Goal: Task Accomplishment & Management: Manage account settings

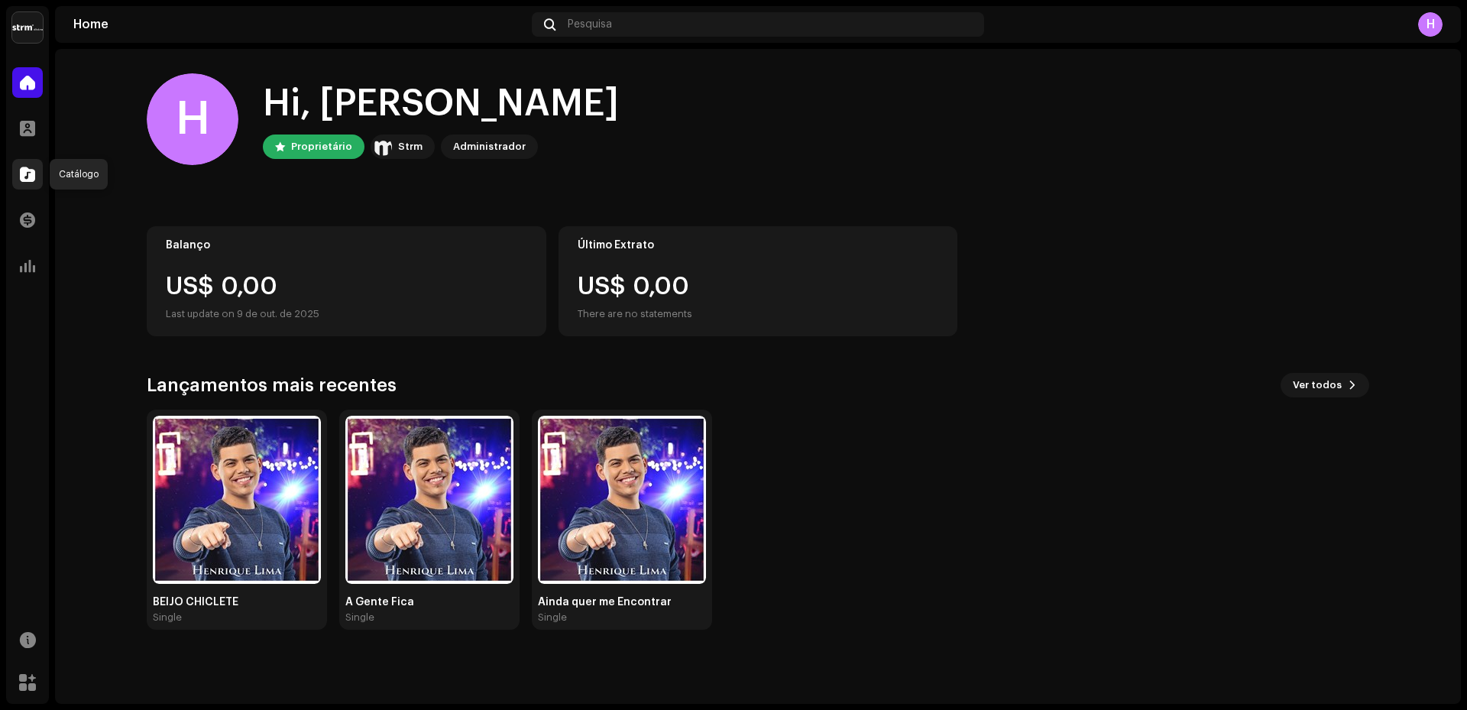
click at [28, 165] on div at bounding box center [27, 174] width 31 height 31
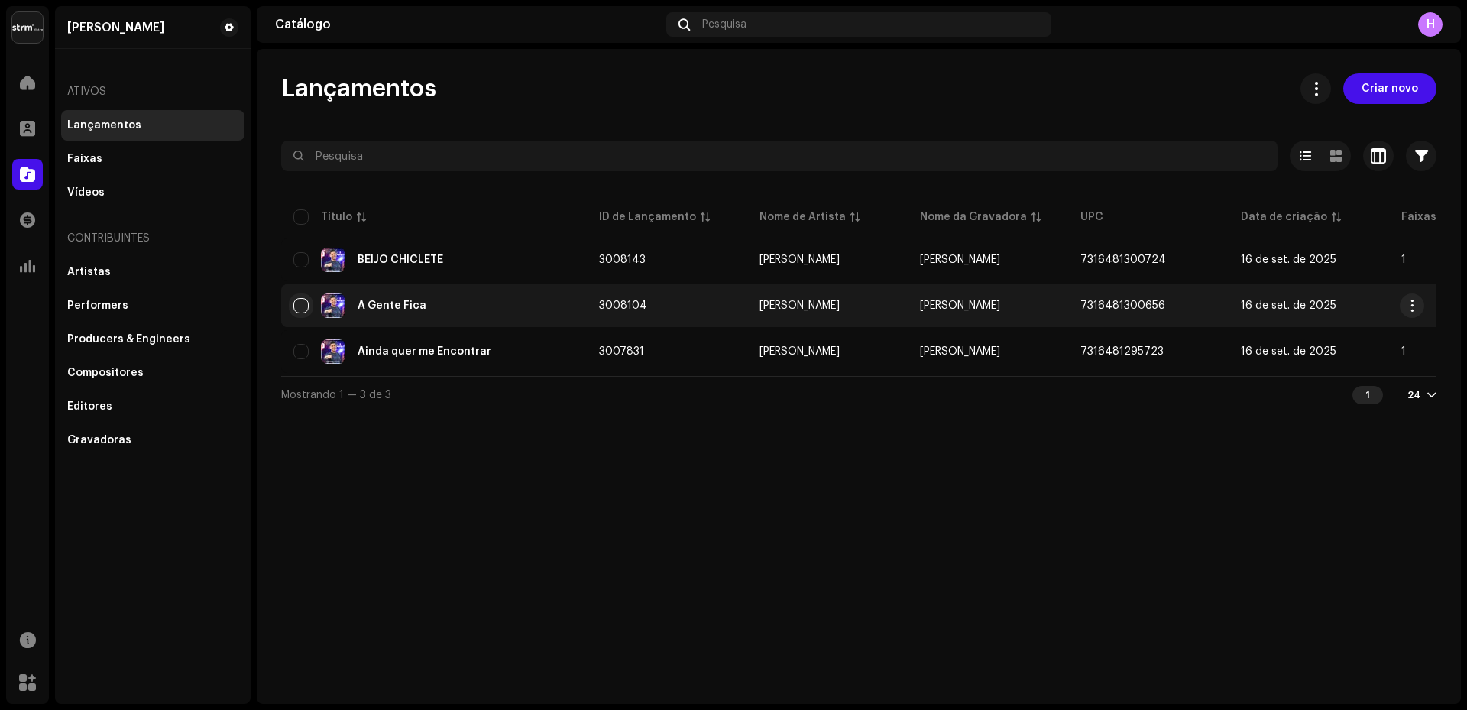
click at [297, 306] on input "checkbox" at bounding box center [300, 305] width 15 height 15
checkbox input "true"
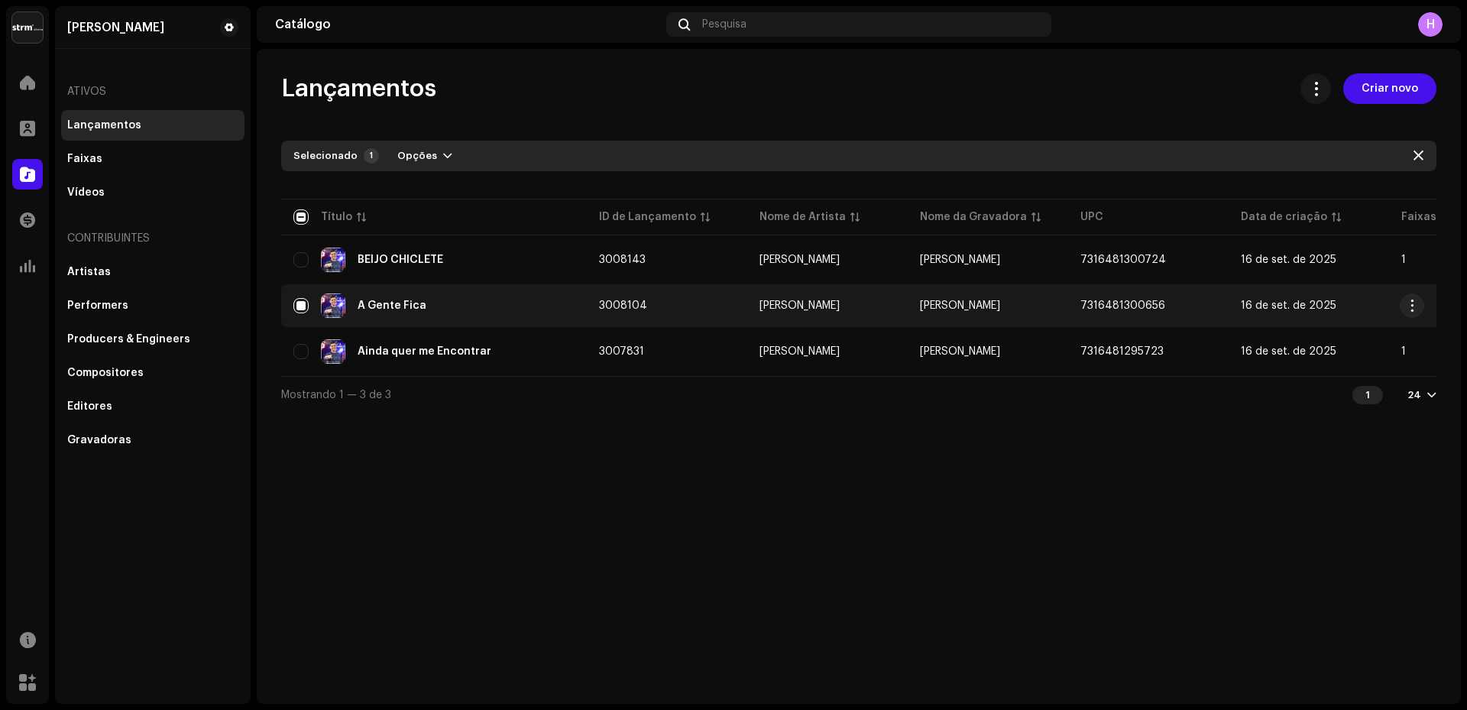
click at [404, 305] on div "A Gente Fica" at bounding box center [392, 305] width 69 height 11
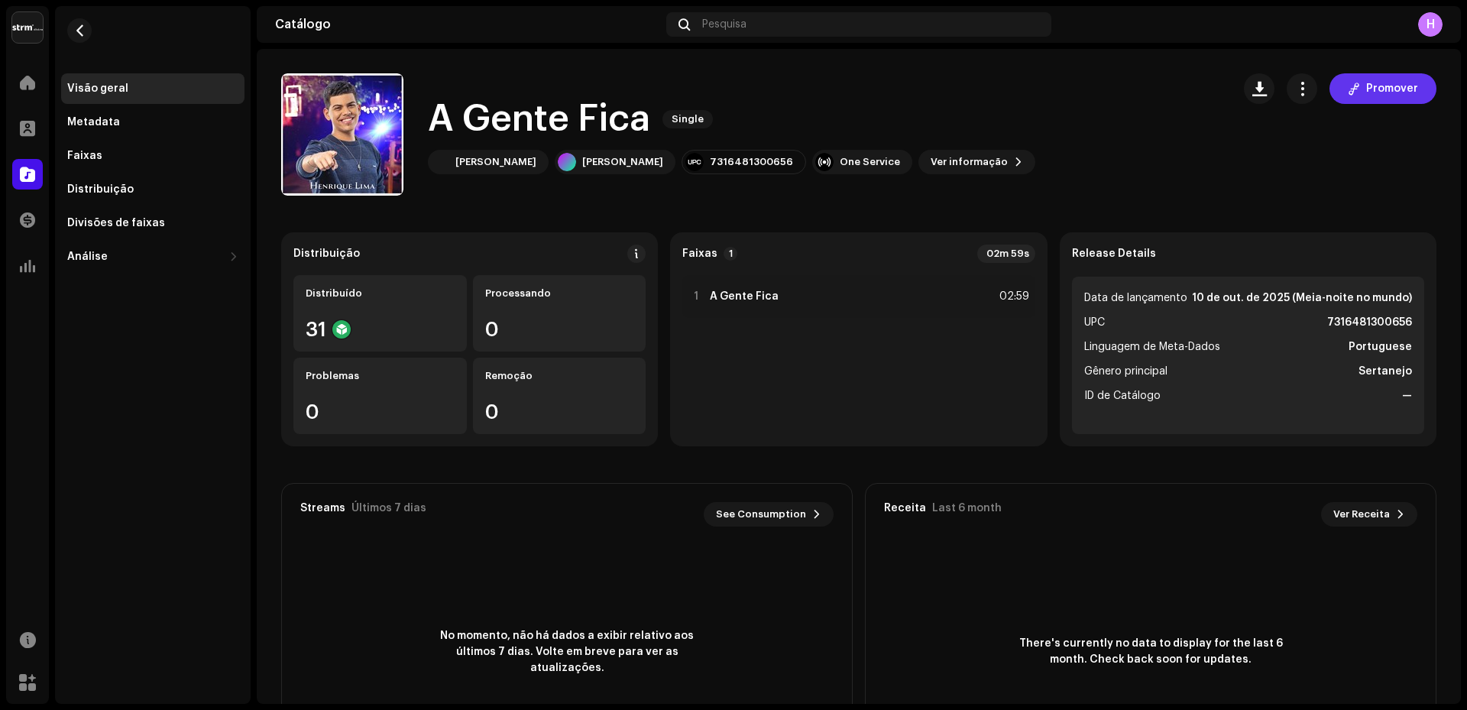
click at [1373, 87] on span "Promover" at bounding box center [1393, 88] width 52 height 31
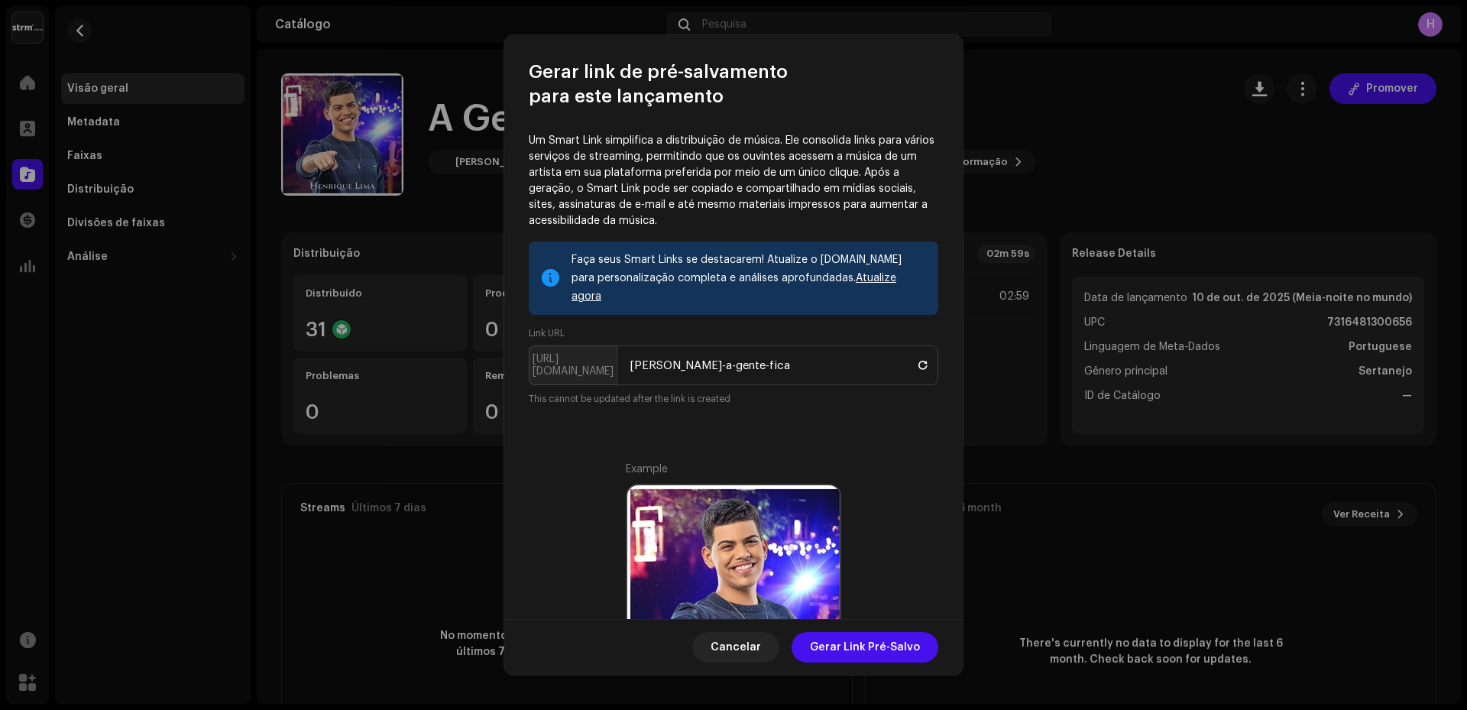
scroll to position [255, 0]
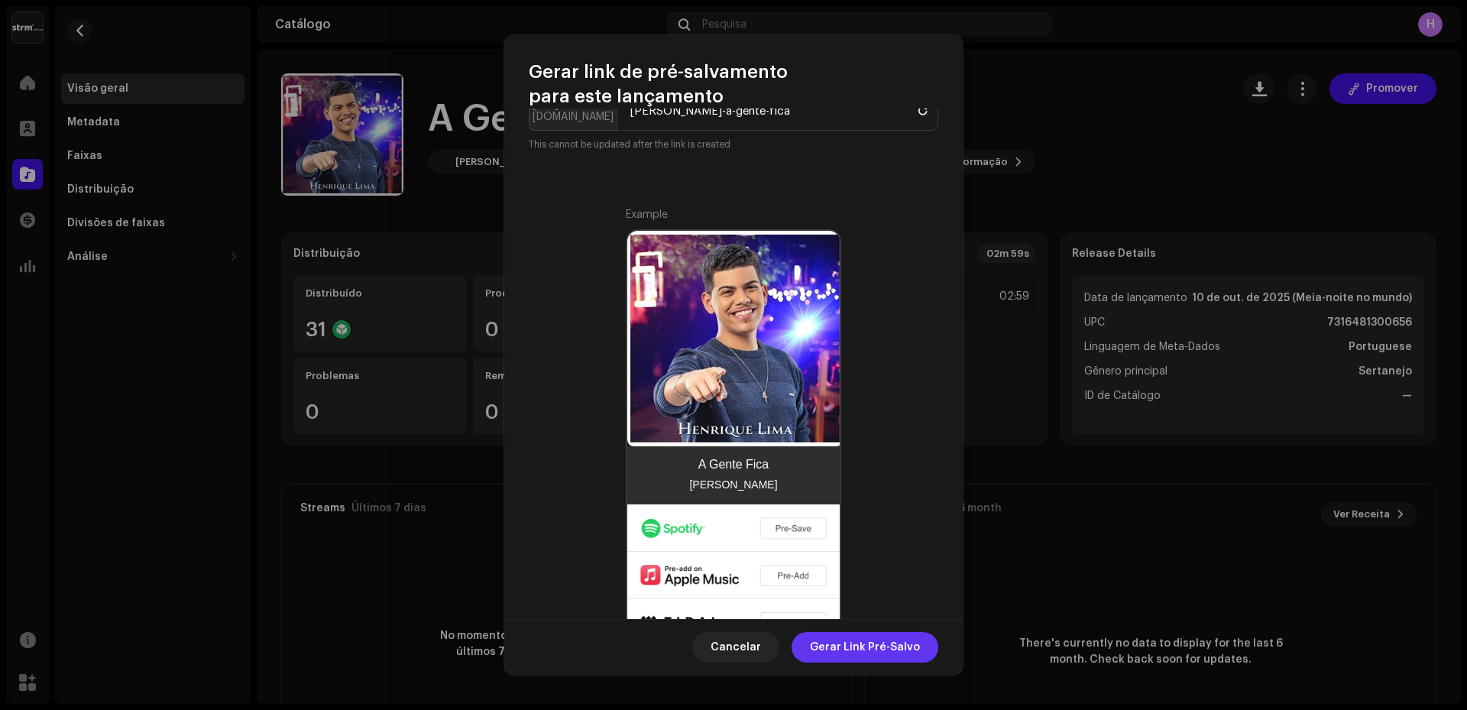
click at [858, 657] on span "Gerar Link Pré-Salvo" at bounding box center [865, 647] width 110 height 31
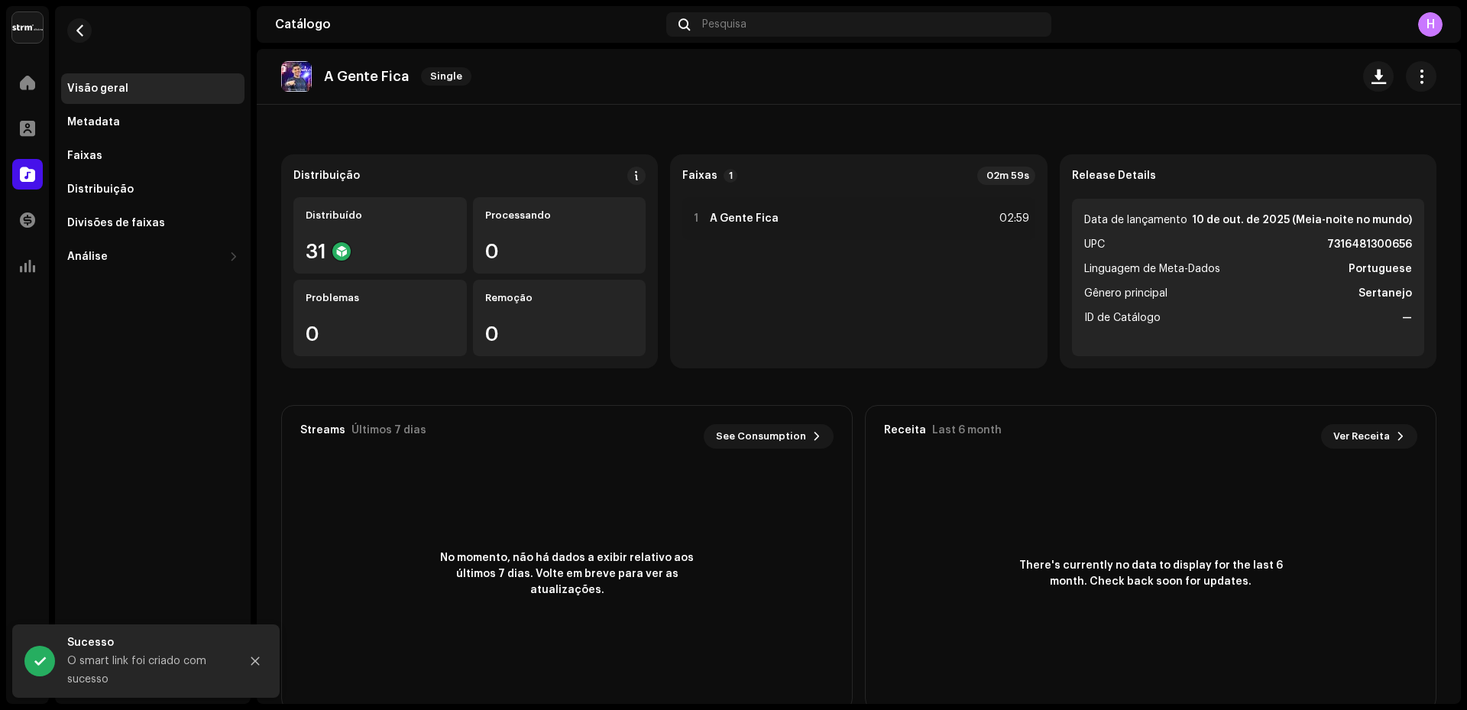
scroll to position [109, 0]
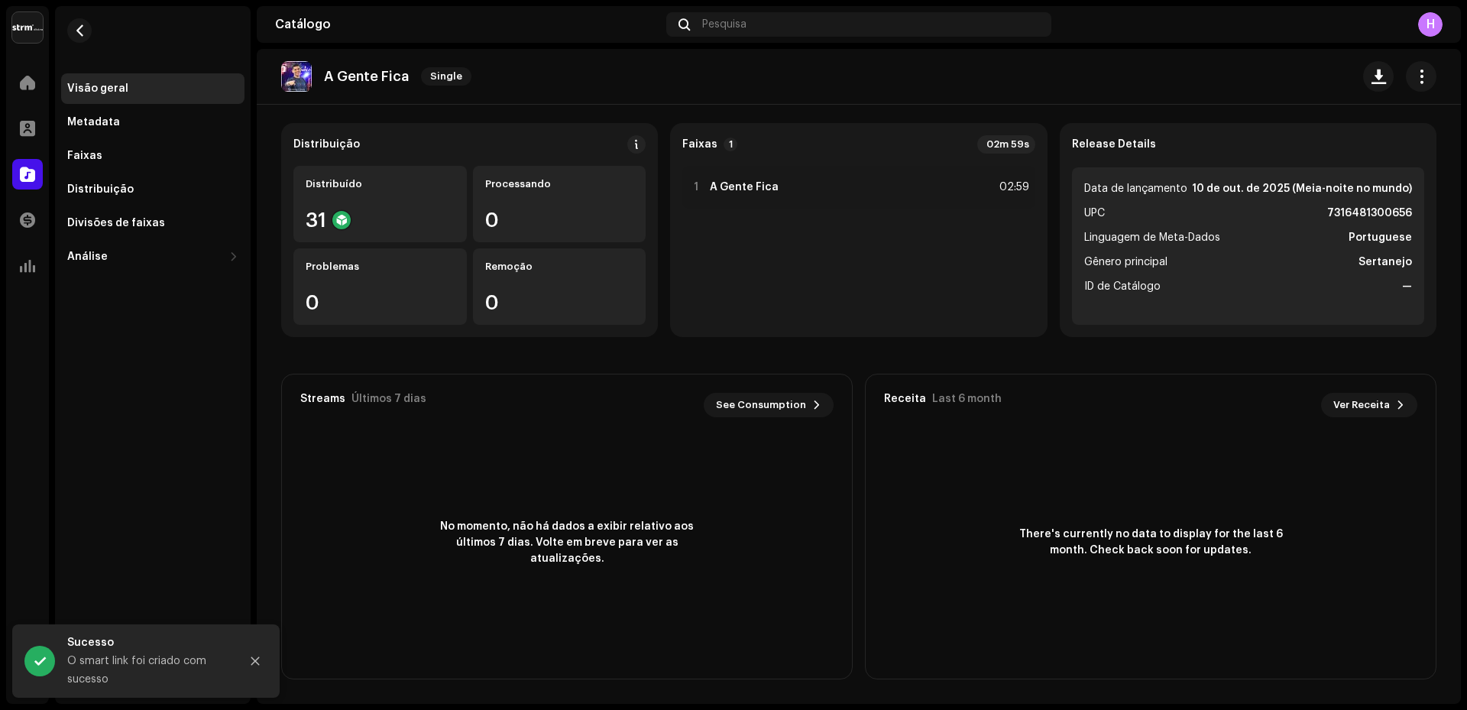
click at [117, 657] on div "O smart link foi criado com sucesso" at bounding box center [147, 670] width 161 height 37
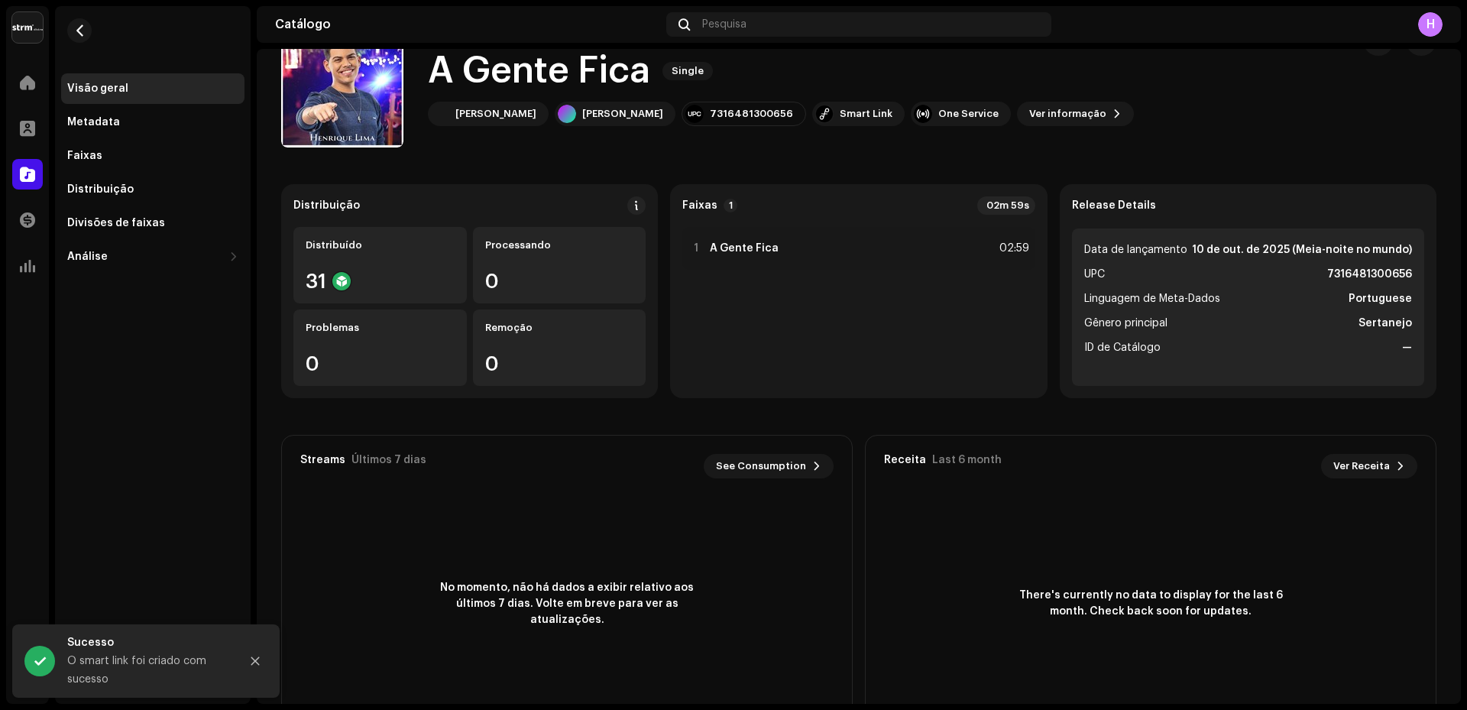
scroll to position [0, 0]
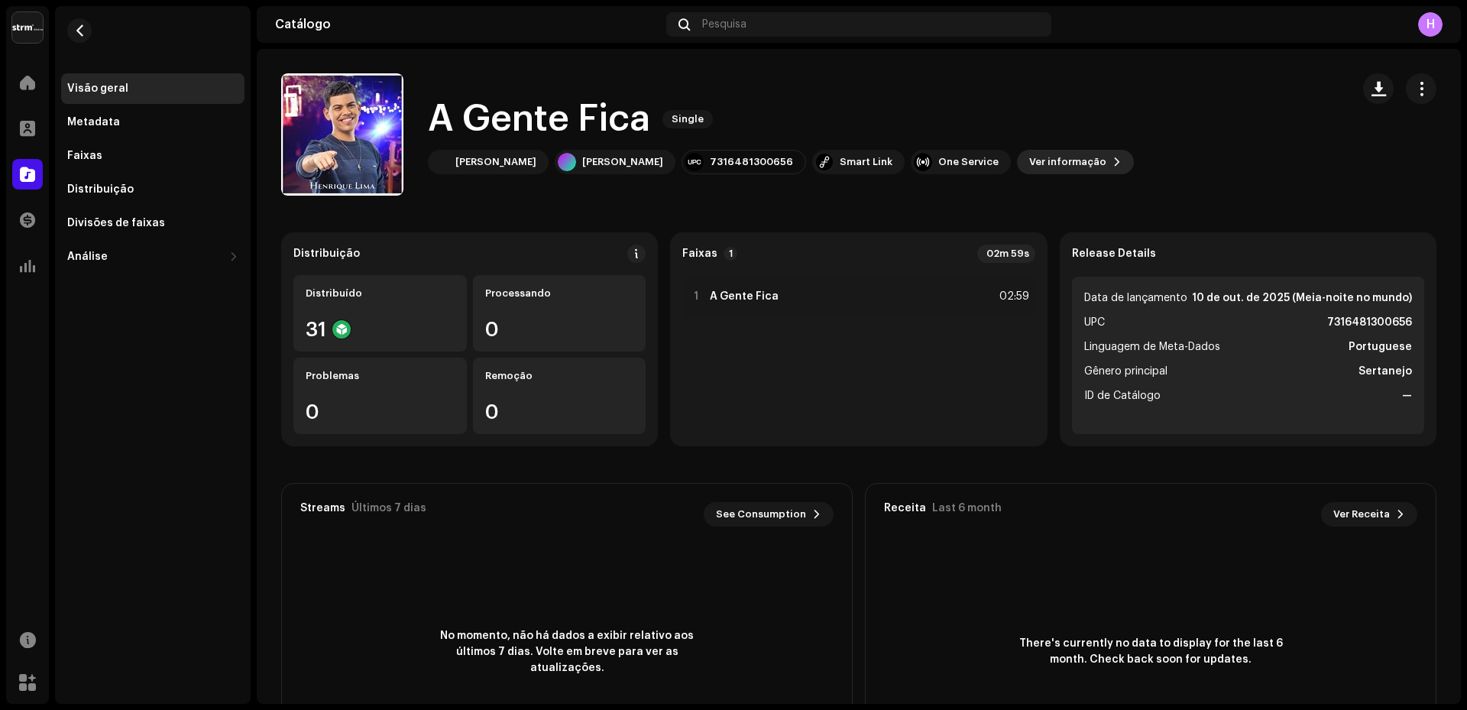
click at [1083, 150] on span "Ver informação" at bounding box center [1068, 162] width 77 height 31
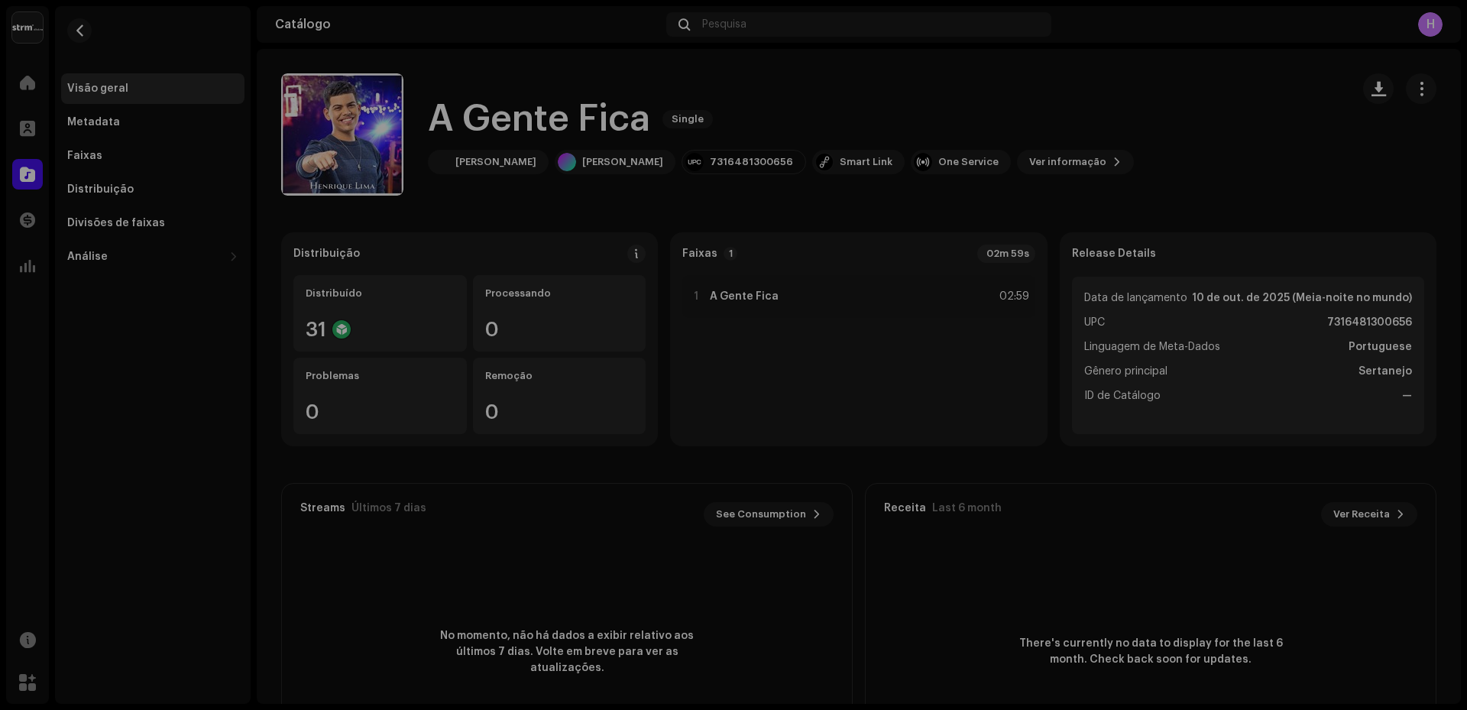
click at [1354, 154] on div "A Gente Fica 3008104 Metadata Distribuição Linguagem de Meta-Dados [DEMOGRAPHIC…" at bounding box center [733, 355] width 1467 height 710
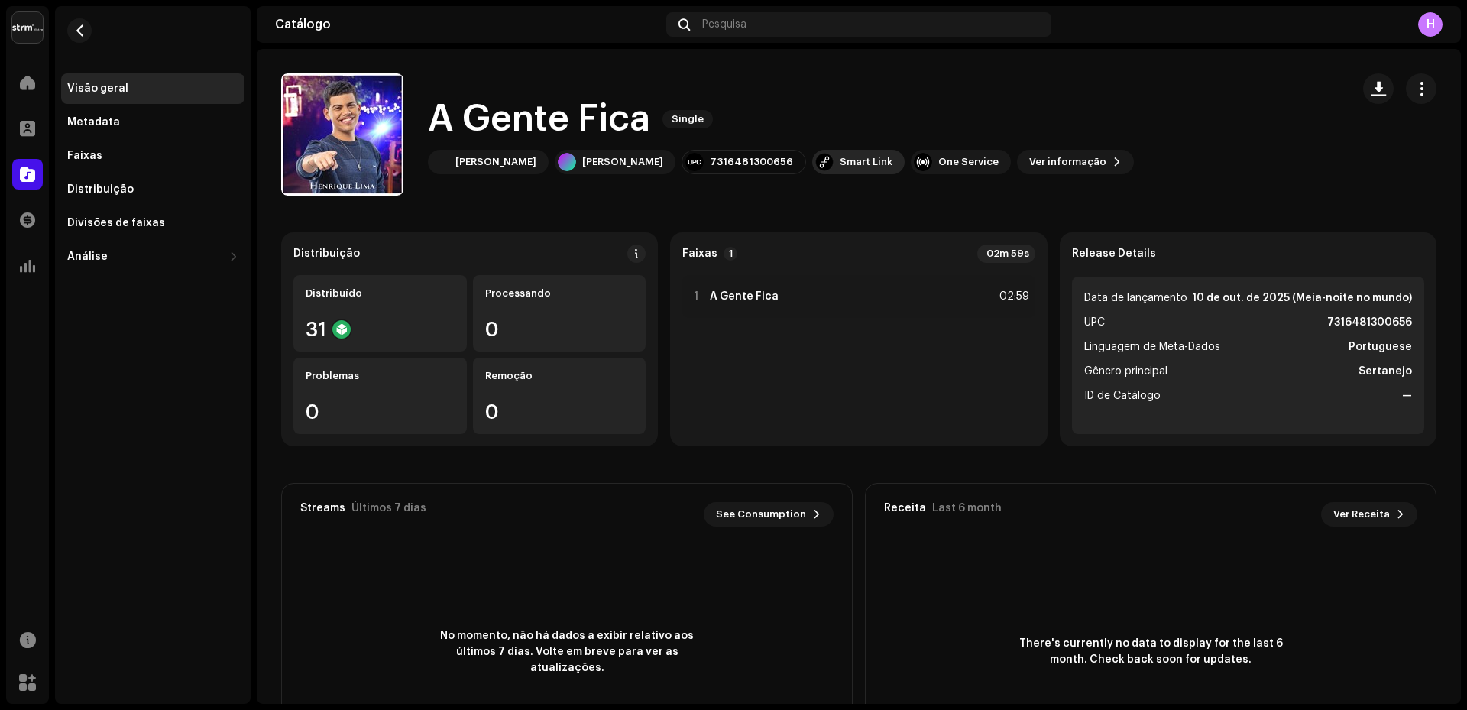
click at [843, 165] on div "Smart Link" at bounding box center [866, 162] width 53 height 12
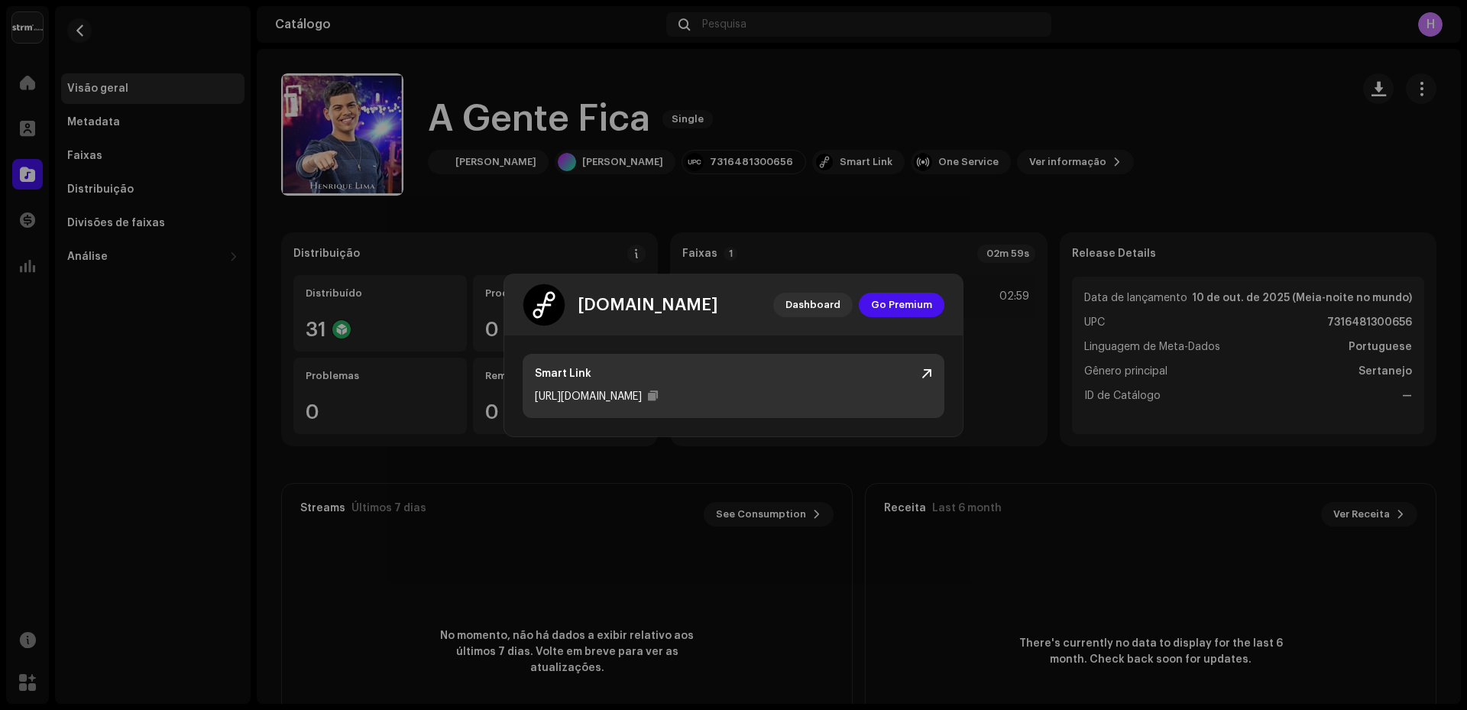
click at [818, 361] on div "Smart Link [URL][DOMAIN_NAME]" at bounding box center [734, 386] width 422 height 64
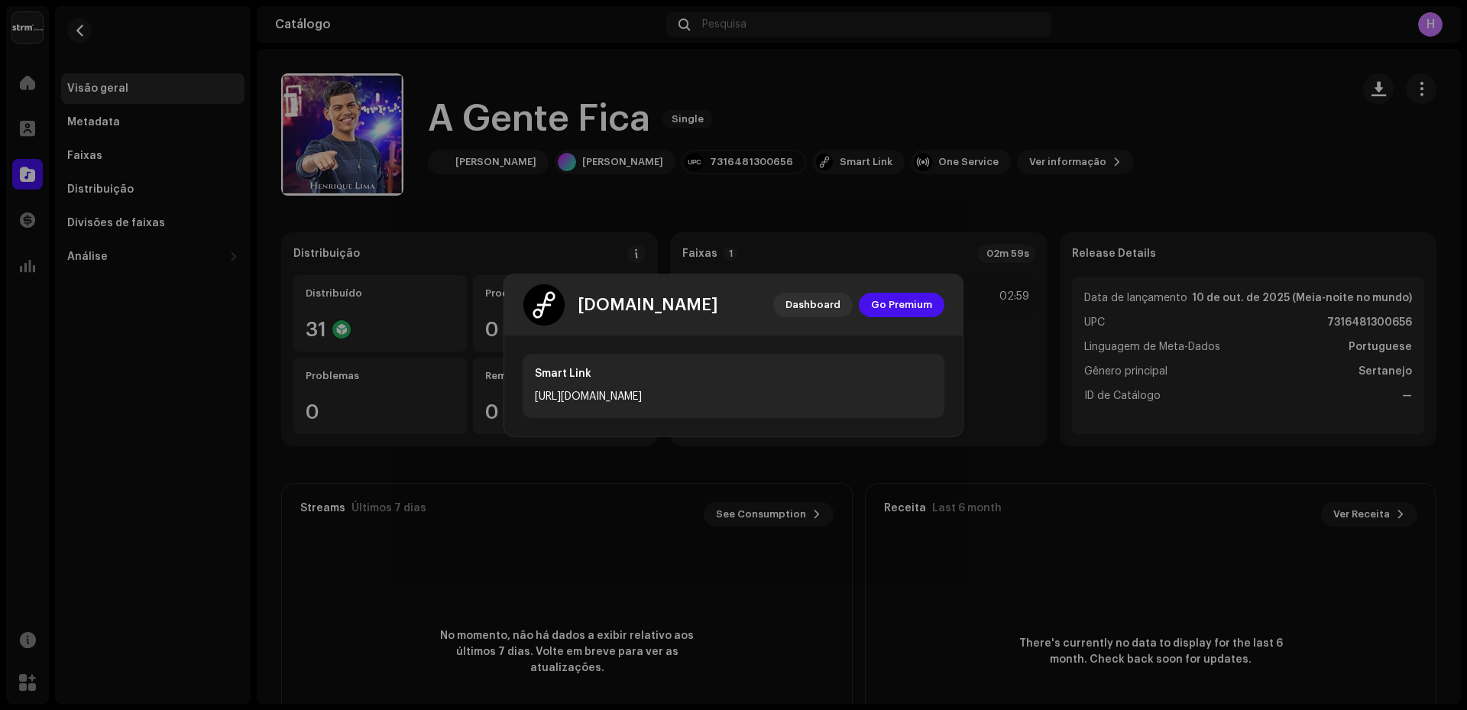
drag, startPoint x: 777, startPoint y: 285, endPoint x: 807, endPoint y: 229, distance: 63.3
click at [807, 229] on div "[DOMAIN_NAME] Dashboard Go Premium Smart Link [URL][DOMAIN_NAME]" at bounding box center [733, 355] width 1467 height 710
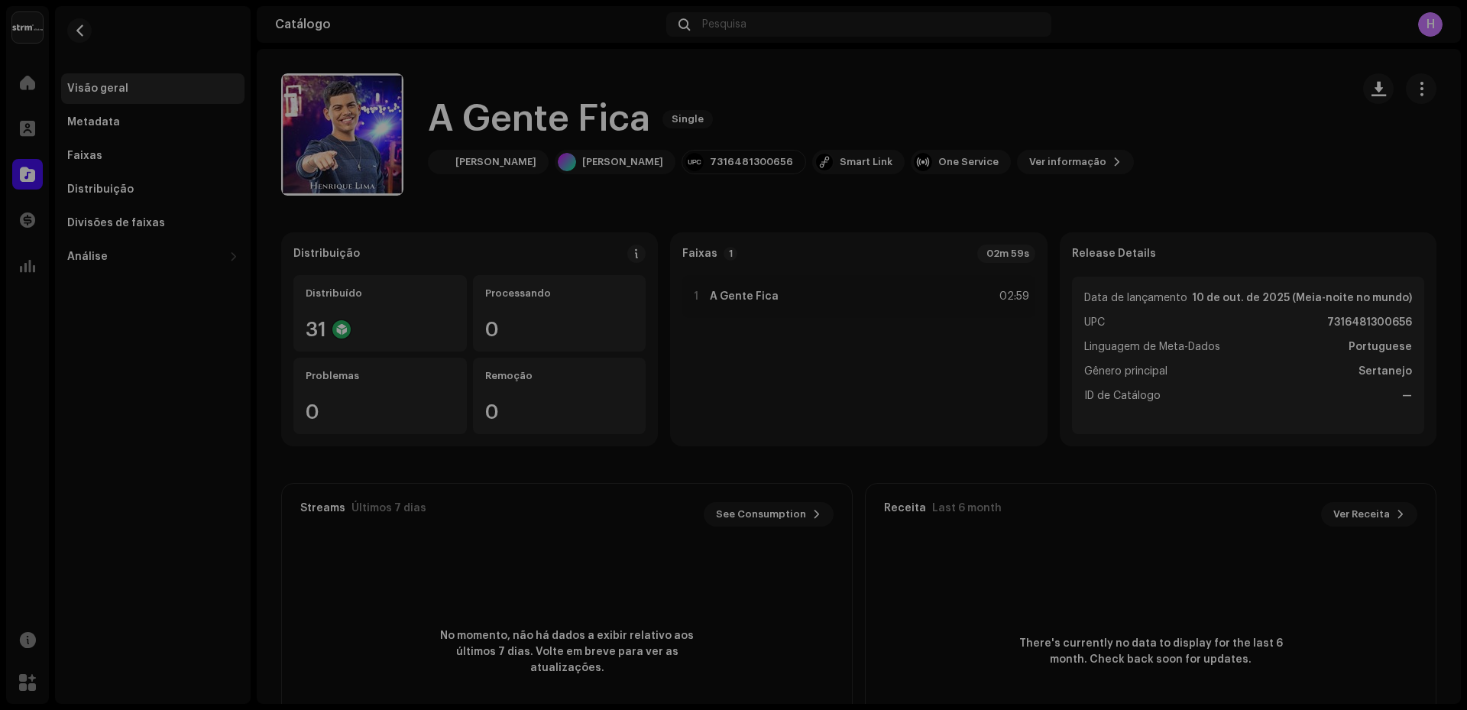
click at [807, 229] on div "[DOMAIN_NAME] Dashboard Go Premium Smart Link [URL][DOMAIN_NAME]" at bounding box center [733, 355] width 1467 height 710
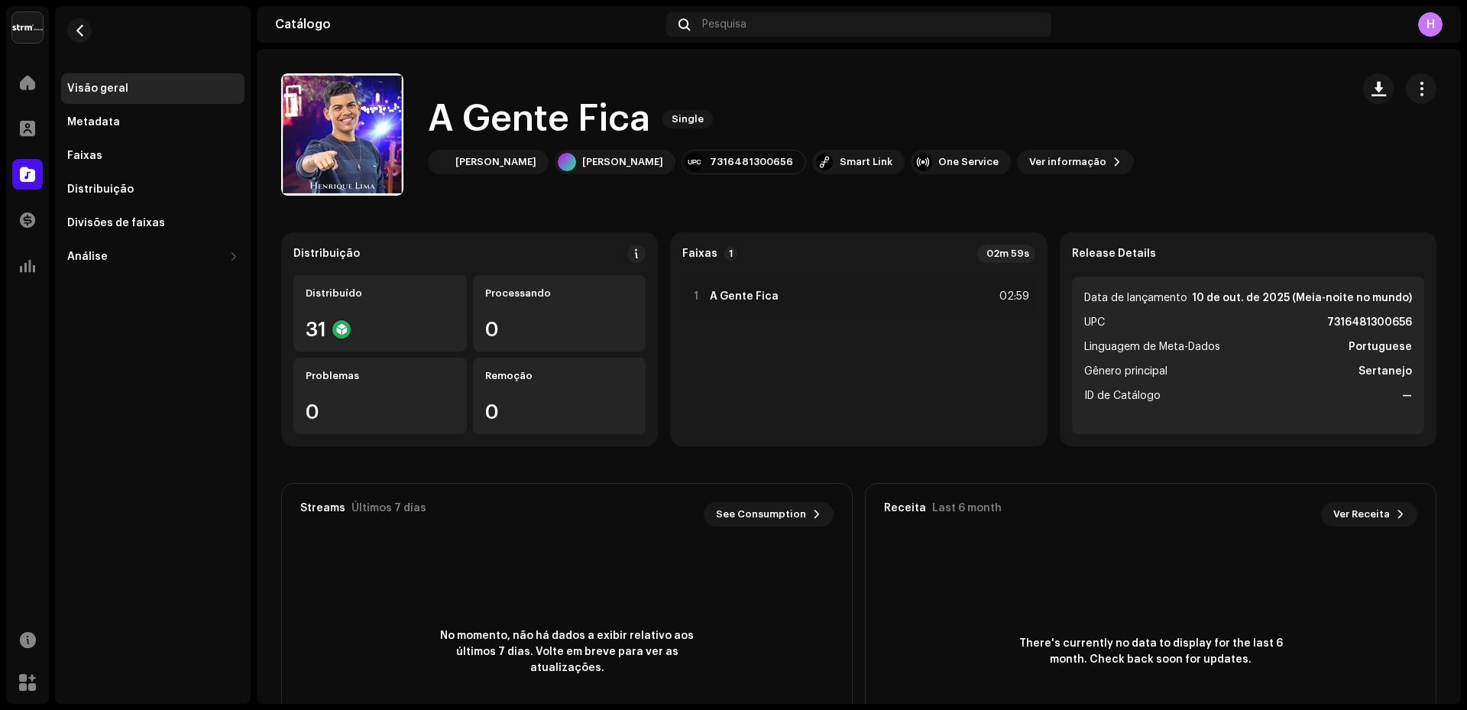
click at [807, 229] on div "[DOMAIN_NAME] Dashboard Go Premium Smart Link [URL][DOMAIN_NAME]" at bounding box center [733, 355] width 1467 height 710
click at [946, 160] on div "One Service" at bounding box center [969, 162] width 60 height 12
click at [844, 163] on div "Smart Link" at bounding box center [866, 162] width 53 height 12
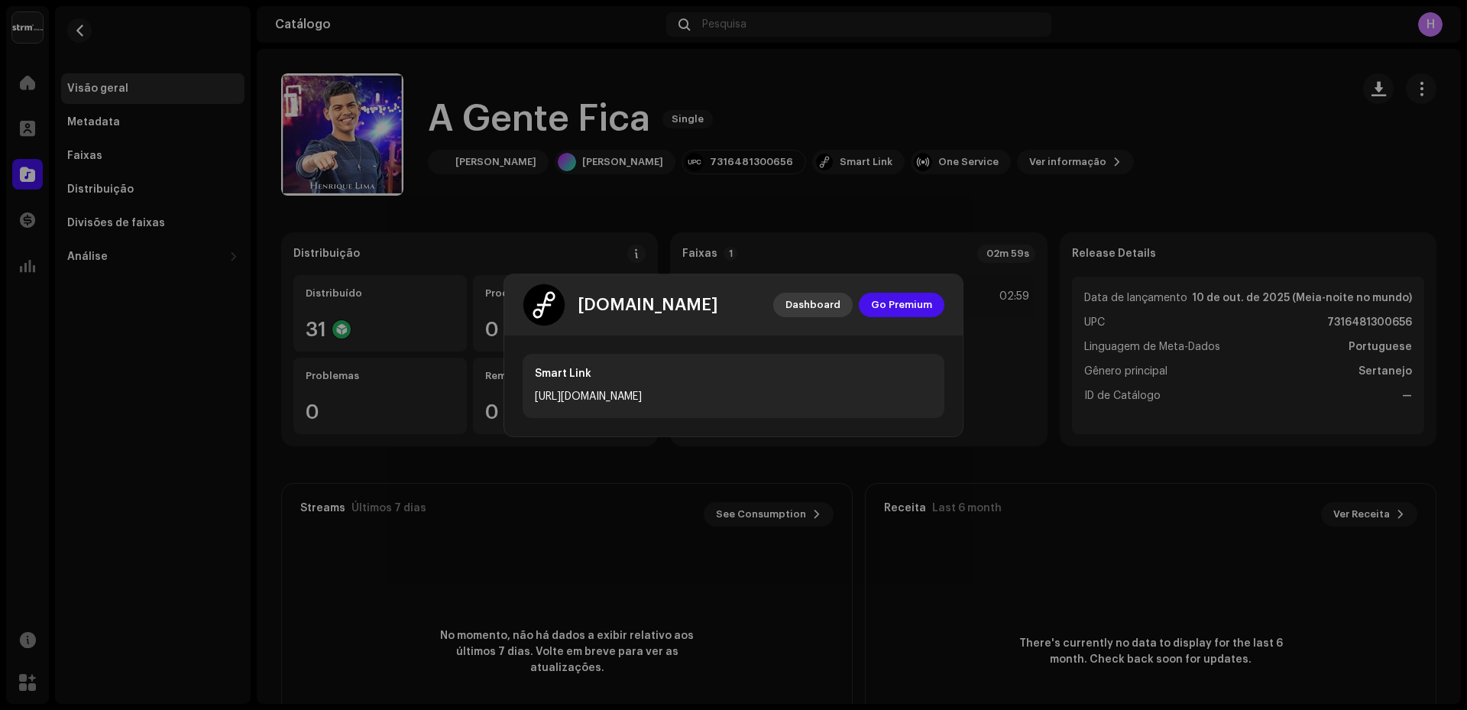
click at [811, 308] on span "Dashboard" at bounding box center [813, 305] width 55 height 31
click at [908, 301] on span "Go Premium" at bounding box center [901, 305] width 61 height 31
click at [796, 303] on span "Dashboard" at bounding box center [813, 305] width 55 height 31
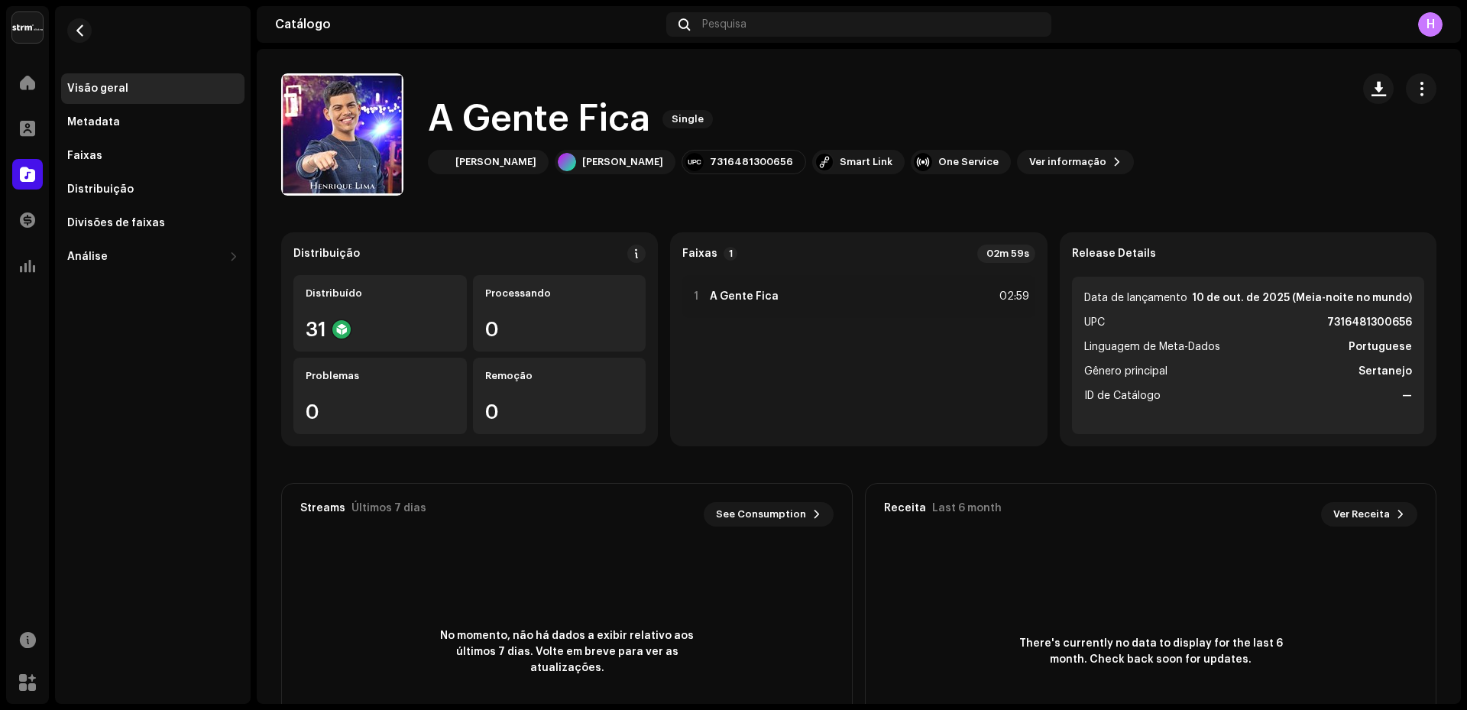
click at [887, 198] on div "[DOMAIN_NAME] Dashboard Go Premium Smart Link [URL][DOMAIN_NAME]" at bounding box center [733, 355] width 1467 height 710
click at [394, 323] on div "31" at bounding box center [380, 329] width 149 height 20
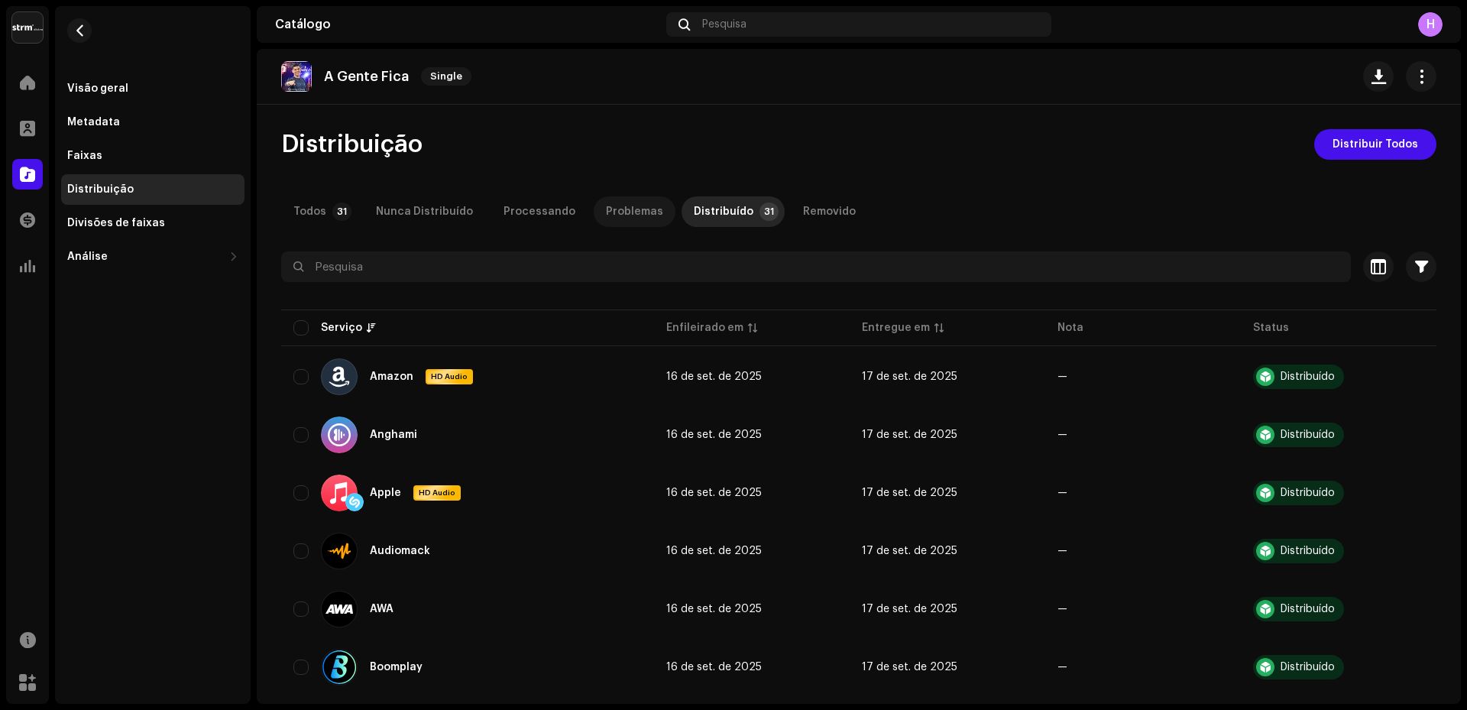
click at [620, 217] on div "Problemas" at bounding box center [634, 211] width 57 height 31
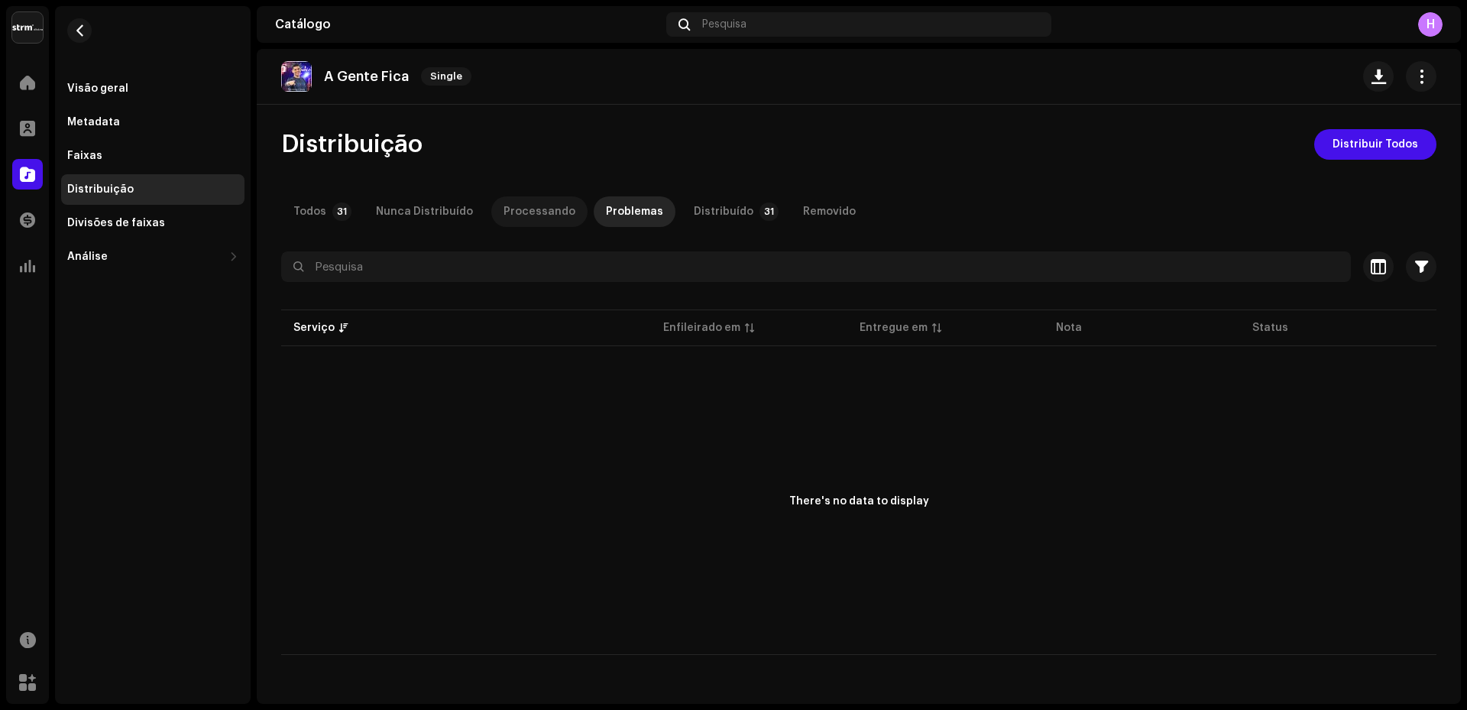
click at [514, 212] on div "Processando" at bounding box center [540, 211] width 72 height 31
click at [418, 211] on div "Nunca Distribuído" at bounding box center [424, 211] width 97 height 31
click at [320, 212] on div "Todos" at bounding box center [309, 211] width 33 height 31
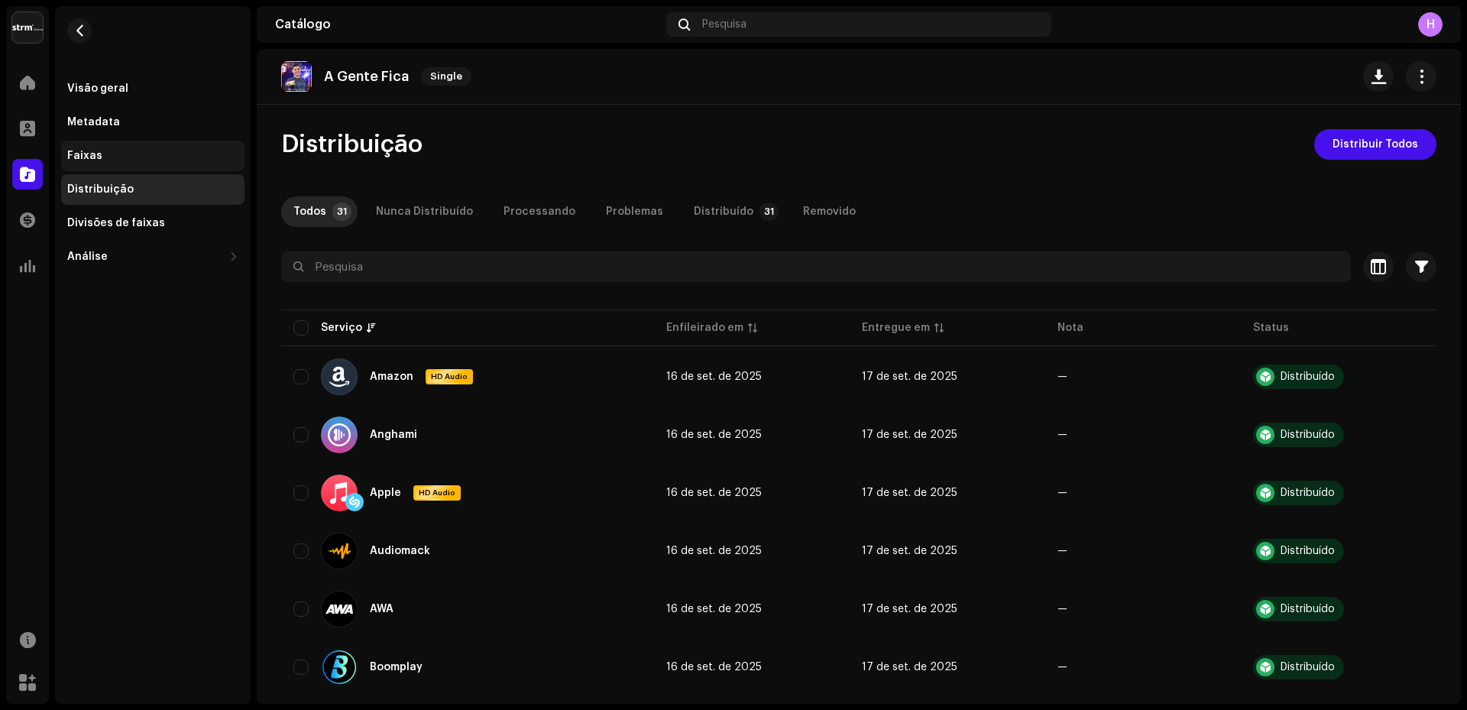
click at [74, 151] on div "Faixas" at bounding box center [84, 156] width 35 height 12
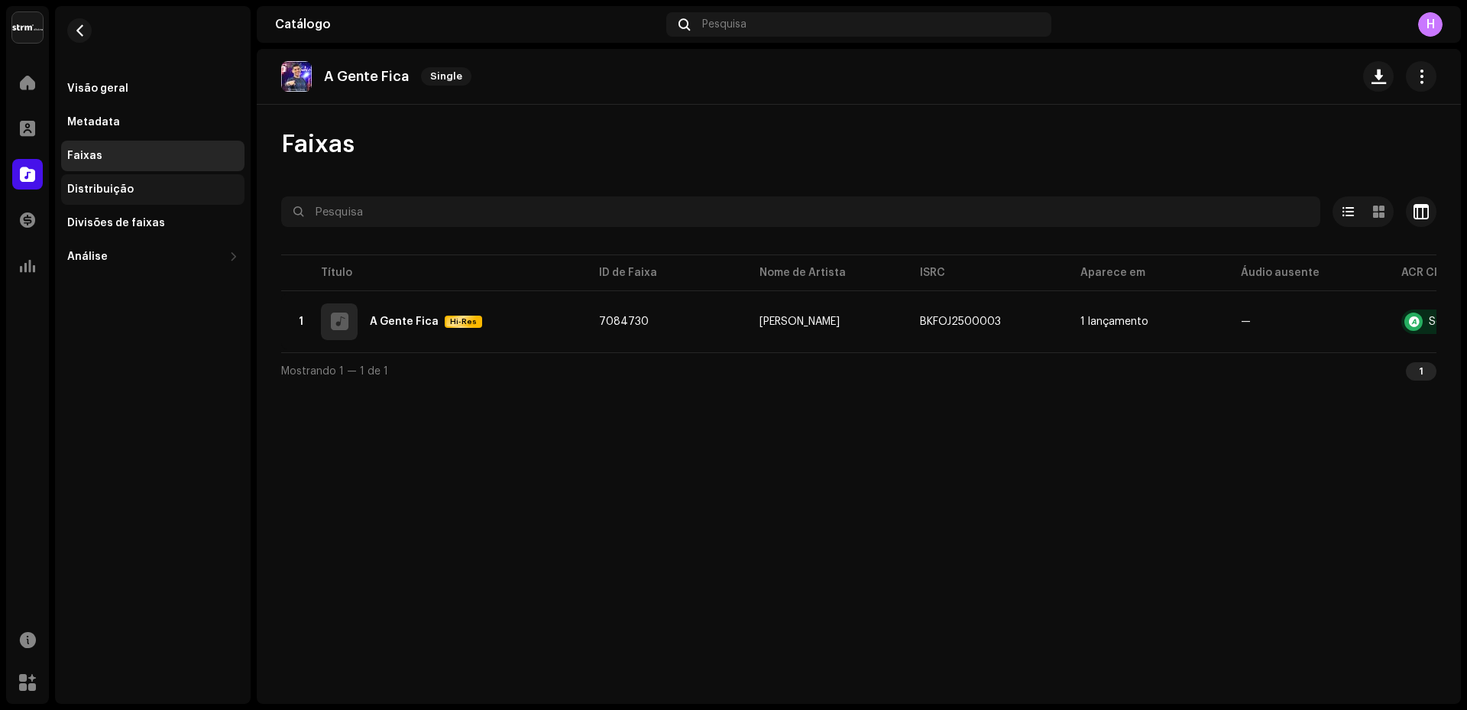
click at [94, 190] on div "Distribuição" at bounding box center [100, 189] width 66 height 12
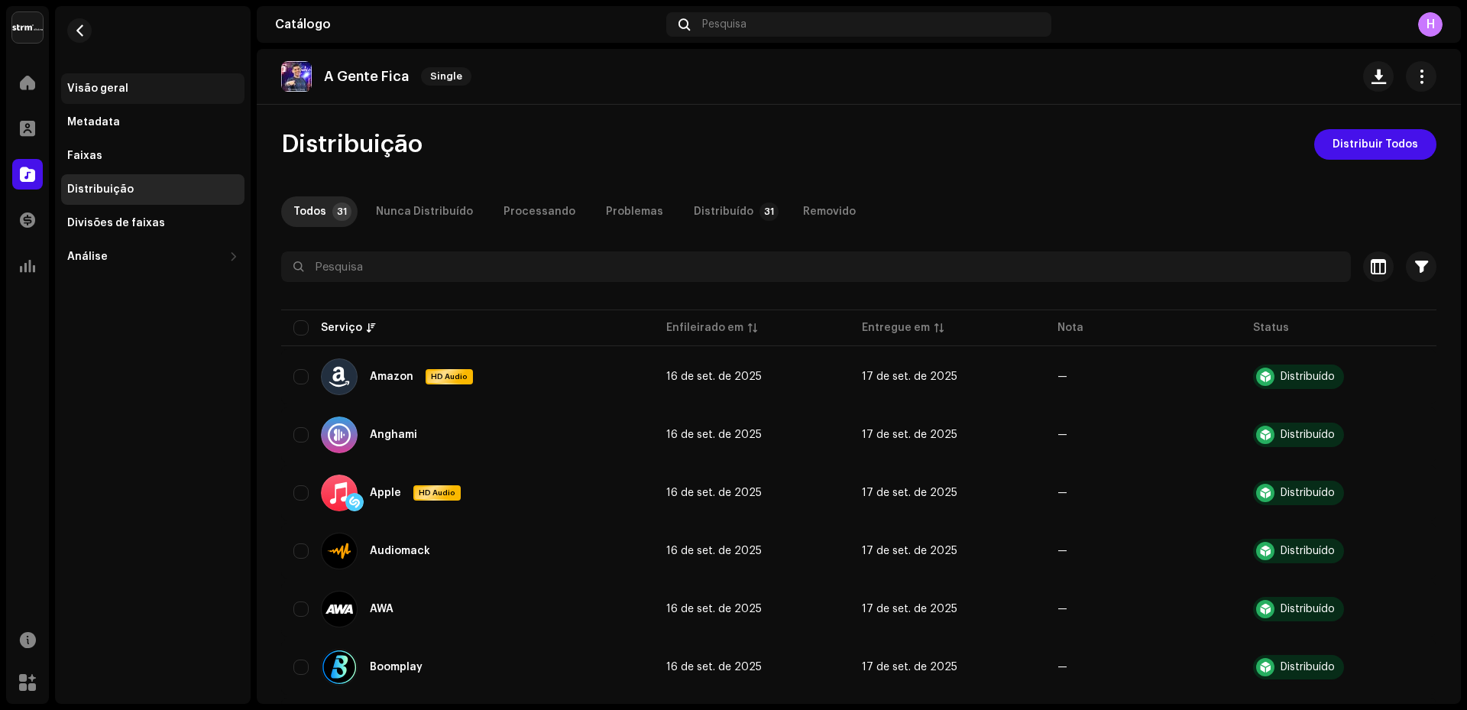
click at [94, 96] on div "Visão geral" at bounding box center [152, 88] width 183 height 31
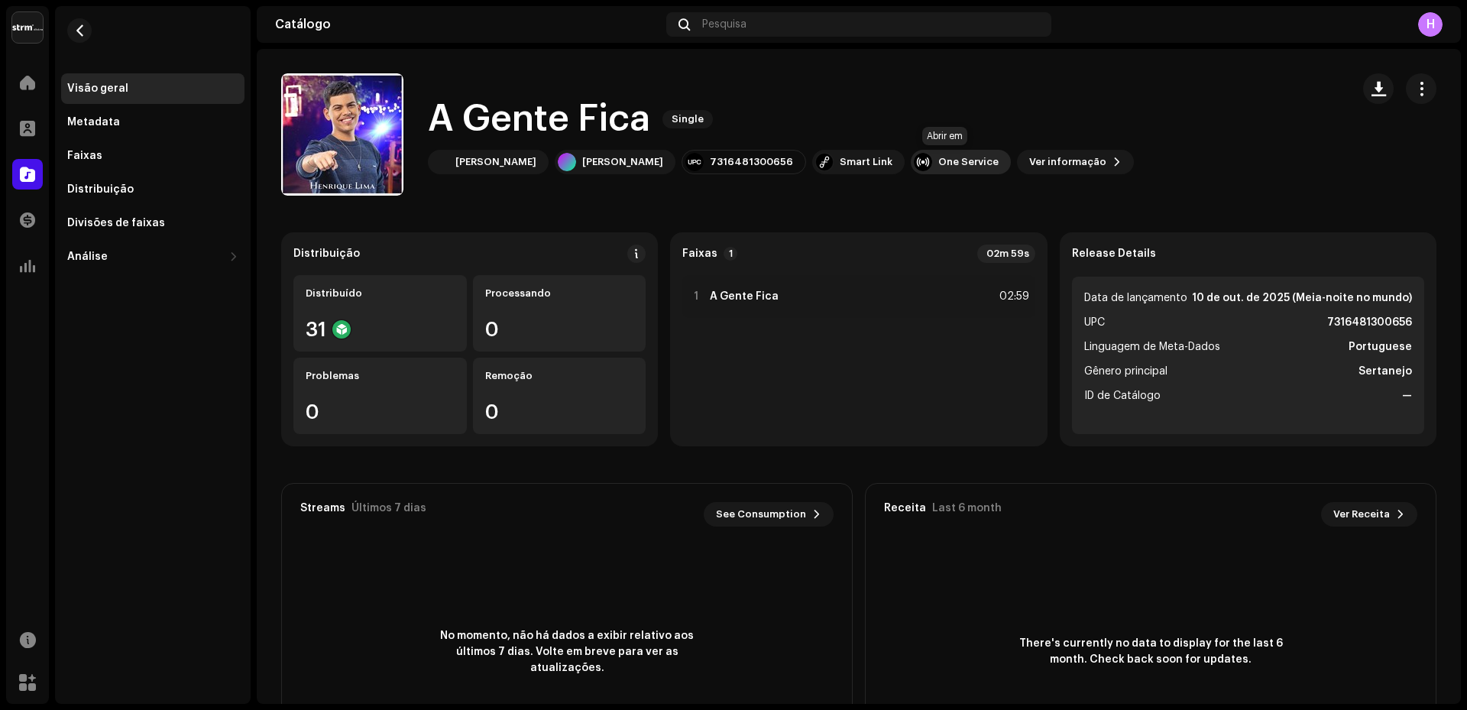
click at [961, 166] on div "One Service" at bounding box center [969, 162] width 60 height 12
click at [964, 200] on div "YouTube Music" at bounding box center [980, 199] width 81 height 12
click at [1267, 170] on div "A Gente Fica Single [PERSON_NAME] 7316481300656 Smart Link One Service Ver info…" at bounding box center [810, 134] width 1058 height 122
click at [1415, 90] on span "button" at bounding box center [1422, 89] width 15 height 12
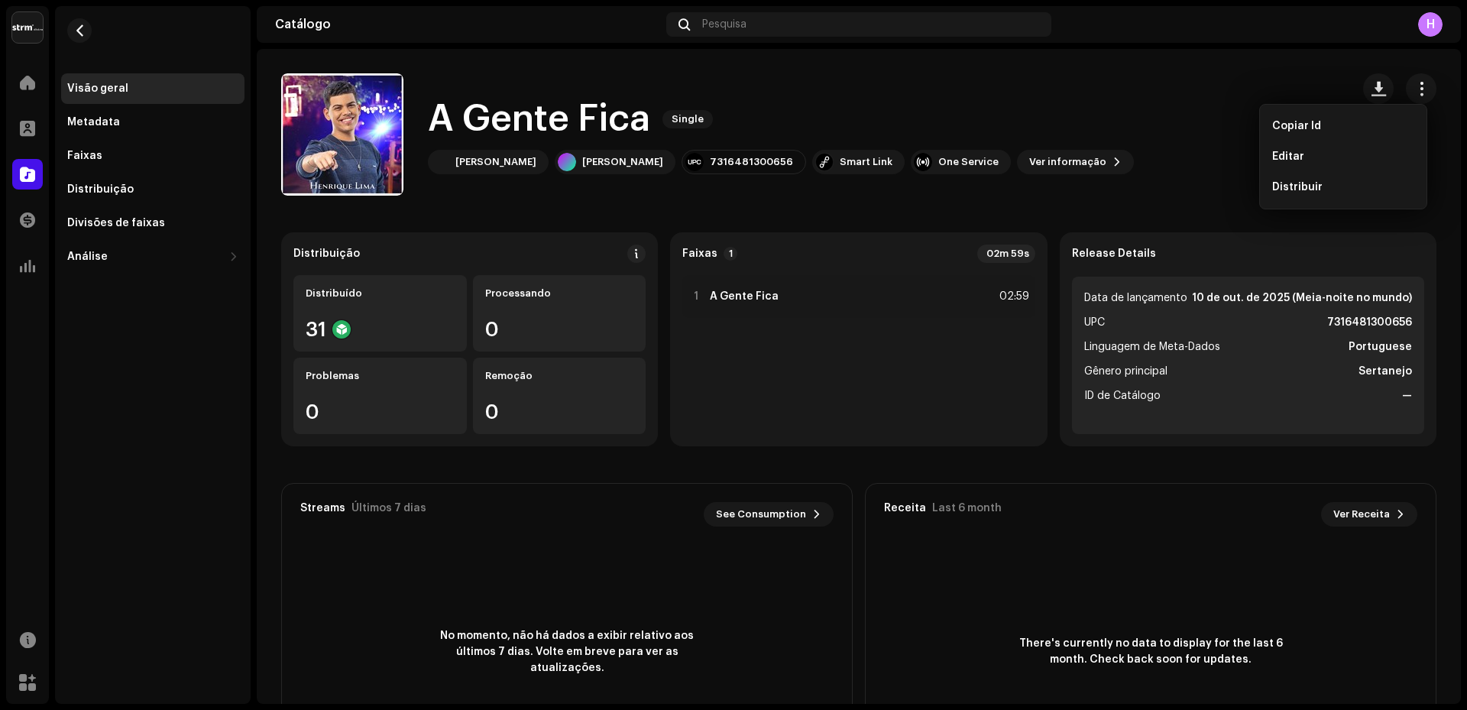
click at [1210, 85] on div "A Gente Fica Single [PERSON_NAME] 7316481300656 Smart Link One Service Ver info…" at bounding box center [810, 134] width 1058 height 122
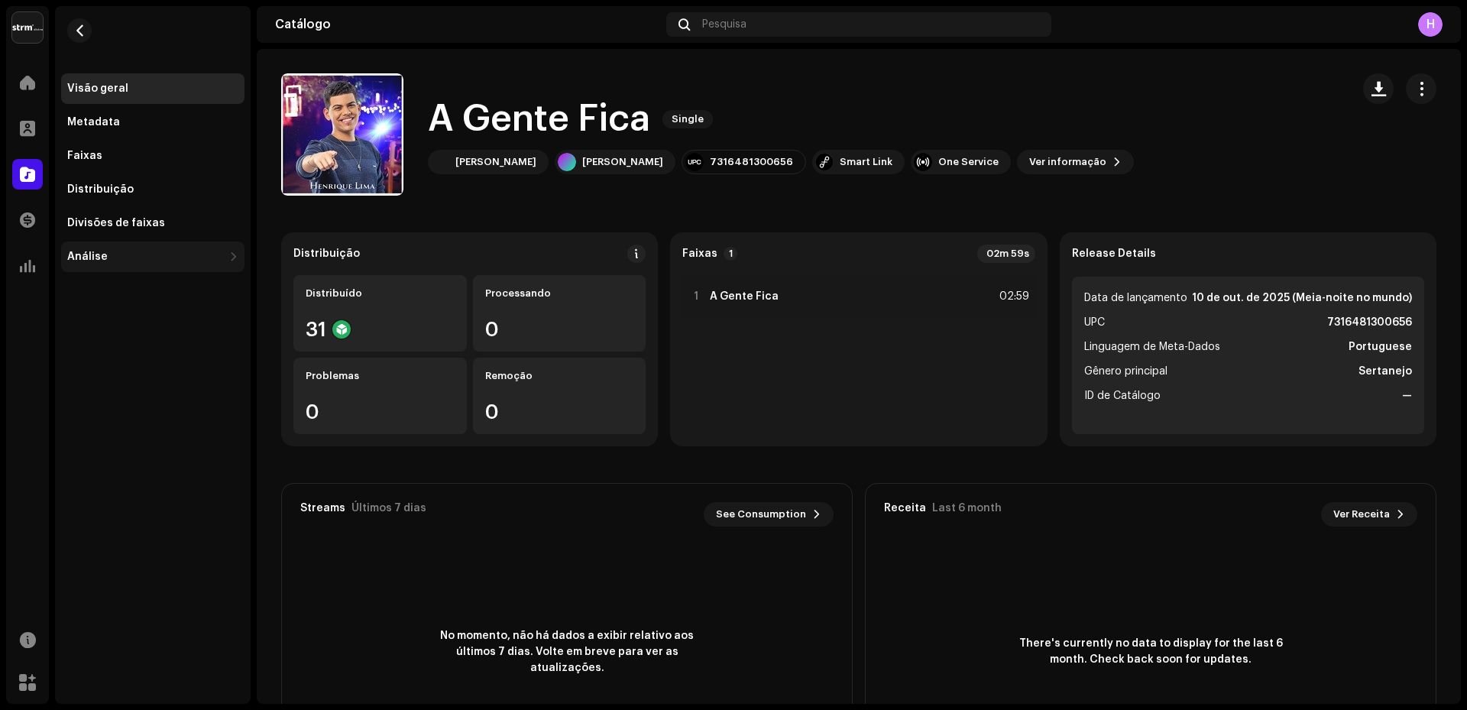
click at [105, 254] on div "Análise" at bounding box center [145, 257] width 156 height 12
click at [89, 86] on div "Visão geral" at bounding box center [97, 89] width 61 height 12
click at [30, 215] on span at bounding box center [27, 220] width 15 height 12
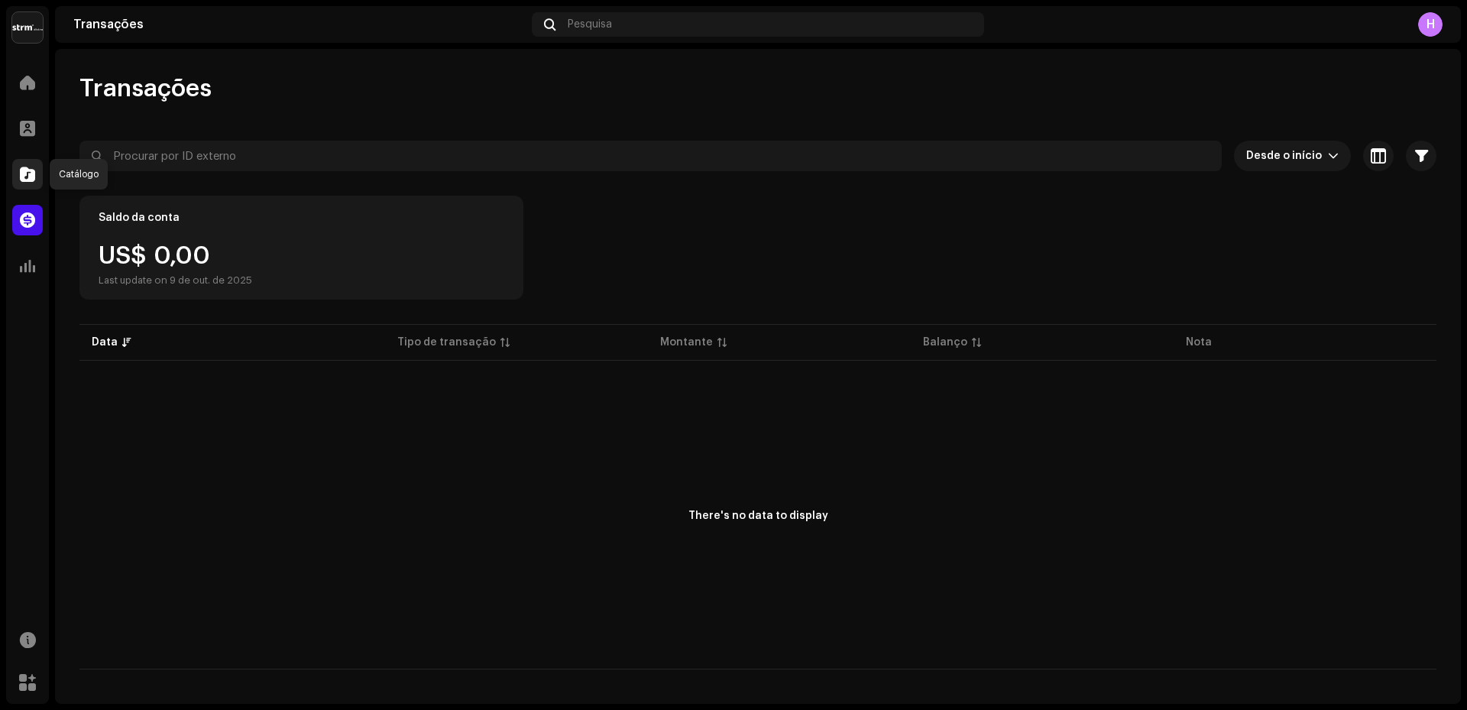
click at [27, 177] on span at bounding box center [27, 174] width 15 height 12
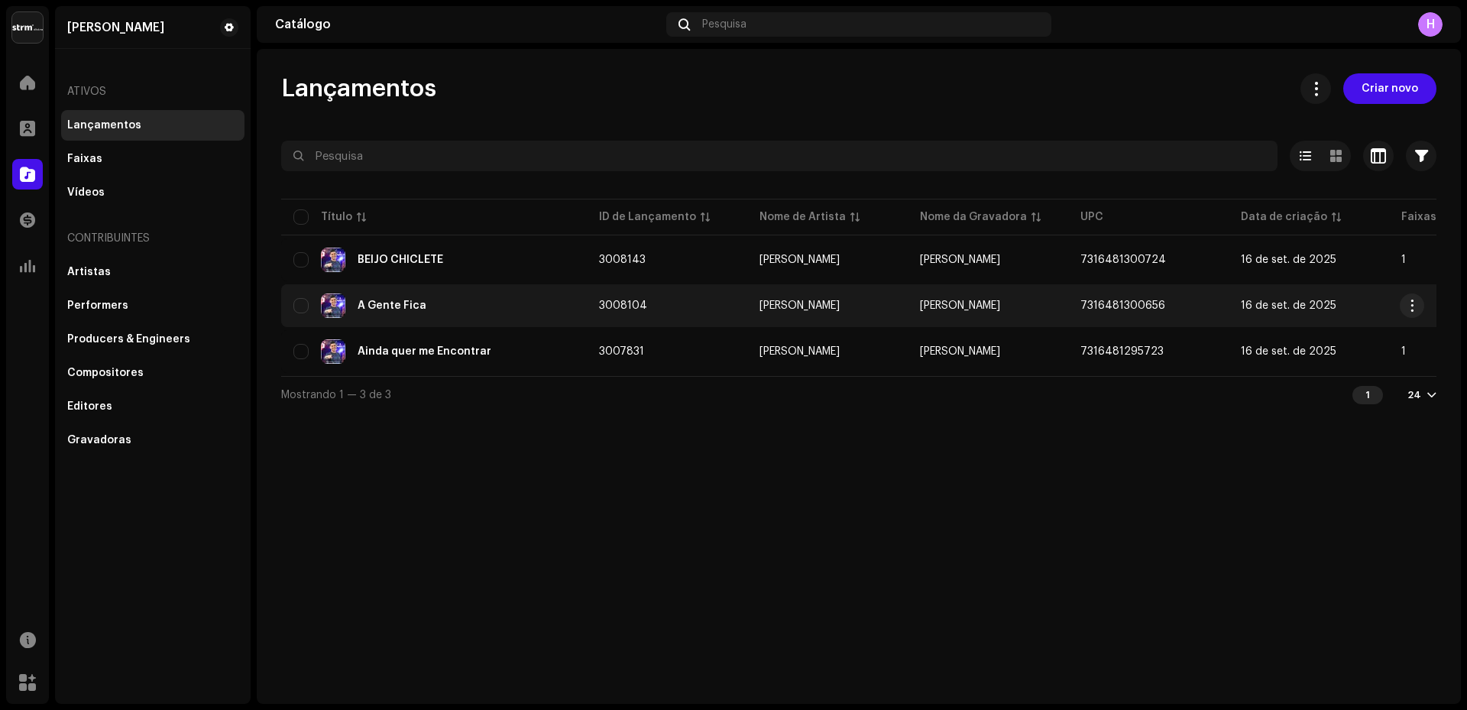
click at [344, 305] on img at bounding box center [333, 305] width 24 height 24
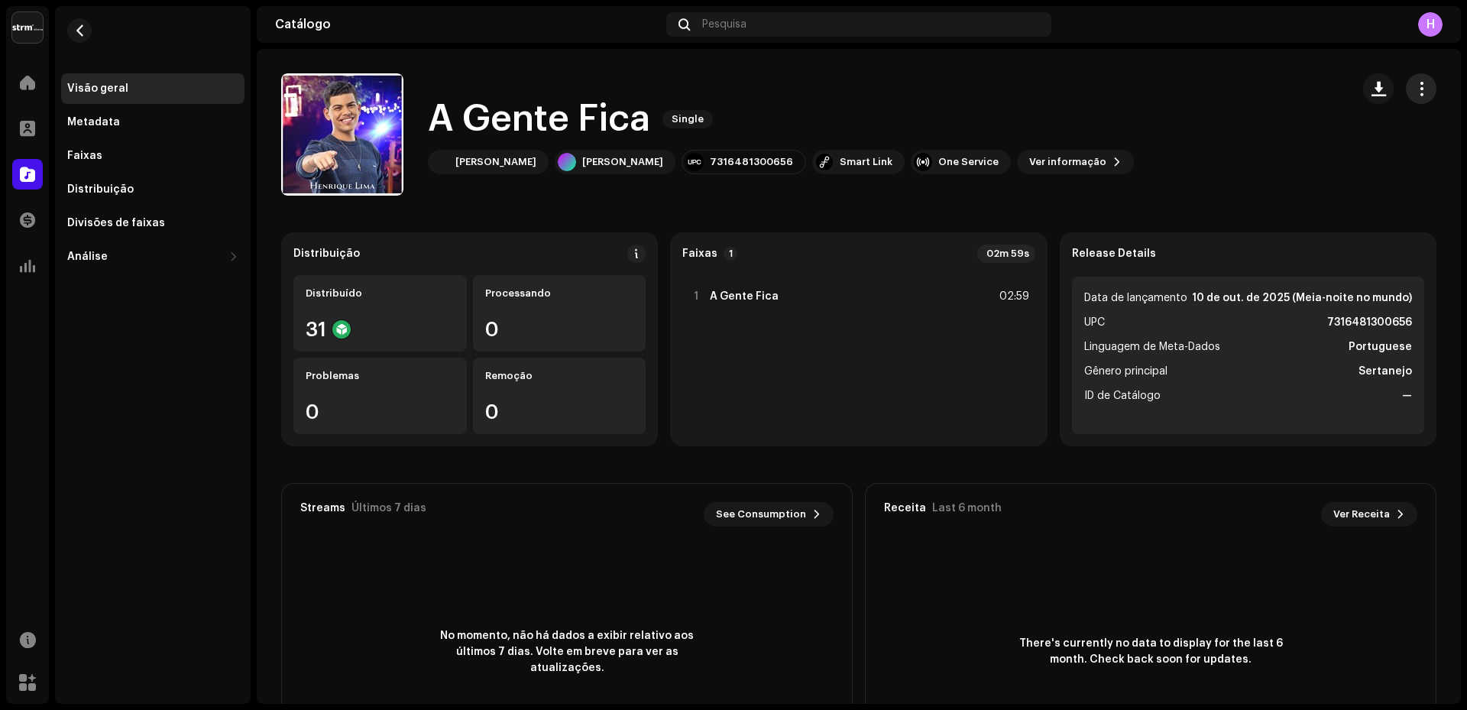
click at [1415, 86] on span "button" at bounding box center [1422, 89] width 15 height 12
click at [1185, 88] on div "A Gente Fica Single [PERSON_NAME] 7316481300656 Smart Link One Service Ver info…" at bounding box center [810, 134] width 1058 height 122
click at [1071, 162] on span "Ver informação" at bounding box center [1068, 162] width 77 height 31
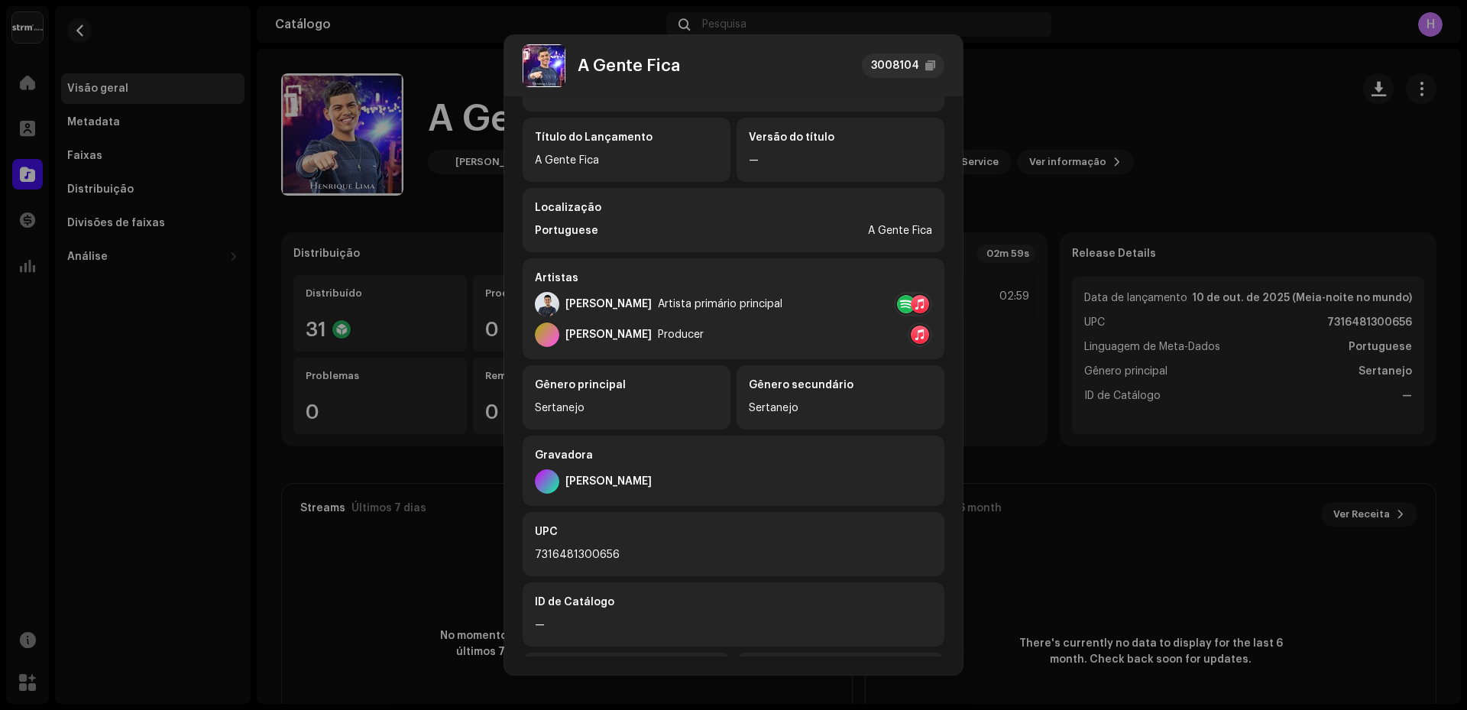
scroll to position [183, 0]
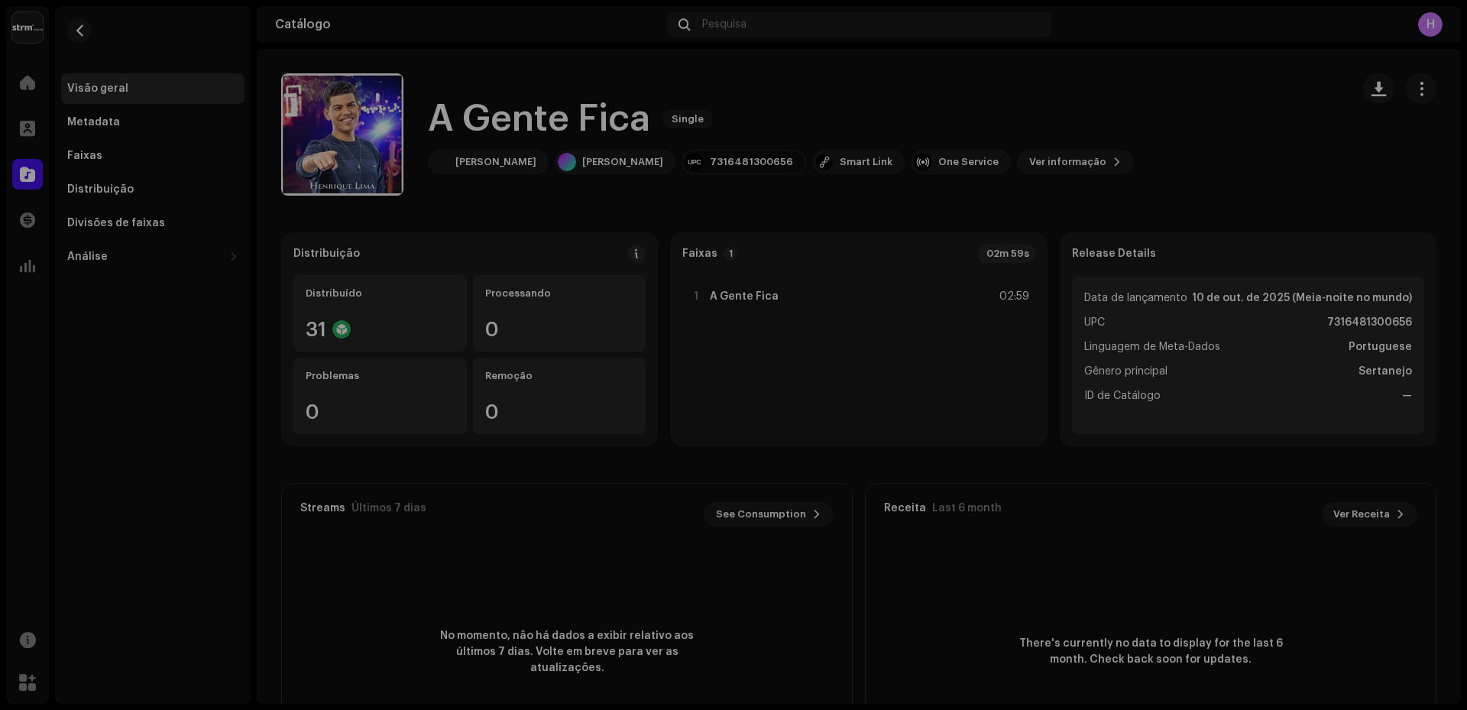
click at [1195, 157] on div "A Gente Fica 3008104 Metadata Distribuição Linguagem de Meta-Dados [DEMOGRAPHIC…" at bounding box center [733, 355] width 1467 height 710
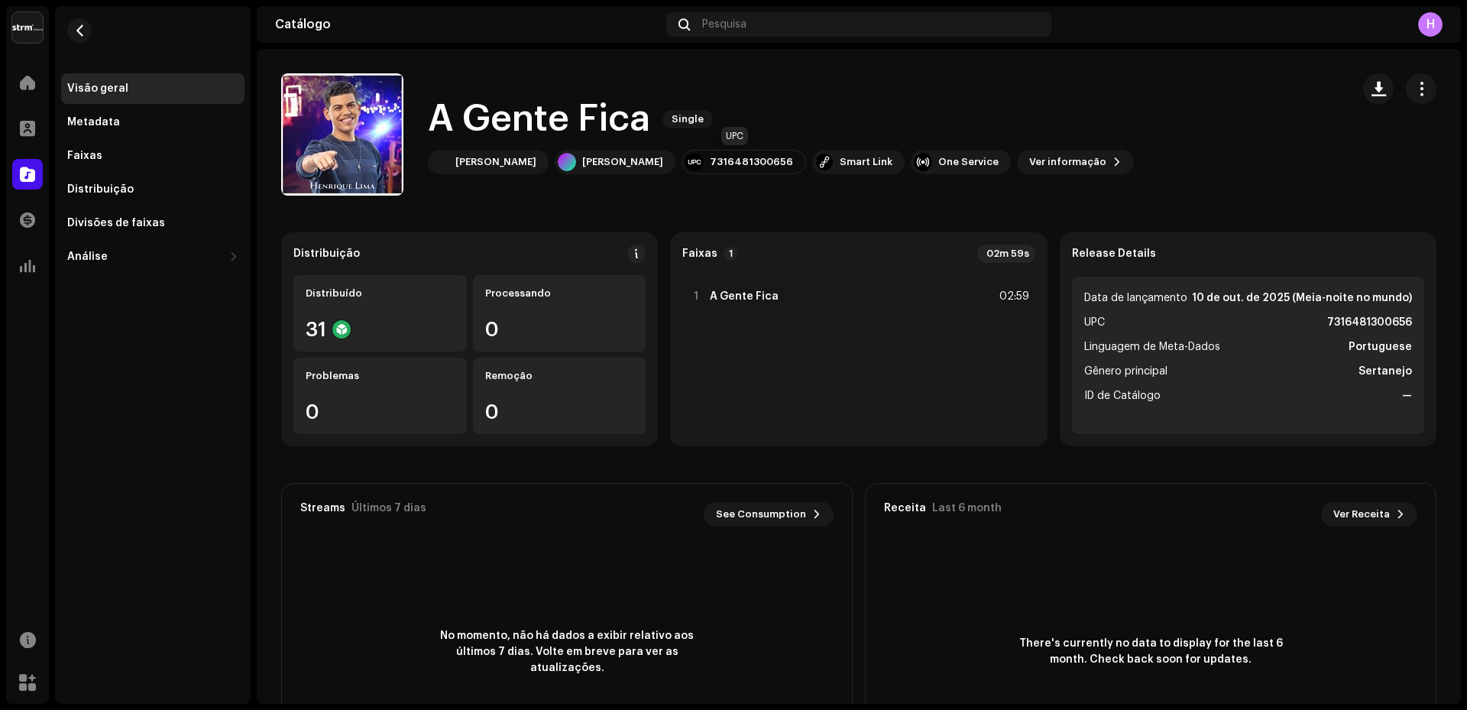
click at [751, 161] on div "7316481300656" at bounding box center [751, 162] width 83 height 12
click at [851, 159] on div "Smart Link" at bounding box center [866, 162] width 53 height 12
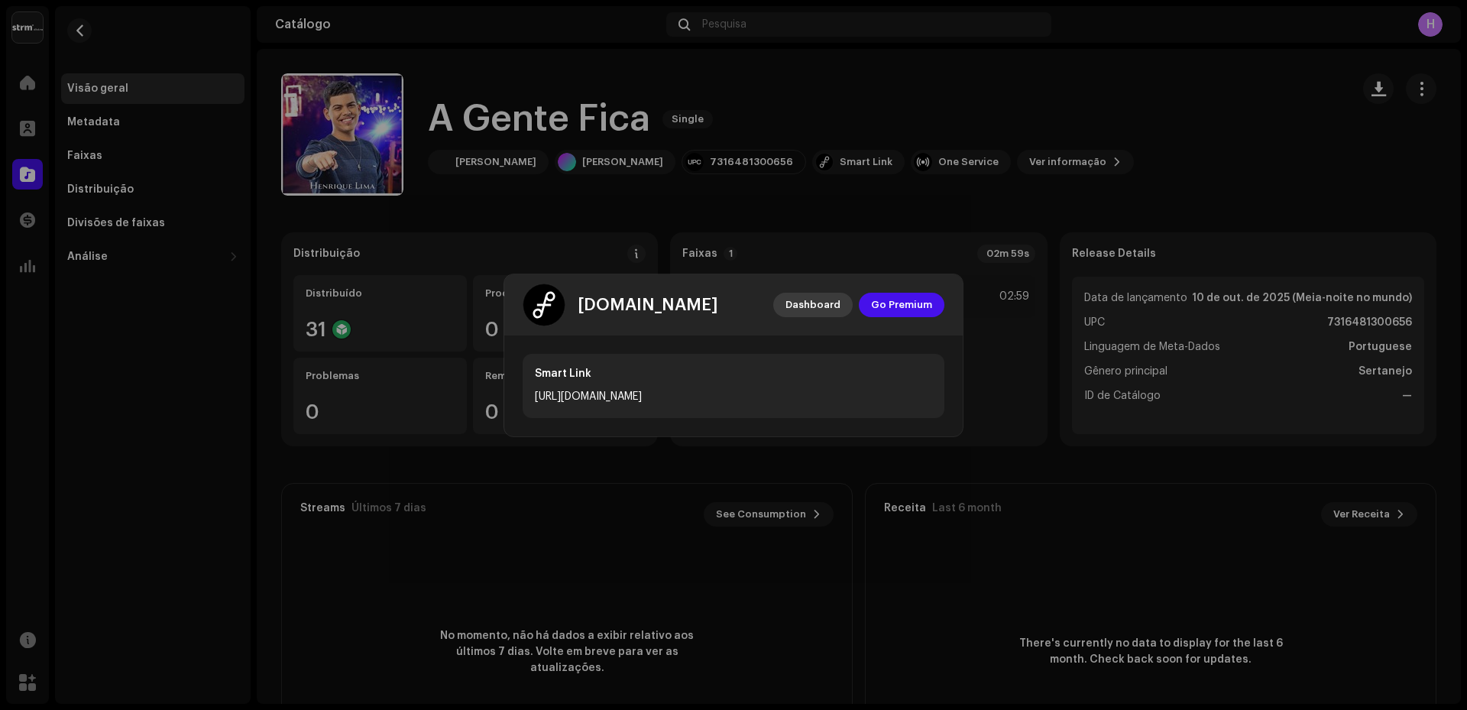
click at [818, 307] on span "Dashboard" at bounding box center [813, 305] width 55 height 31
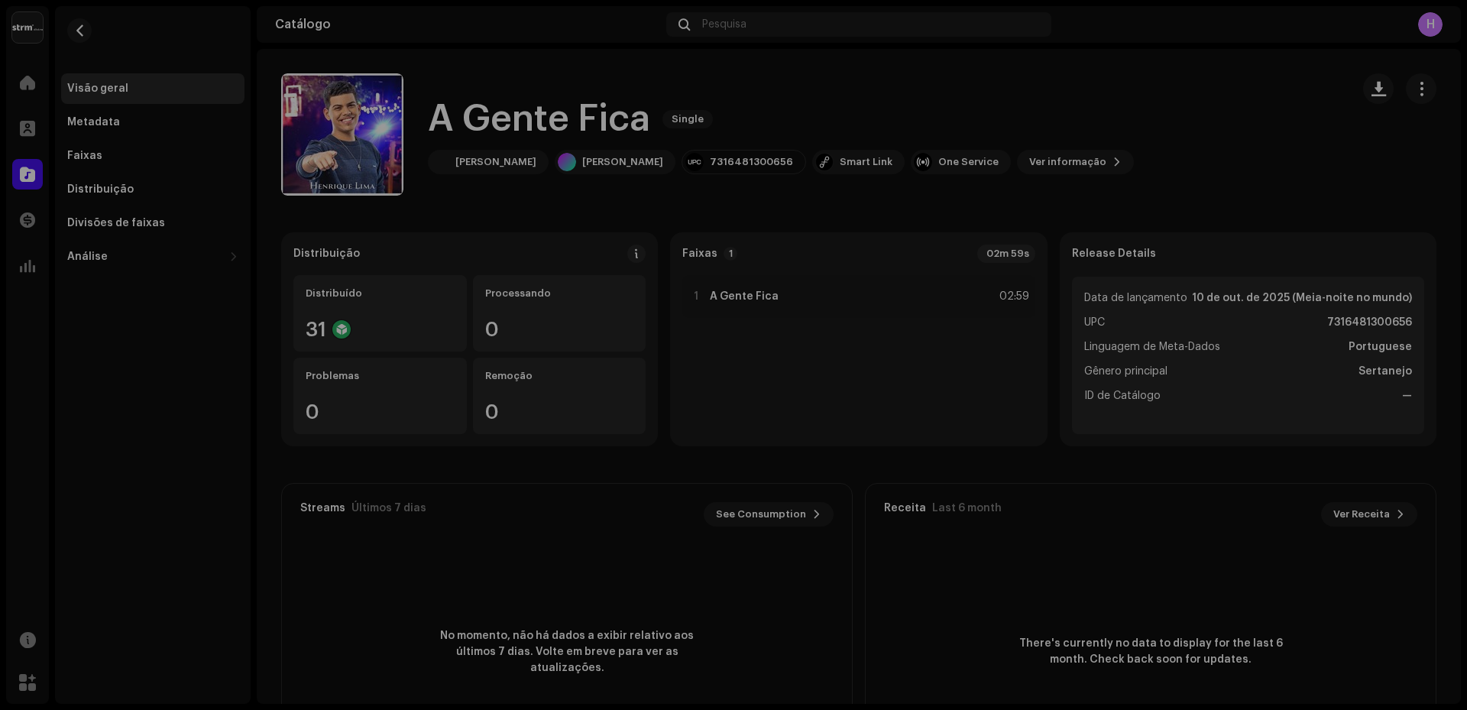
click at [943, 219] on div "[DOMAIN_NAME] Dashboard Go Premium Smart Link [URL][DOMAIN_NAME]" at bounding box center [733, 355] width 1467 height 710
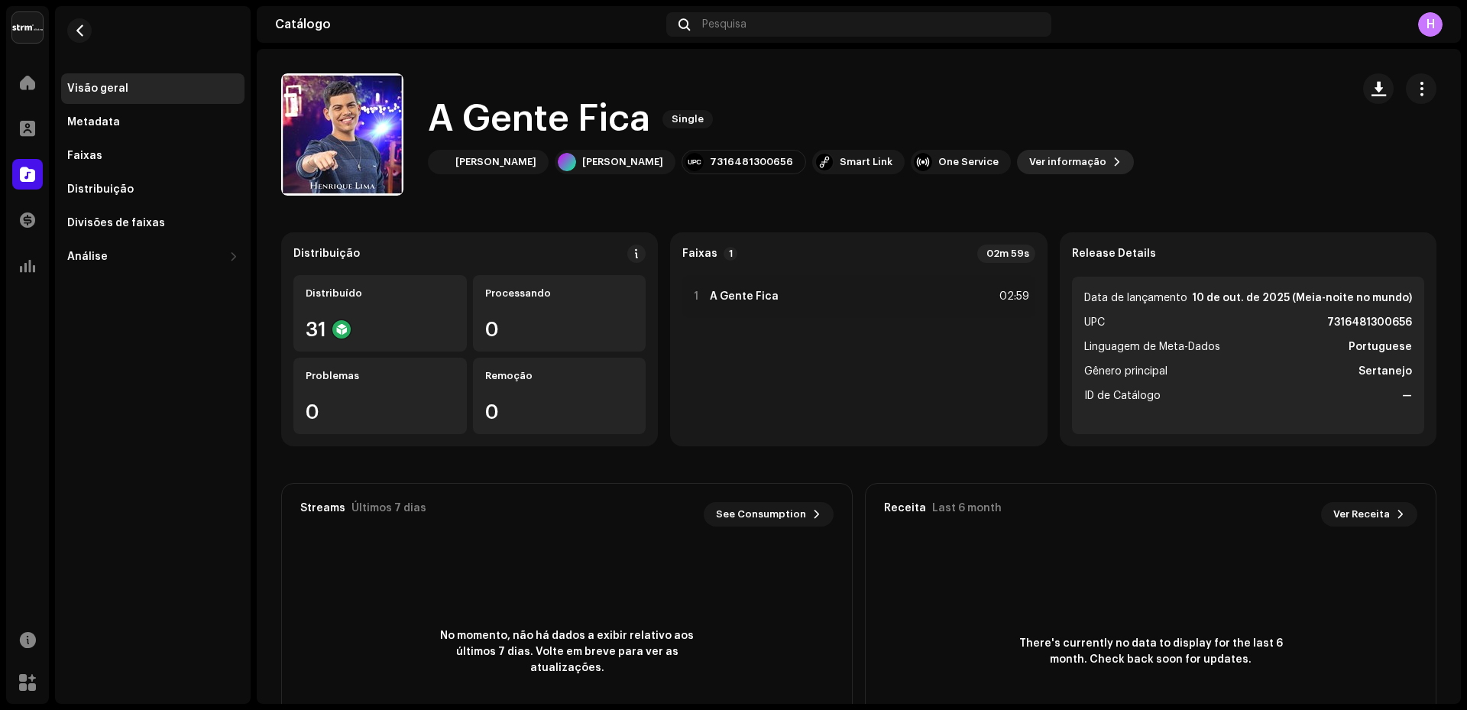
click at [1048, 160] on span "Ver informação" at bounding box center [1068, 162] width 77 height 31
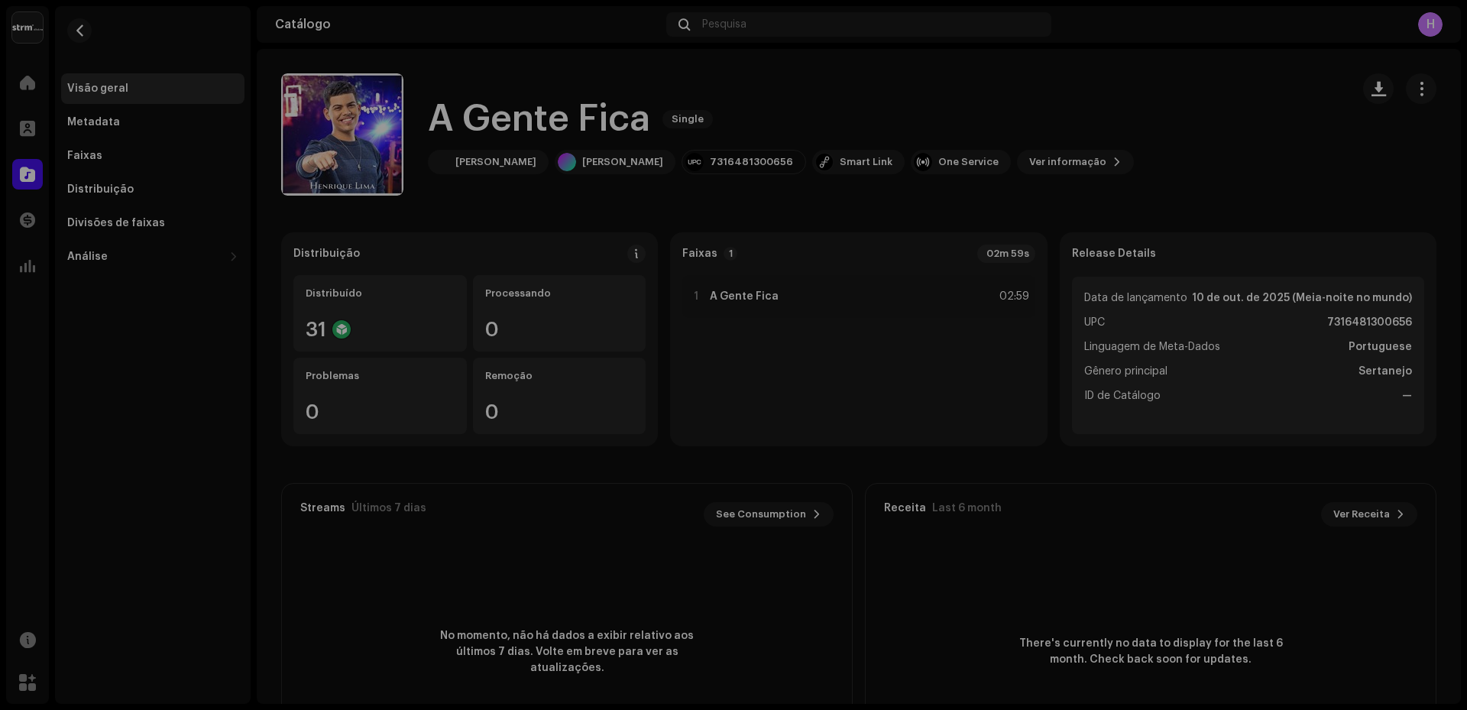
click at [1024, 89] on div "A Gente Fica 3008104 Metadata Distribuição Linguagem de Meta-Dados [DEMOGRAPHIC…" at bounding box center [733, 355] width 1467 height 710
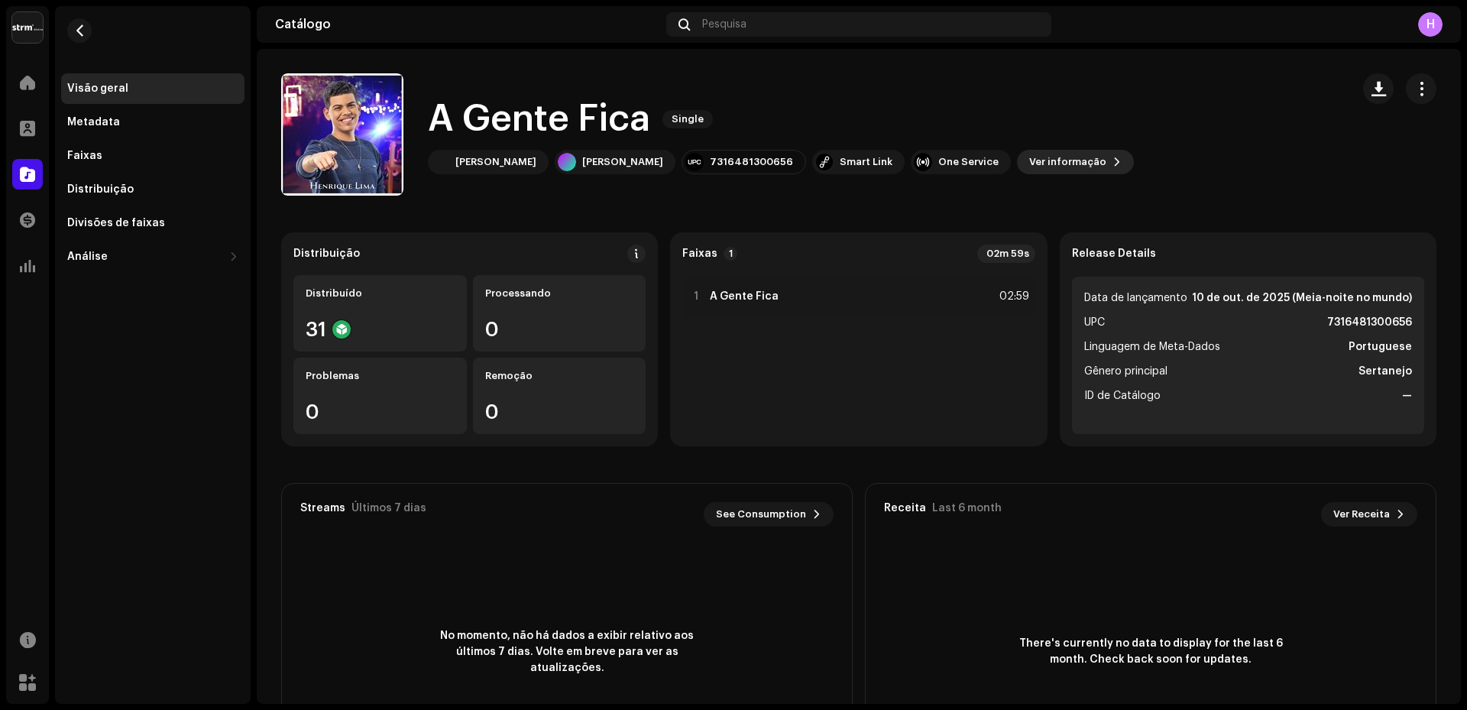
click at [1039, 161] on span "Ver informação" at bounding box center [1068, 162] width 77 height 31
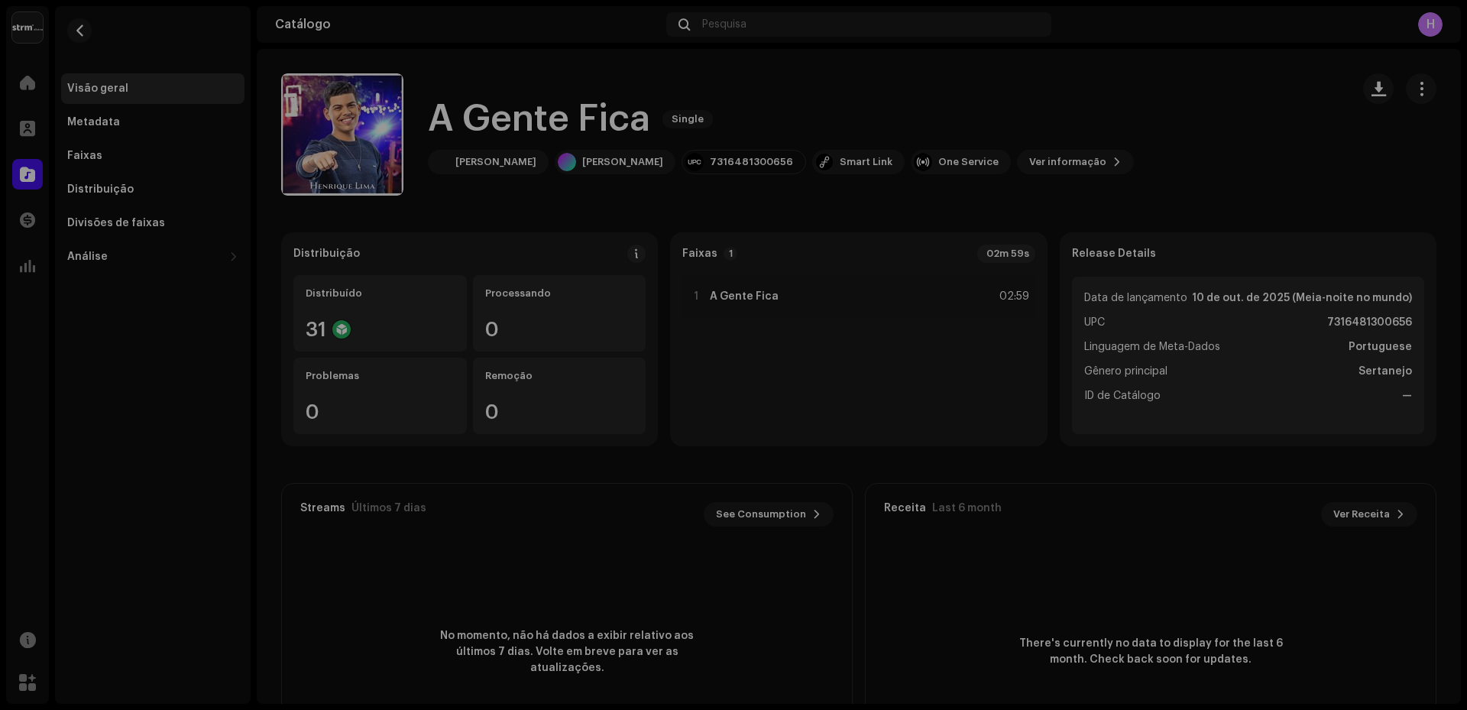
click at [1056, 96] on div "A Gente Fica 3008104 Metadata Distribuição Linguagem de Meta-Dados [DEMOGRAPHIC…" at bounding box center [733, 355] width 1467 height 710
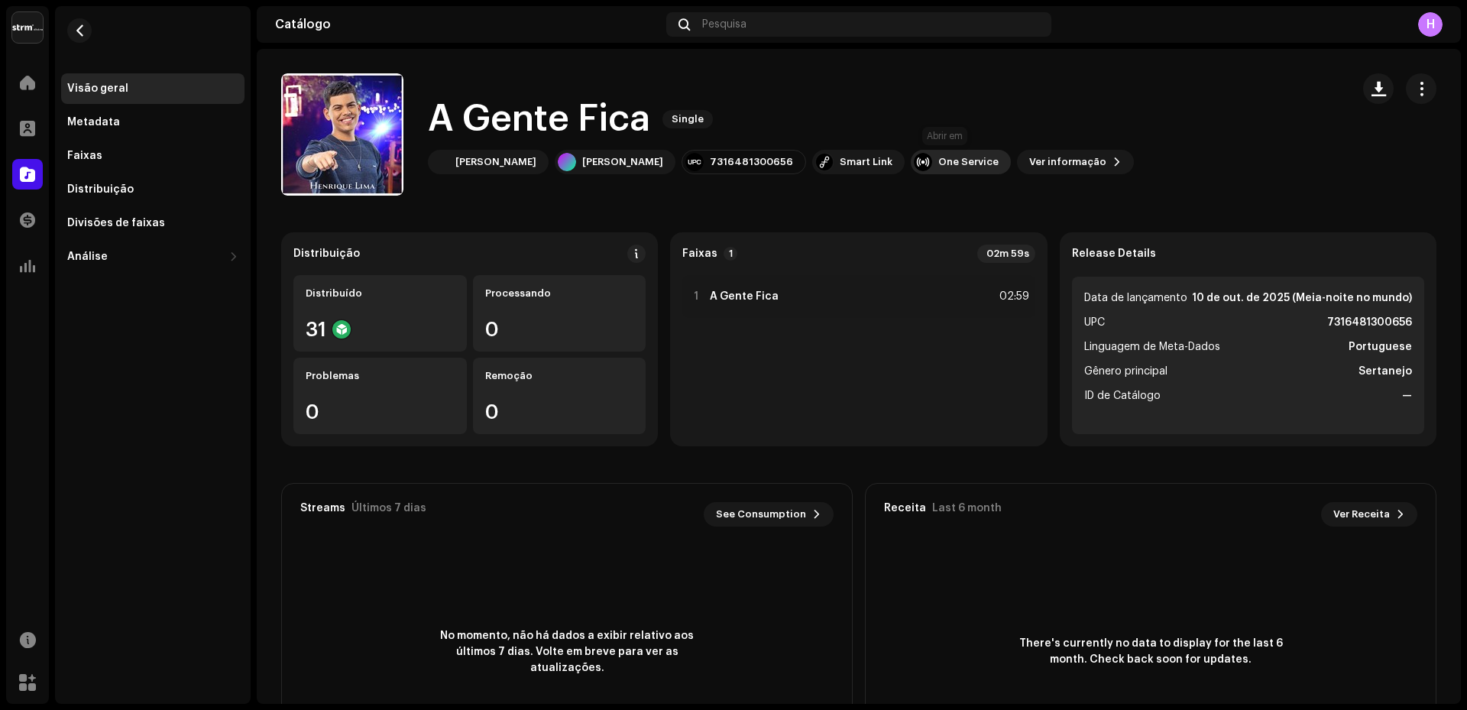
click at [936, 155] on div "One Service" at bounding box center [961, 162] width 100 height 24
click at [206, 342] on div "Visão geral Metadata Faixas Distribuição Divisões de faixas Análise Consumo Eng…" at bounding box center [153, 355] width 196 height 698
click at [373, 336] on div "31" at bounding box center [380, 329] width 149 height 20
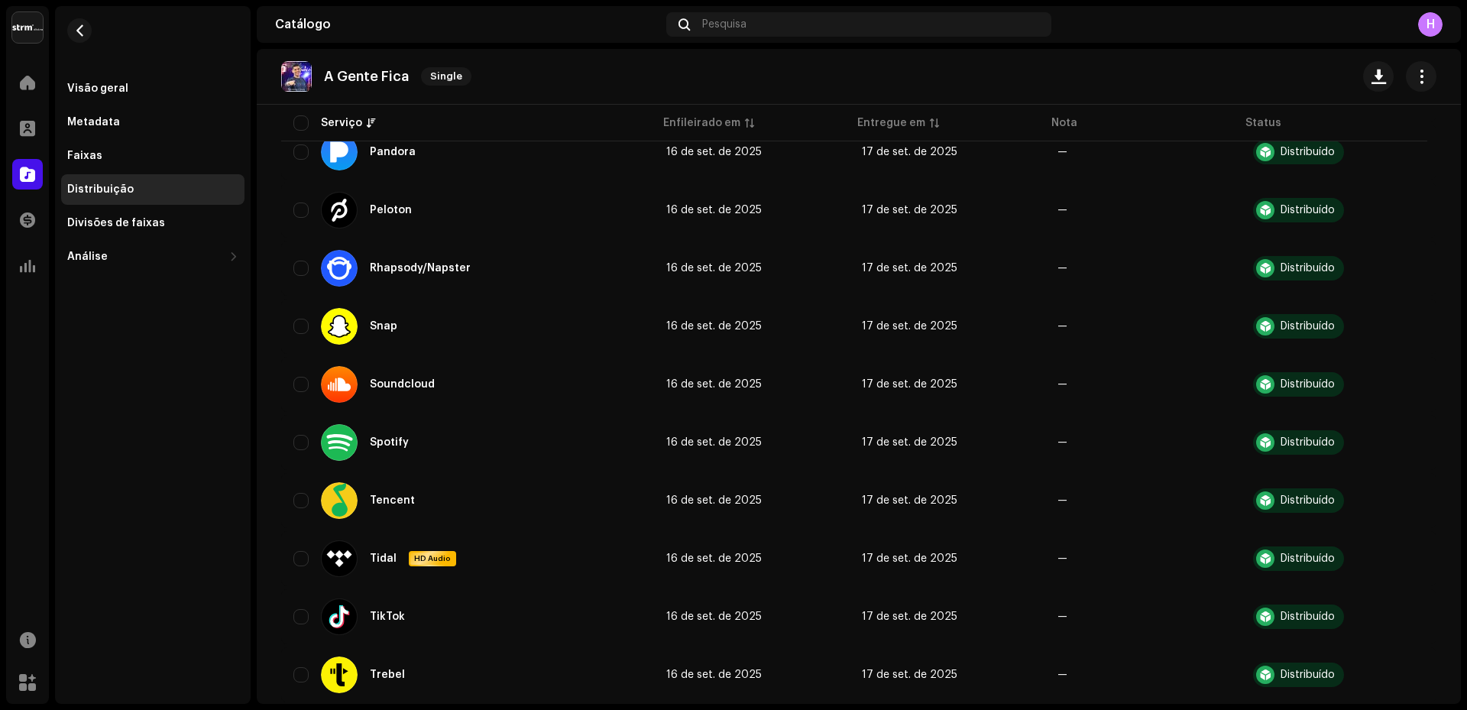
scroll to position [1487, 0]
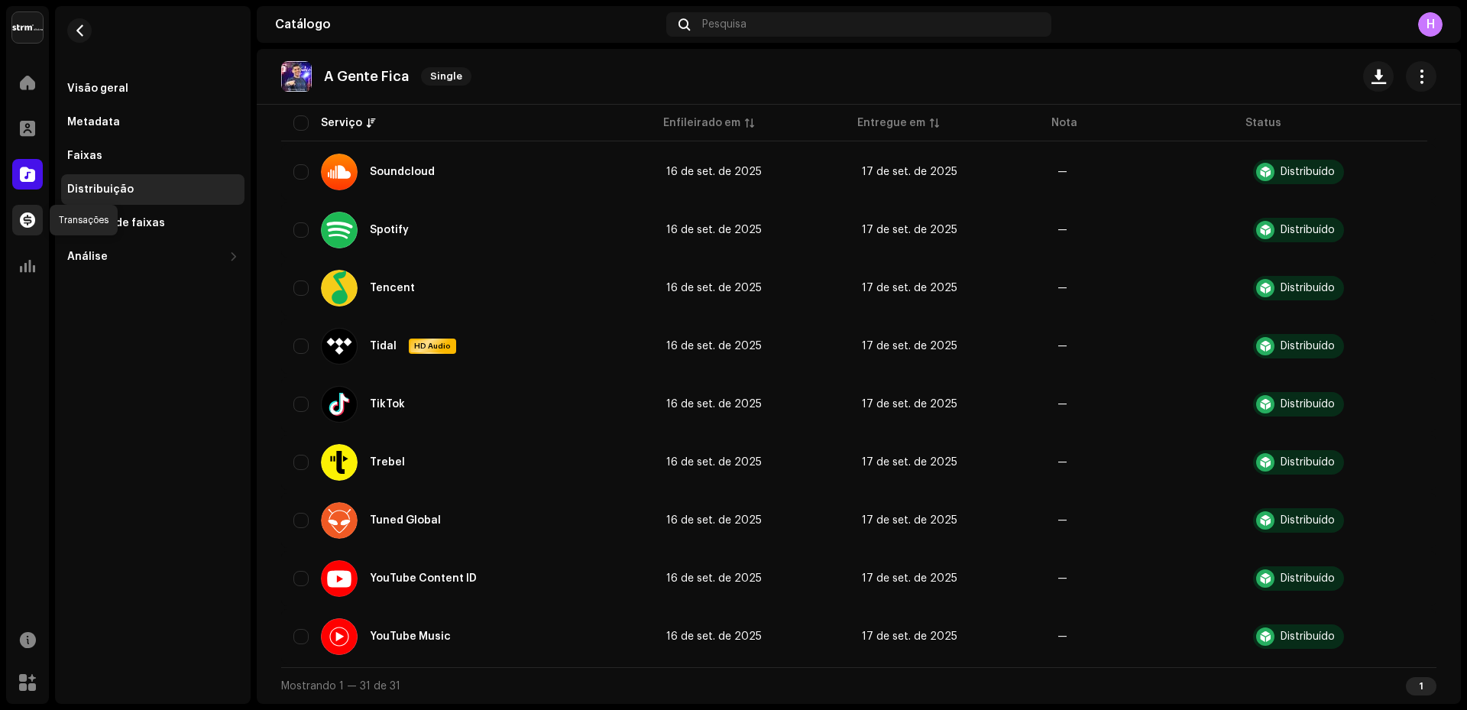
click at [24, 219] on span at bounding box center [27, 220] width 15 height 12
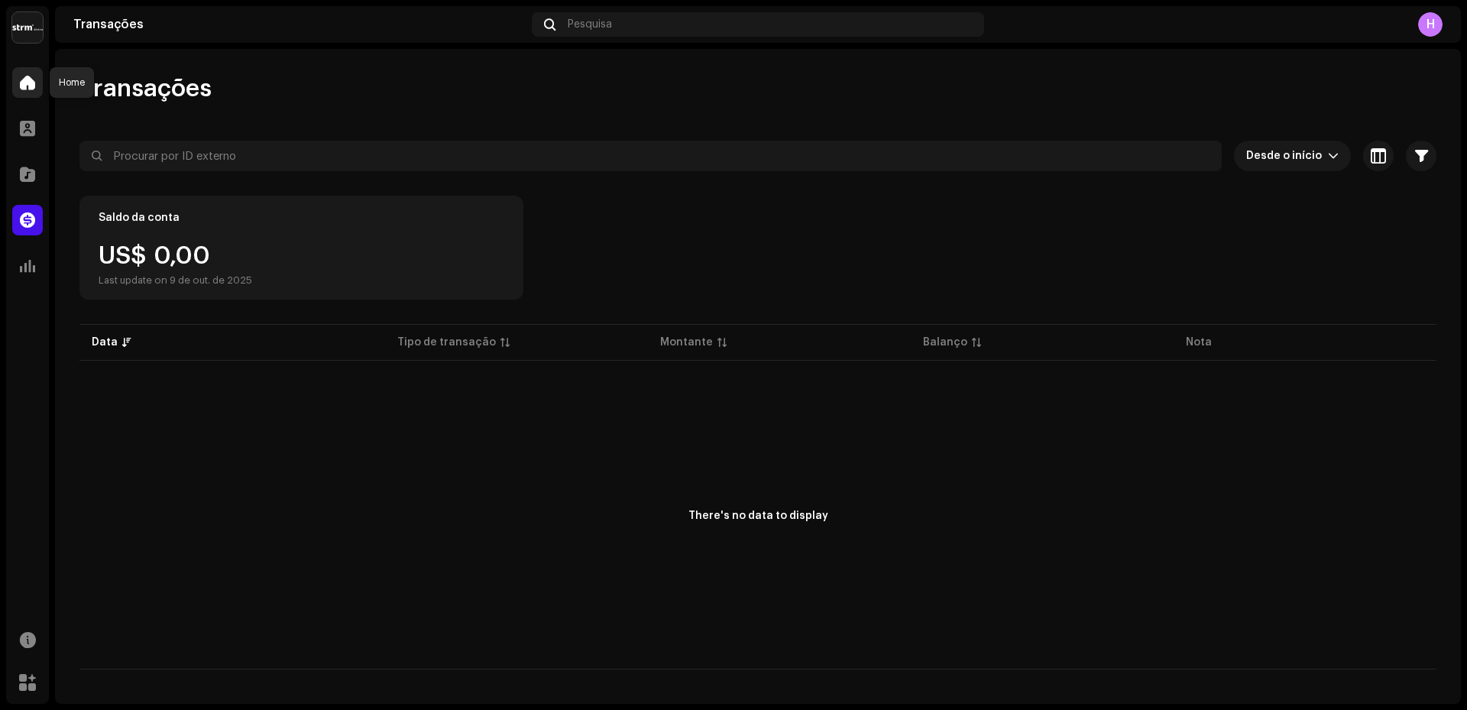
click at [34, 82] on span at bounding box center [27, 82] width 15 height 12
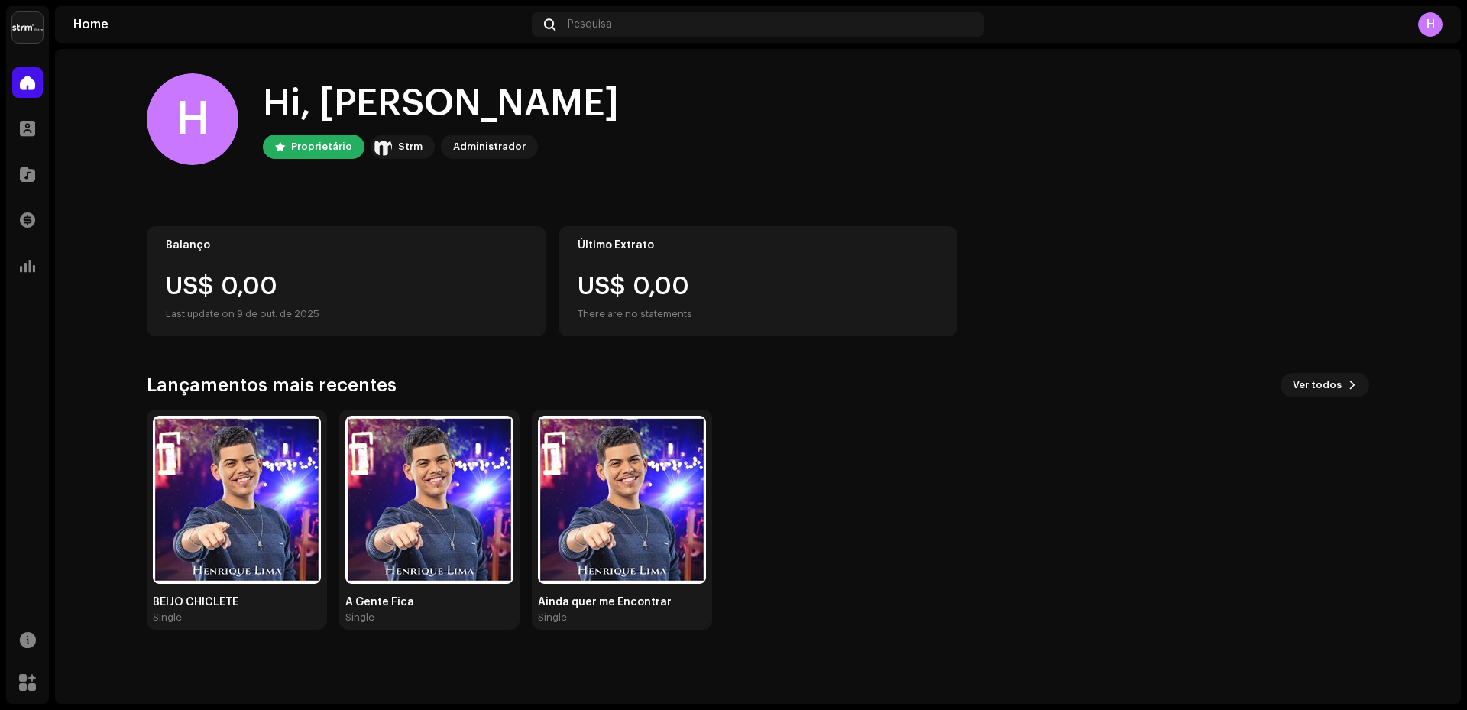
click at [478, 143] on div "Administrador" at bounding box center [489, 147] width 73 height 18
click at [319, 145] on div "Proprietário" at bounding box center [321, 147] width 61 height 18
click at [26, 131] on span at bounding box center [27, 128] width 15 height 12
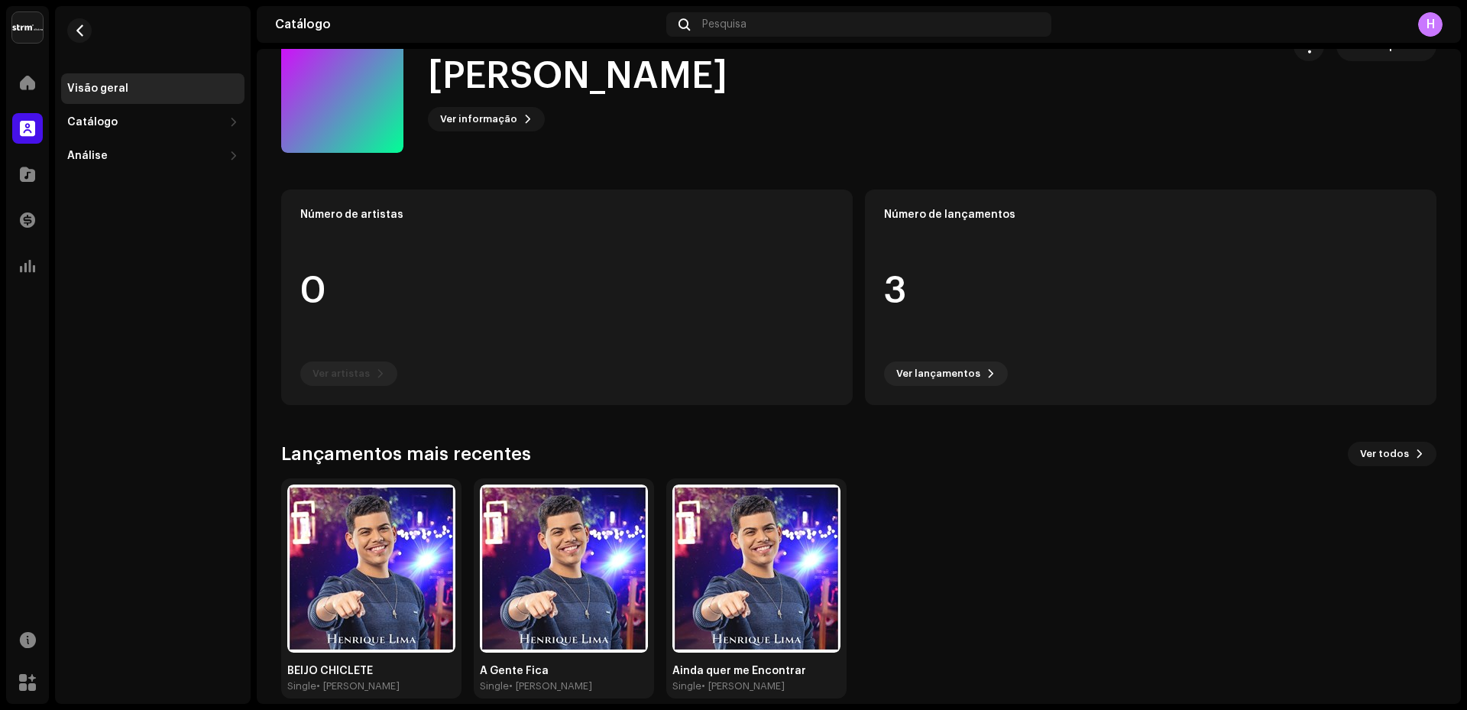
scroll to position [62, 0]
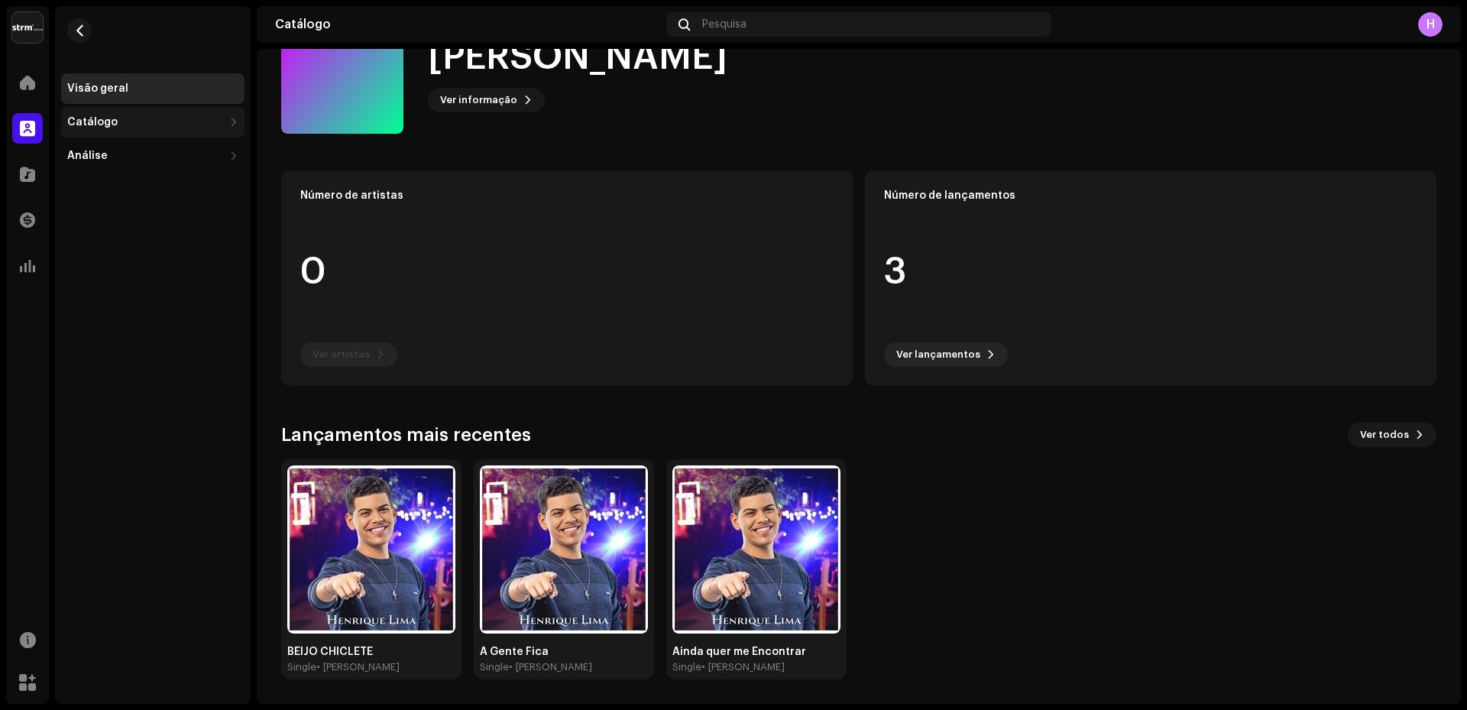
click at [113, 121] on div "Catálogo" at bounding box center [92, 122] width 50 height 12
click at [105, 147] on div "Lançamentos" at bounding box center [152, 156] width 183 height 31
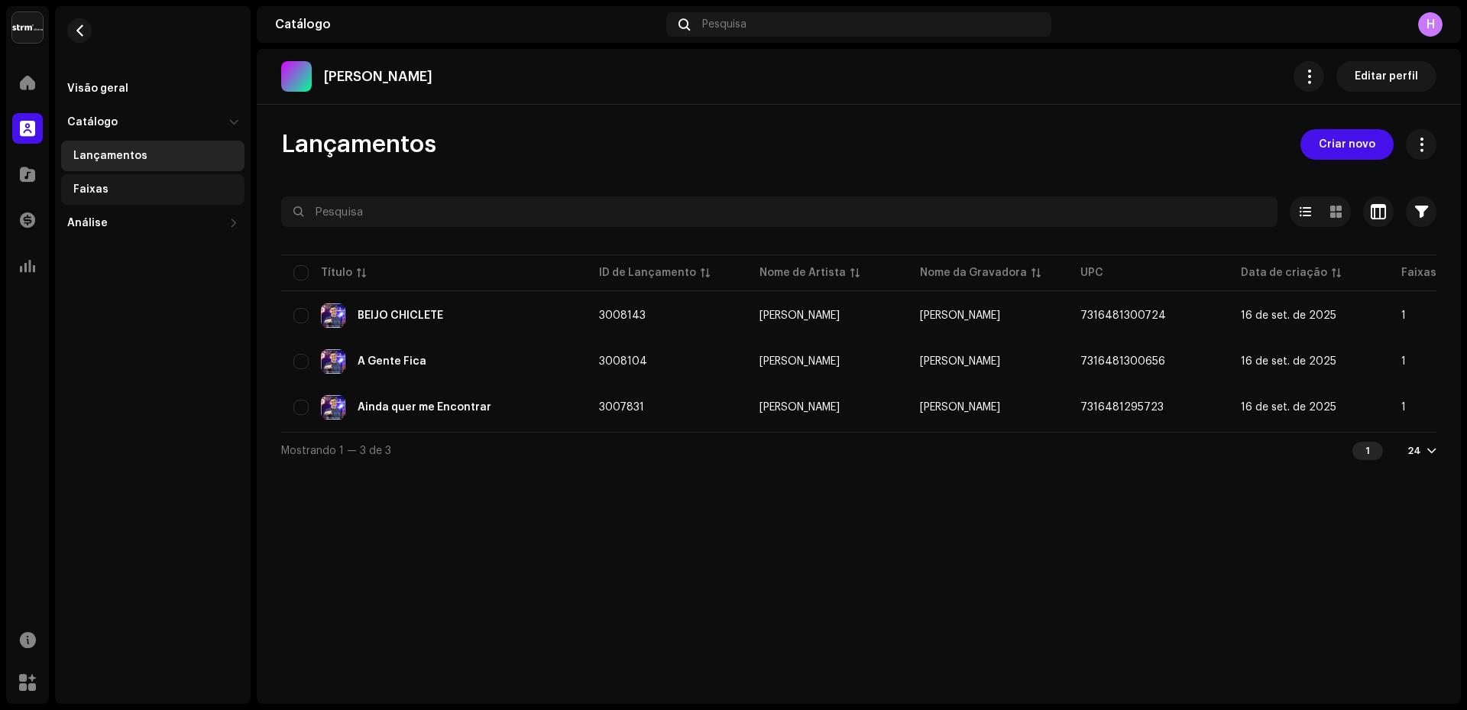
click at [95, 193] on div "Faixas" at bounding box center [90, 189] width 35 height 12
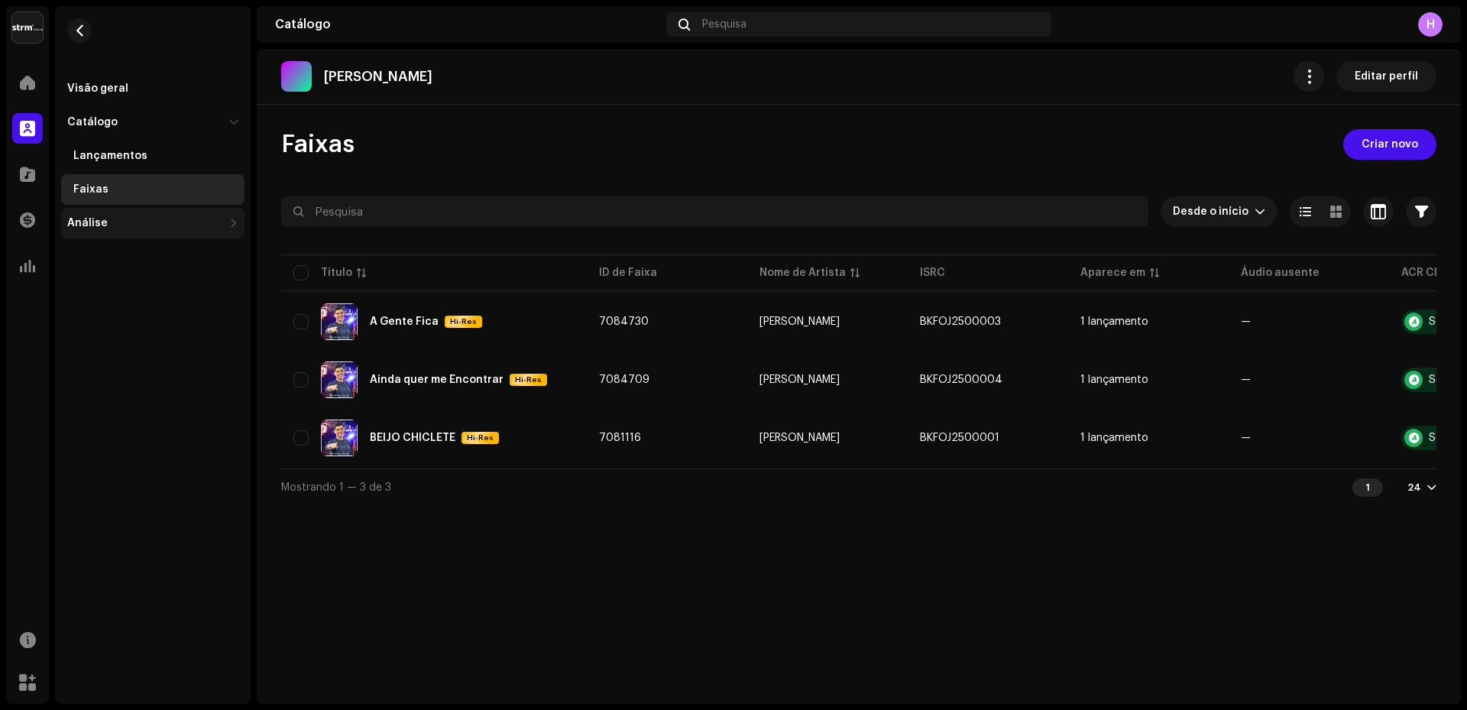
click at [109, 227] on div "Análise" at bounding box center [145, 223] width 156 height 12
click at [18, 170] on div at bounding box center [27, 174] width 31 height 31
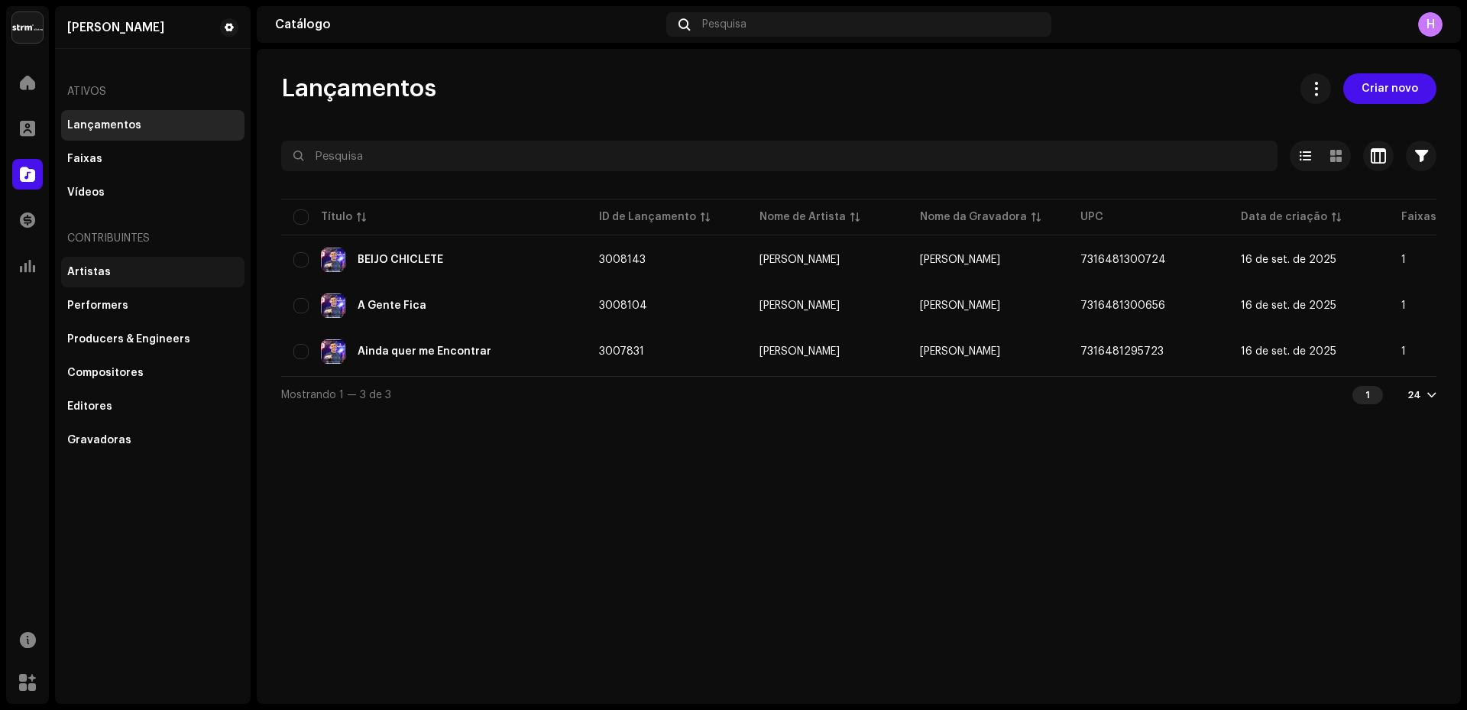
click at [98, 271] on div "Artistas" at bounding box center [89, 272] width 44 height 12
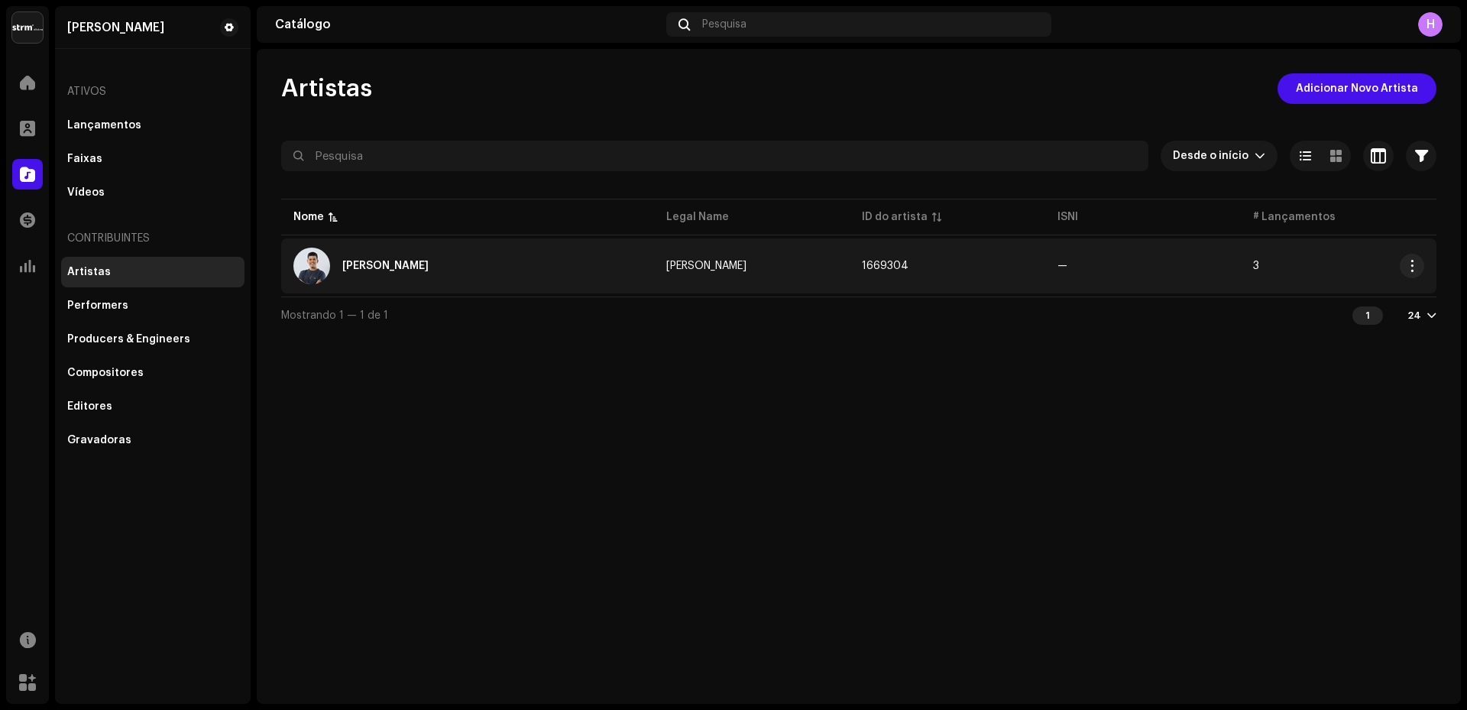
click at [305, 261] on img at bounding box center [311, 266] width 37 height 37
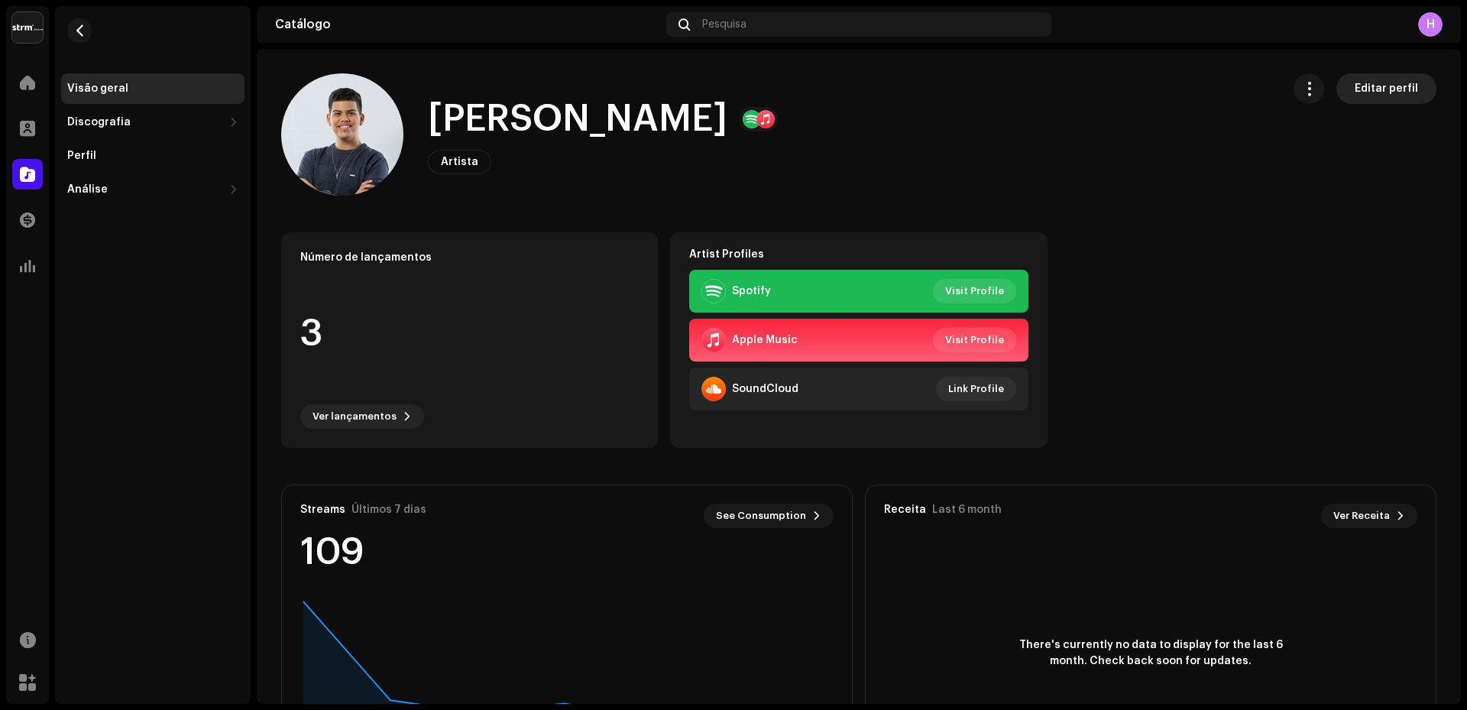
click at [1384, 90] on span "Editar perfil" at bounding box center [1386, 88] width 63 height 31
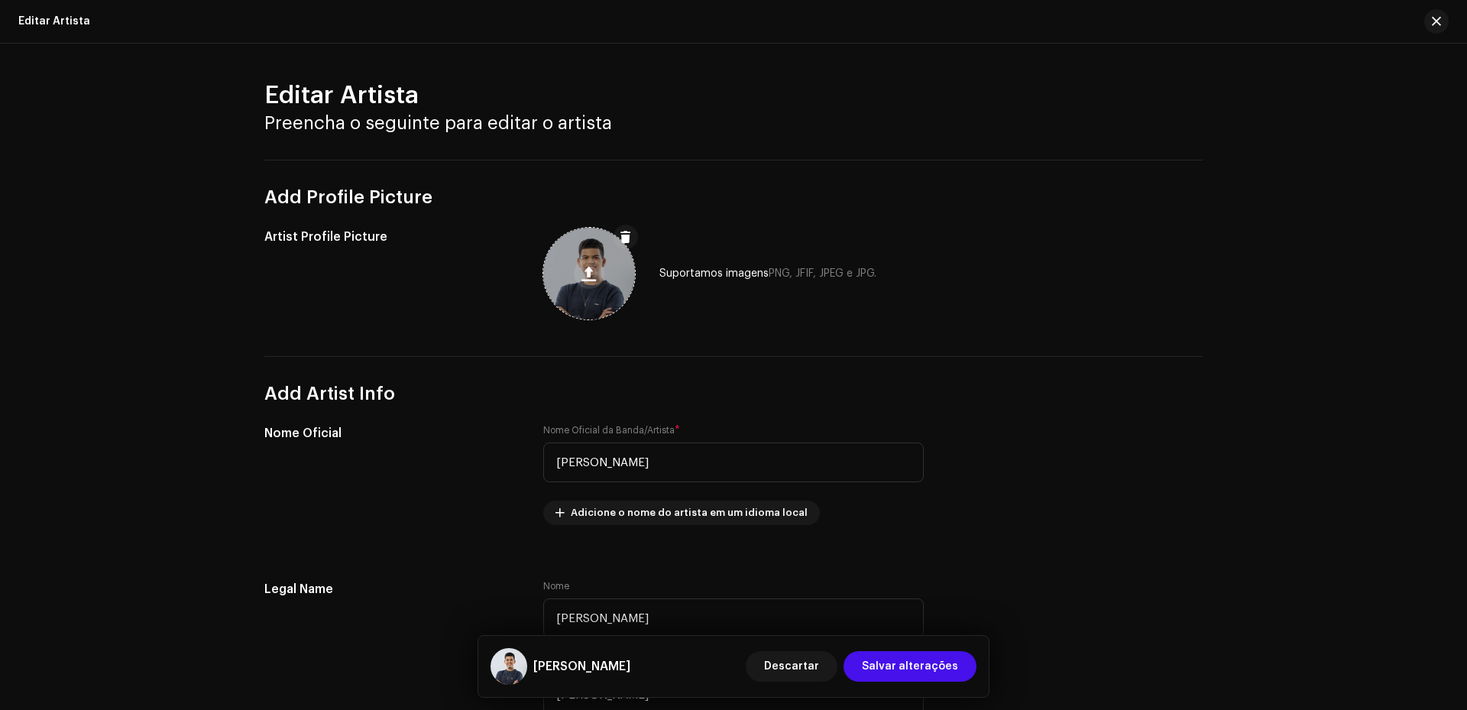
click at [591, 271] on span at bounding box center [589, 274] width 15 height 12
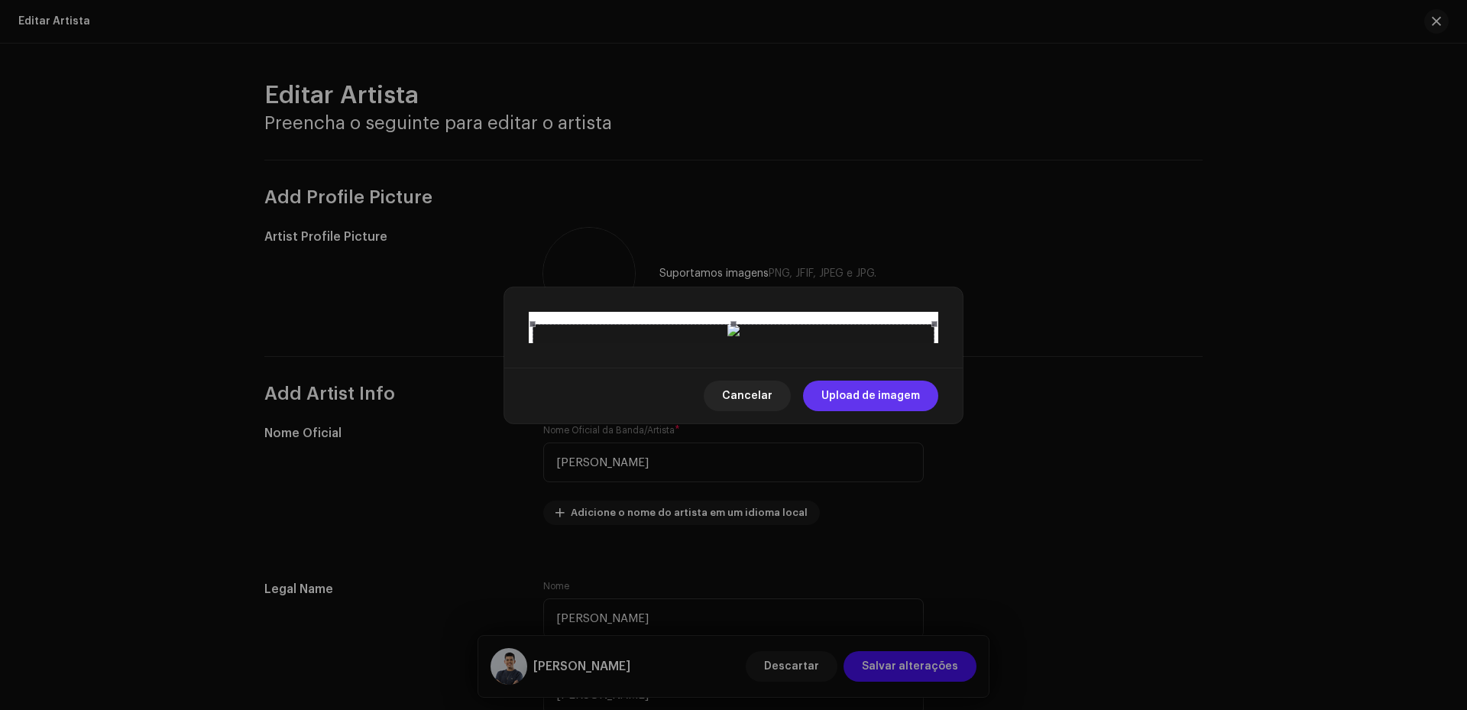
click at [865, 411] on span "Upload de imagem" at bounding box center [871, 396] width 99 height 31
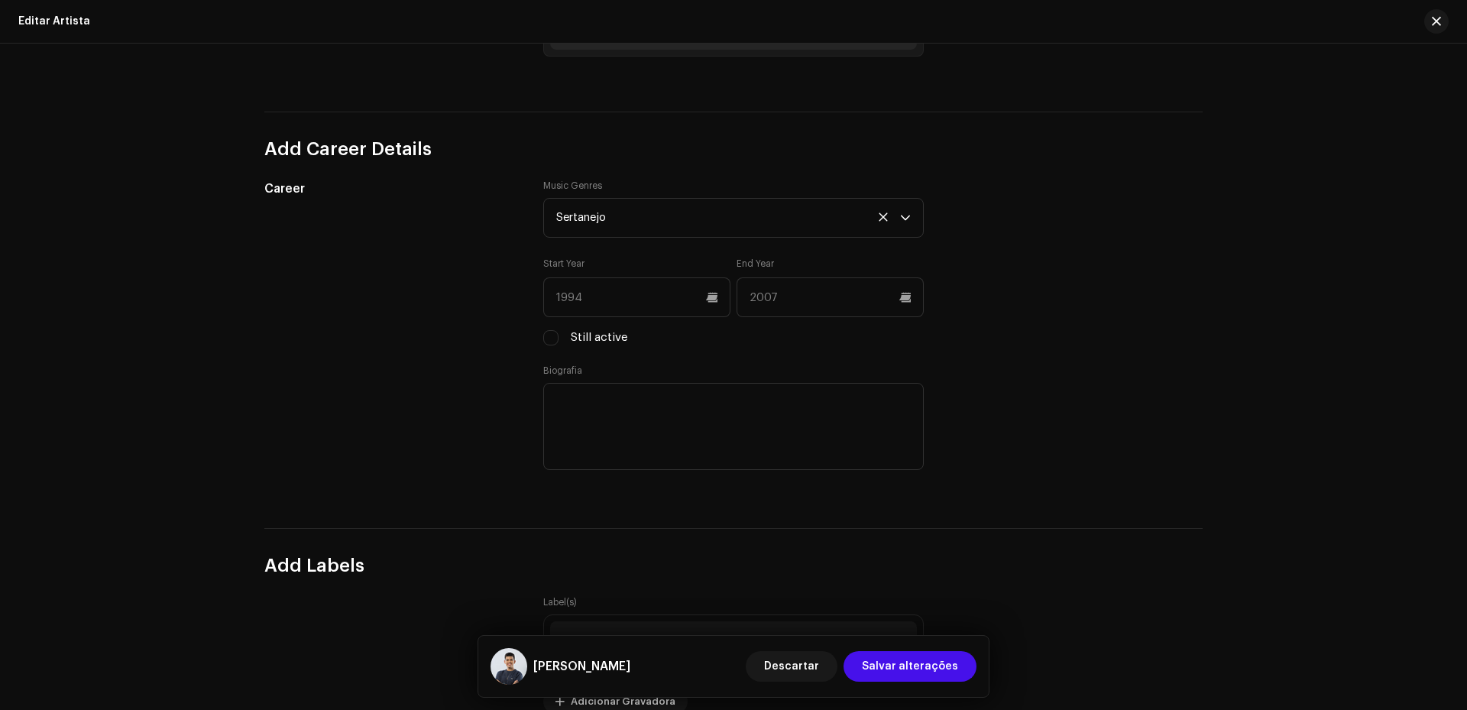
scroll to position [1019, 0]
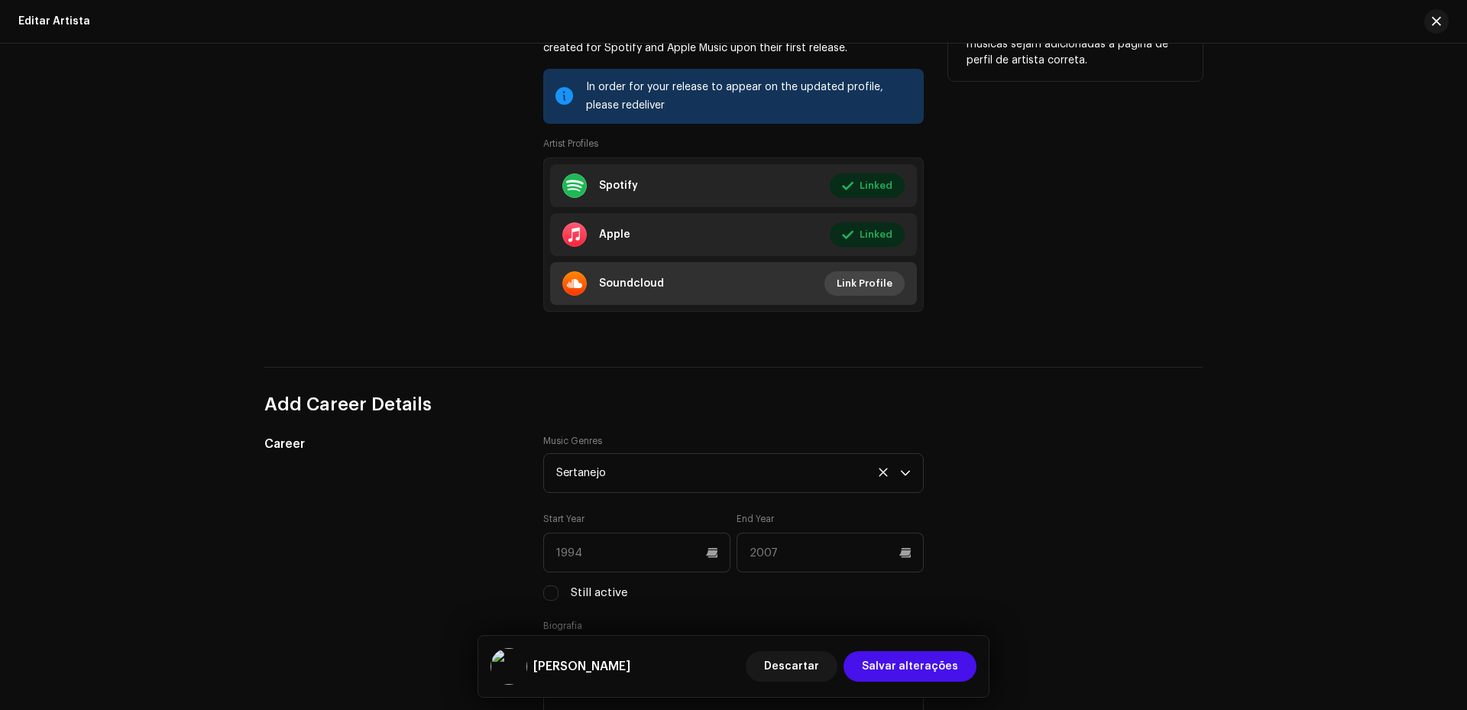
click at [867, 280] on span "Link Profile" at bounding box center [865, 283] width 56 height 31
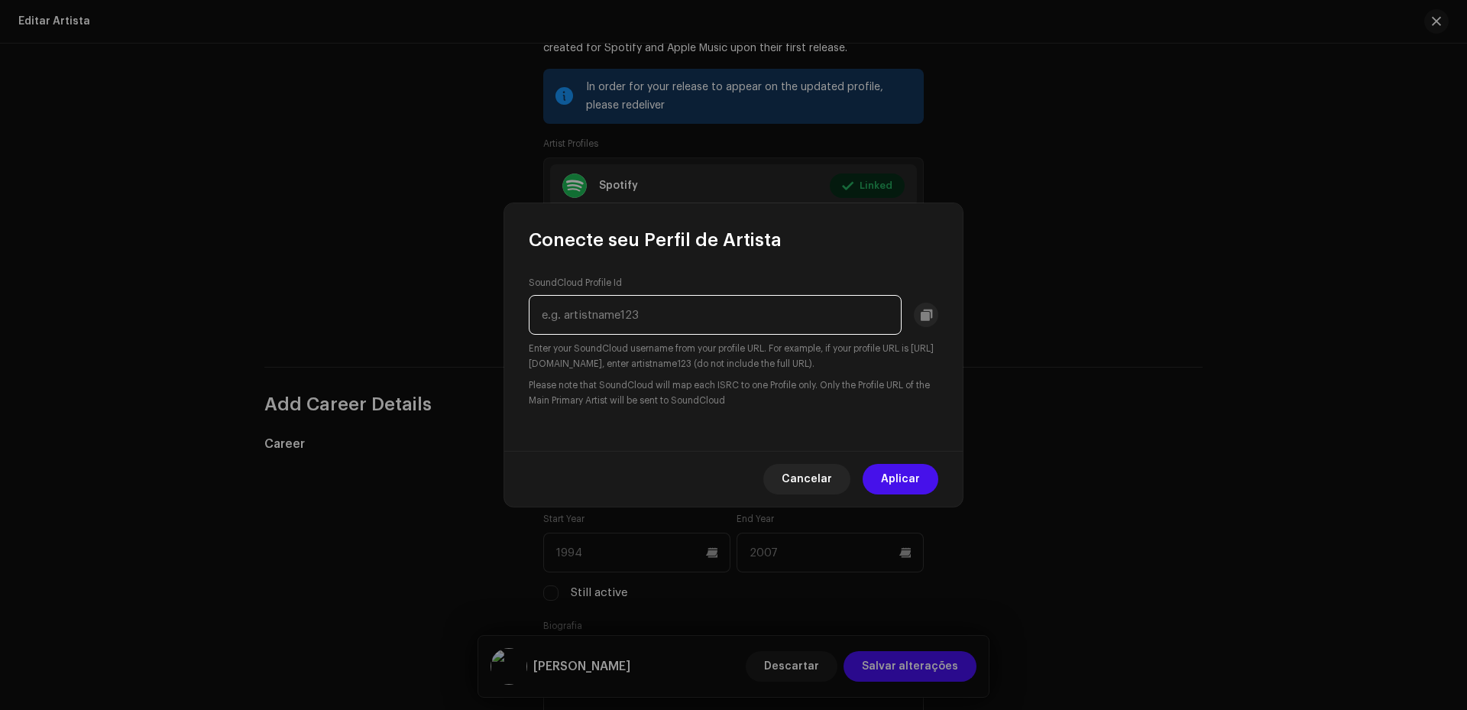
paste input "[URL][DOMAIN_NAME]"
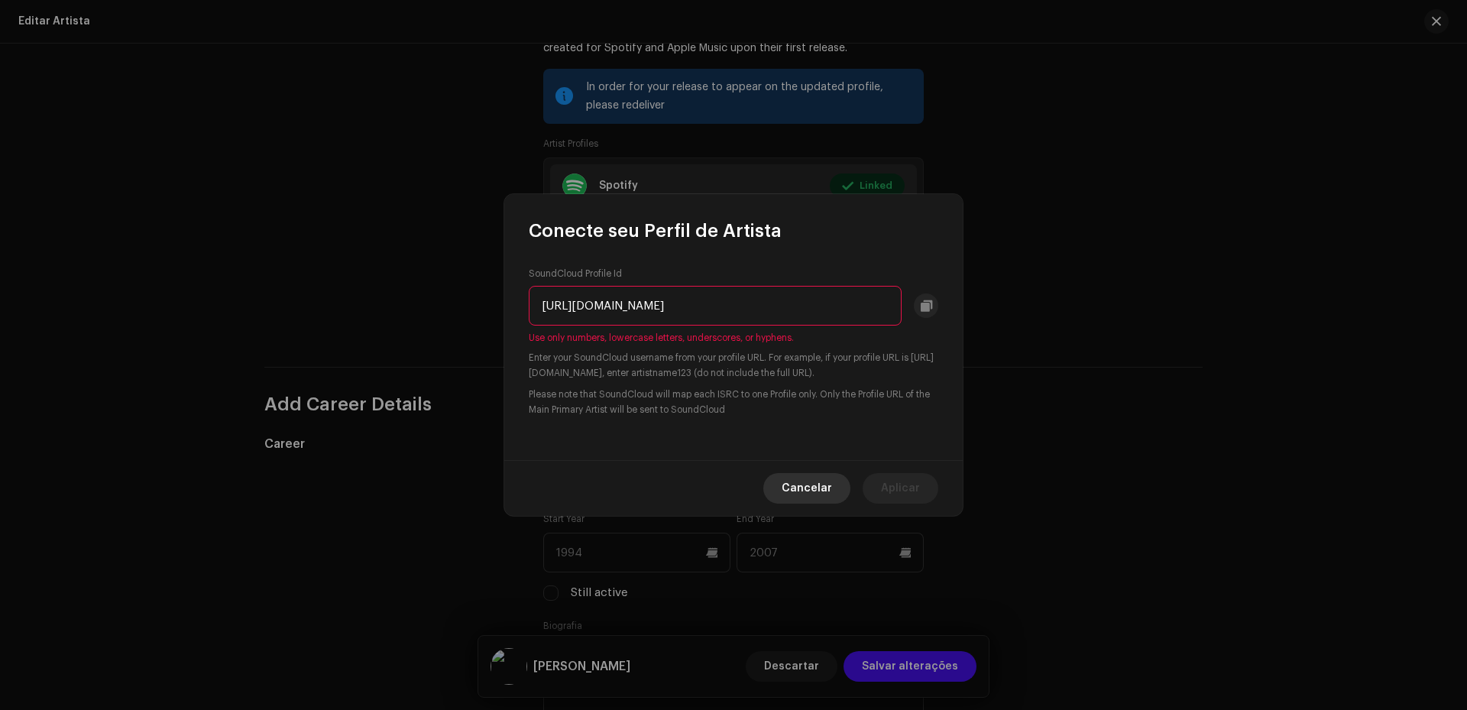
type input "[URL][DOMAIN_NAME]"
click at [798, 485] on span "Cancelar" at bounding box center [807, 488] width 50 height 31
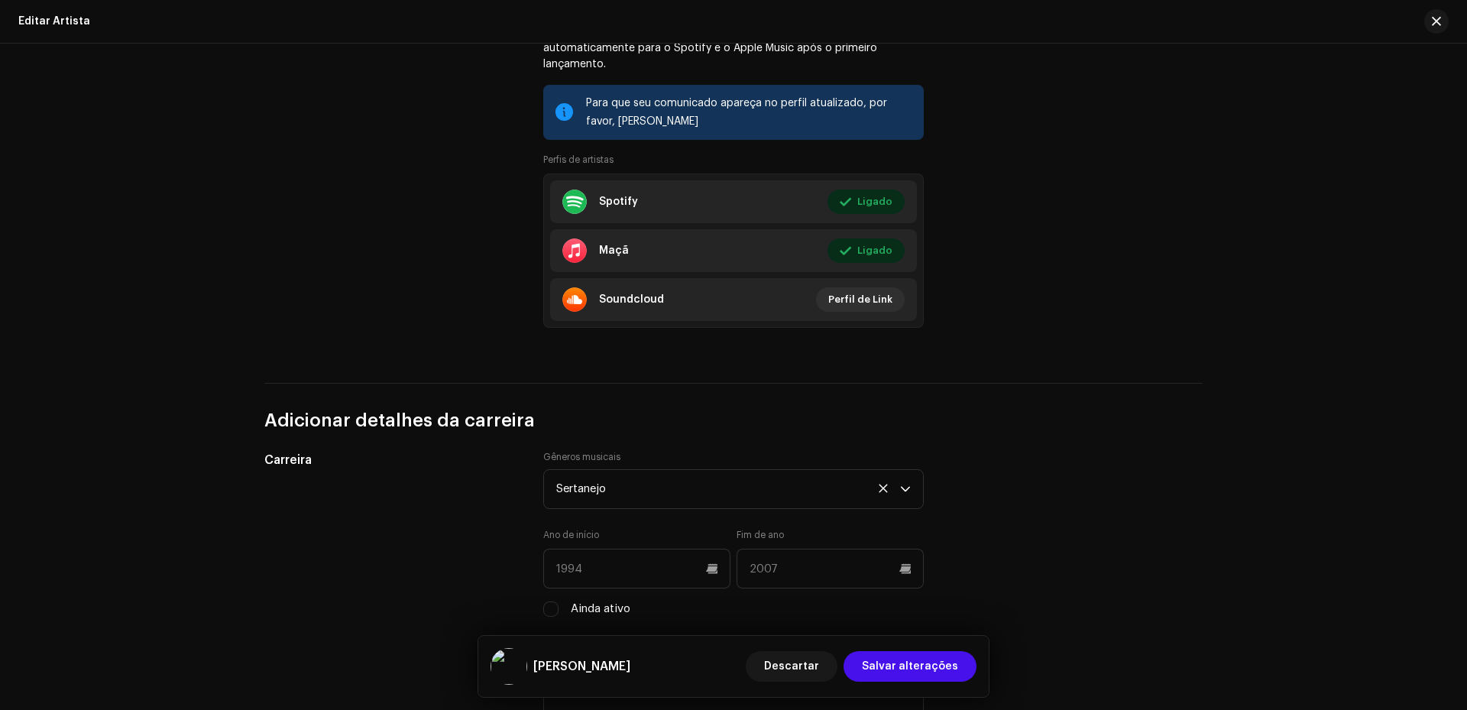
scroll to position [1274, 0]
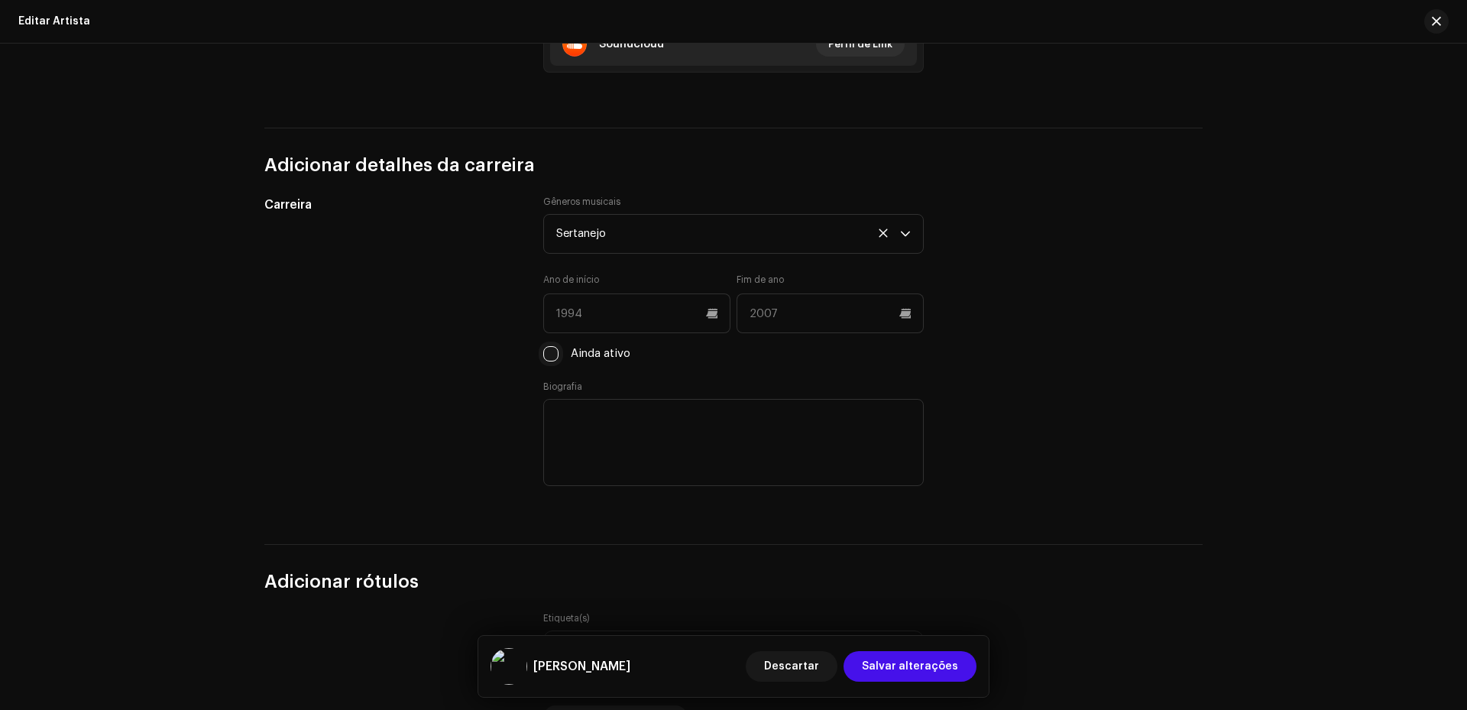
click at [543, 352] on input "Ainda ativo" at bounding box center [550, 353] width 15 height 15
checkbox input "true"
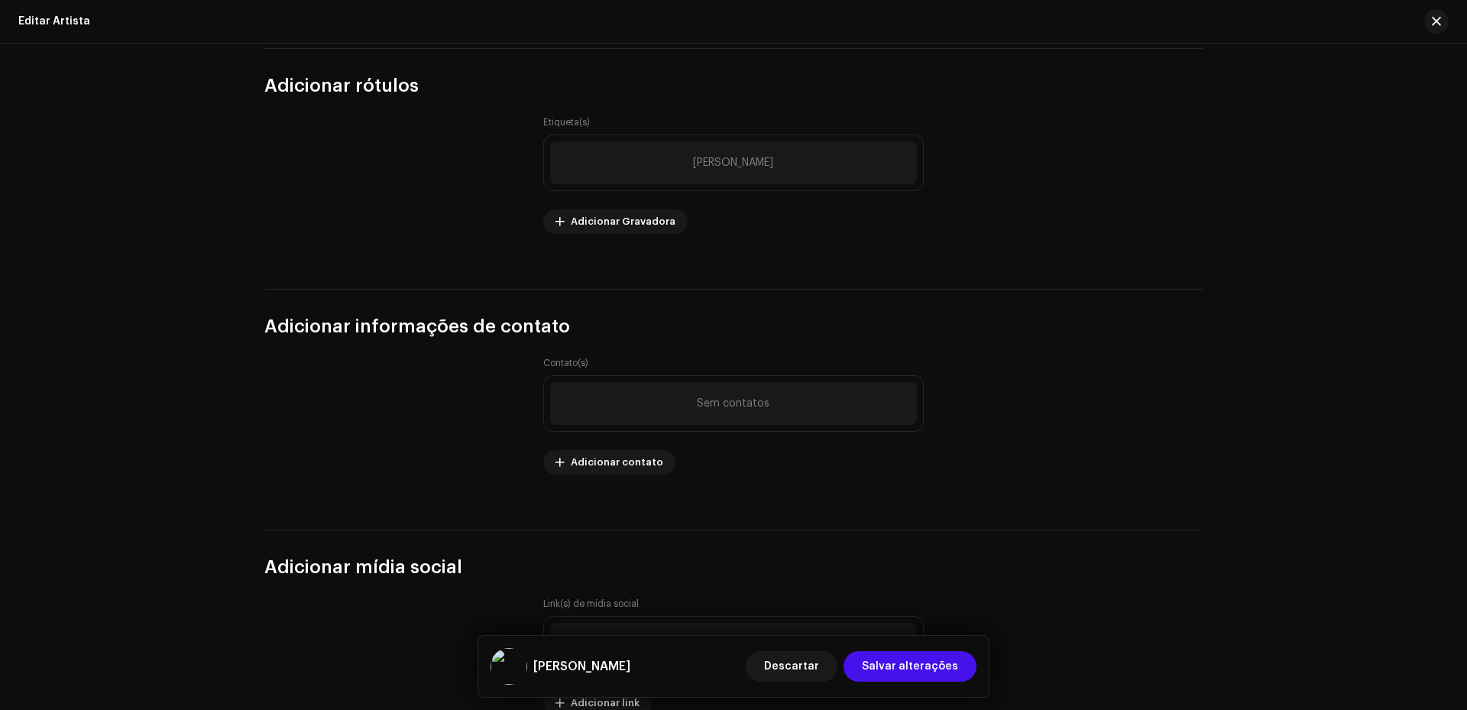
scroll to position [1783, 0]
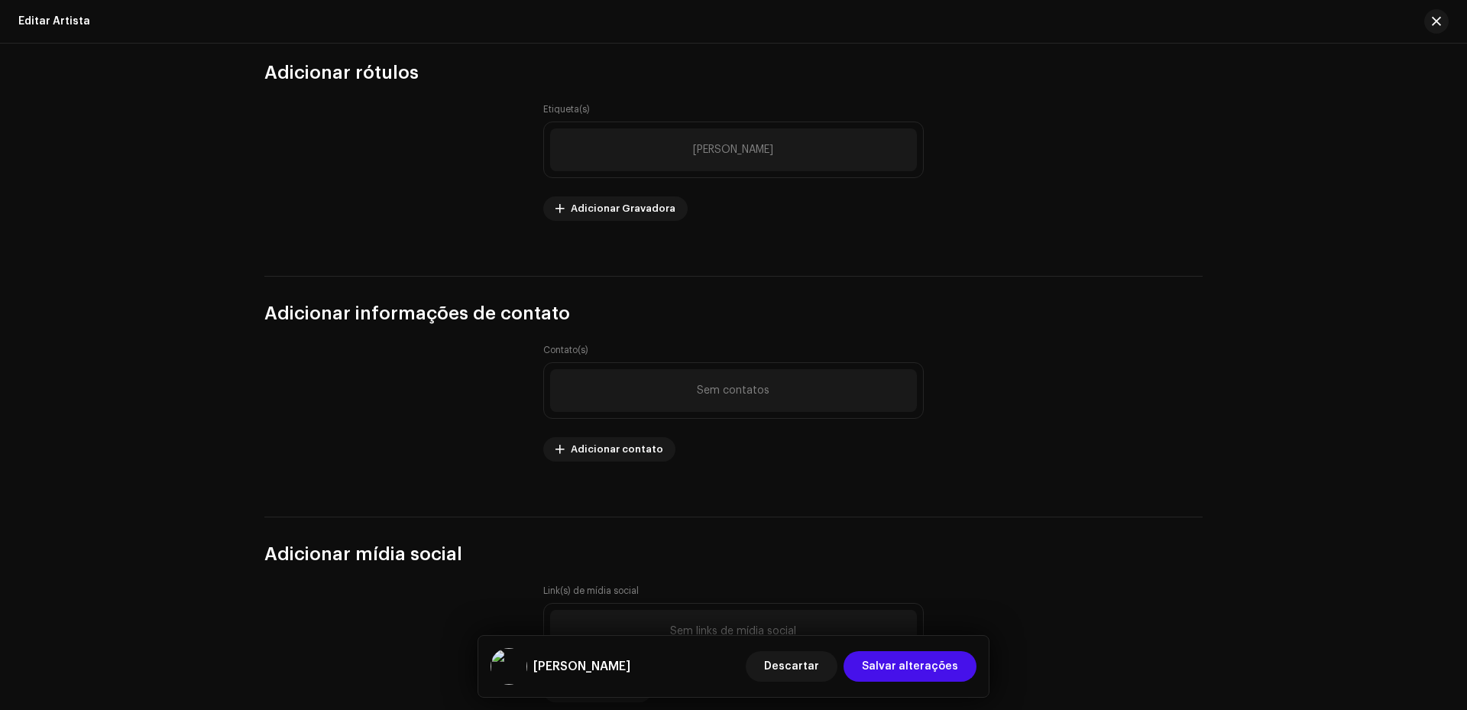
click at [619, 398] on div "Sem contatos" at bounding box center [733, 390] width 367 height 43
click at [582, 447] on font "Adicionar contato" at bounding box center [617, 449] width 92 height 10
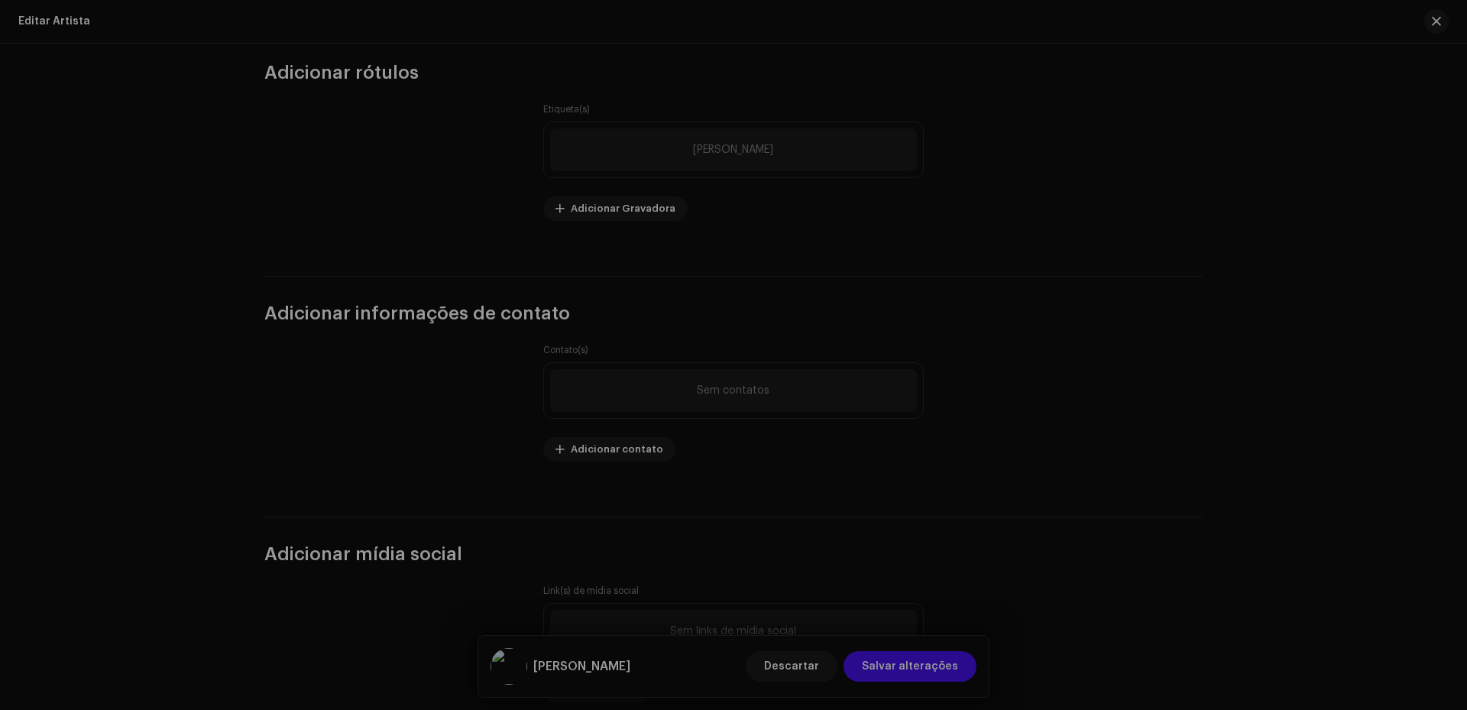
click at [1088, 134] on div "Adicionar contato Nome completo * Função* * Selecione a função Telefone E-mail …" at bounding box center [733, 355] width 1467 height 710
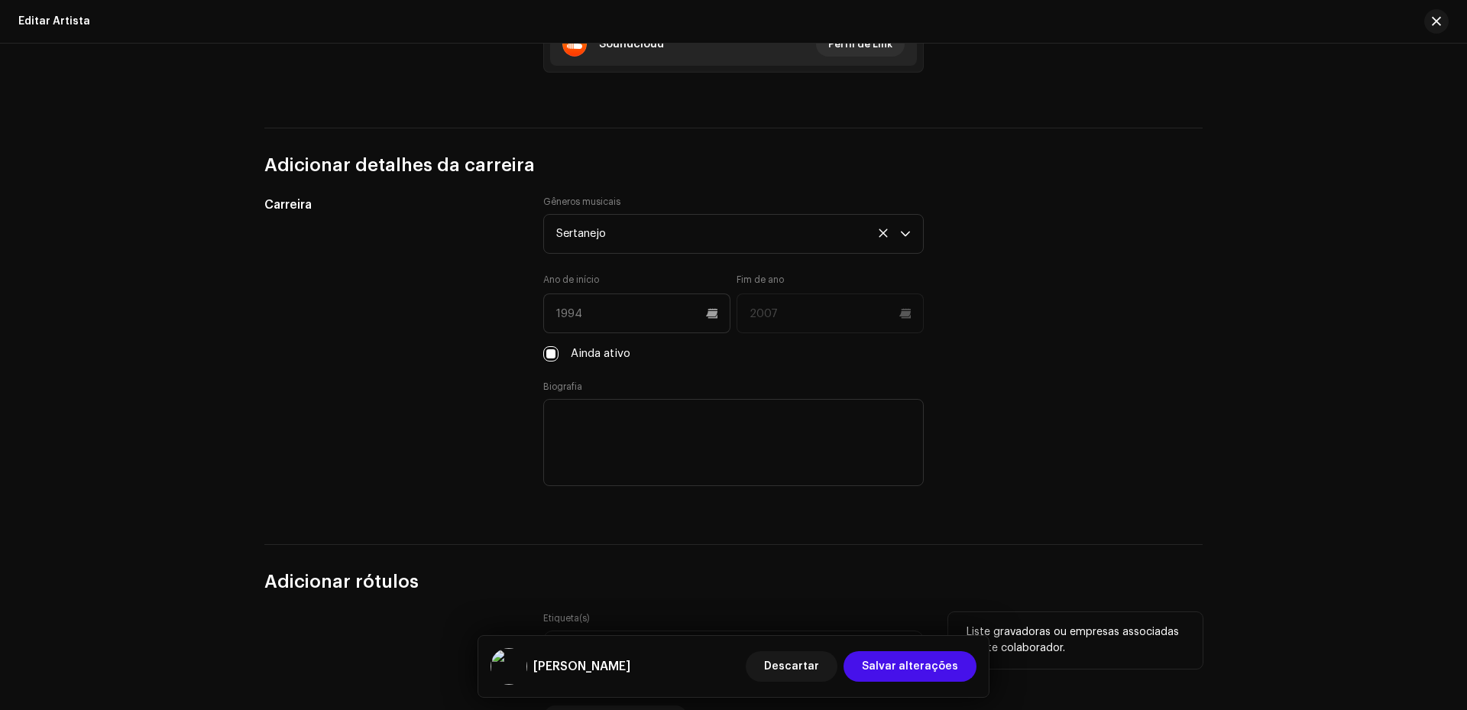
scroll to position [1886, 0]
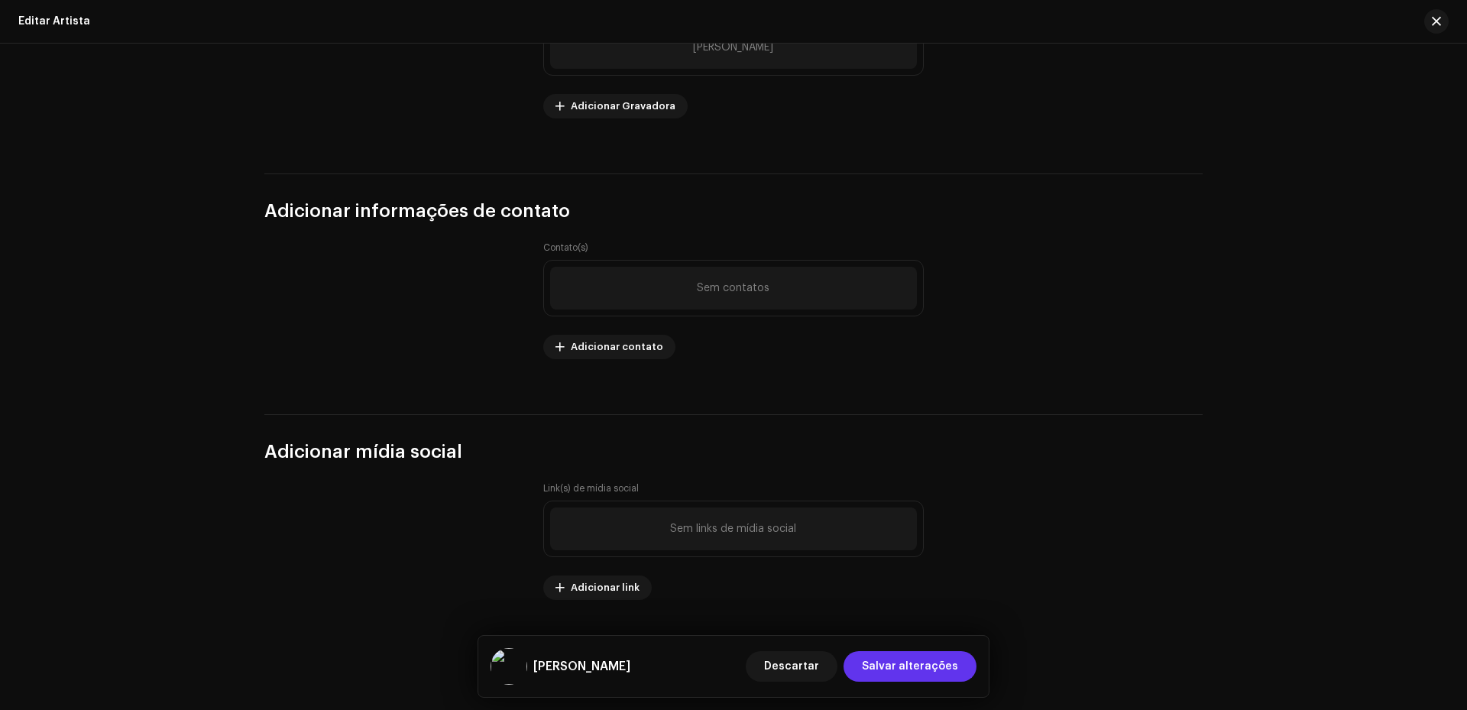
click at [920, 664] on span "Salvar alterações" at bounding box center [910, 666] width 96 height 31
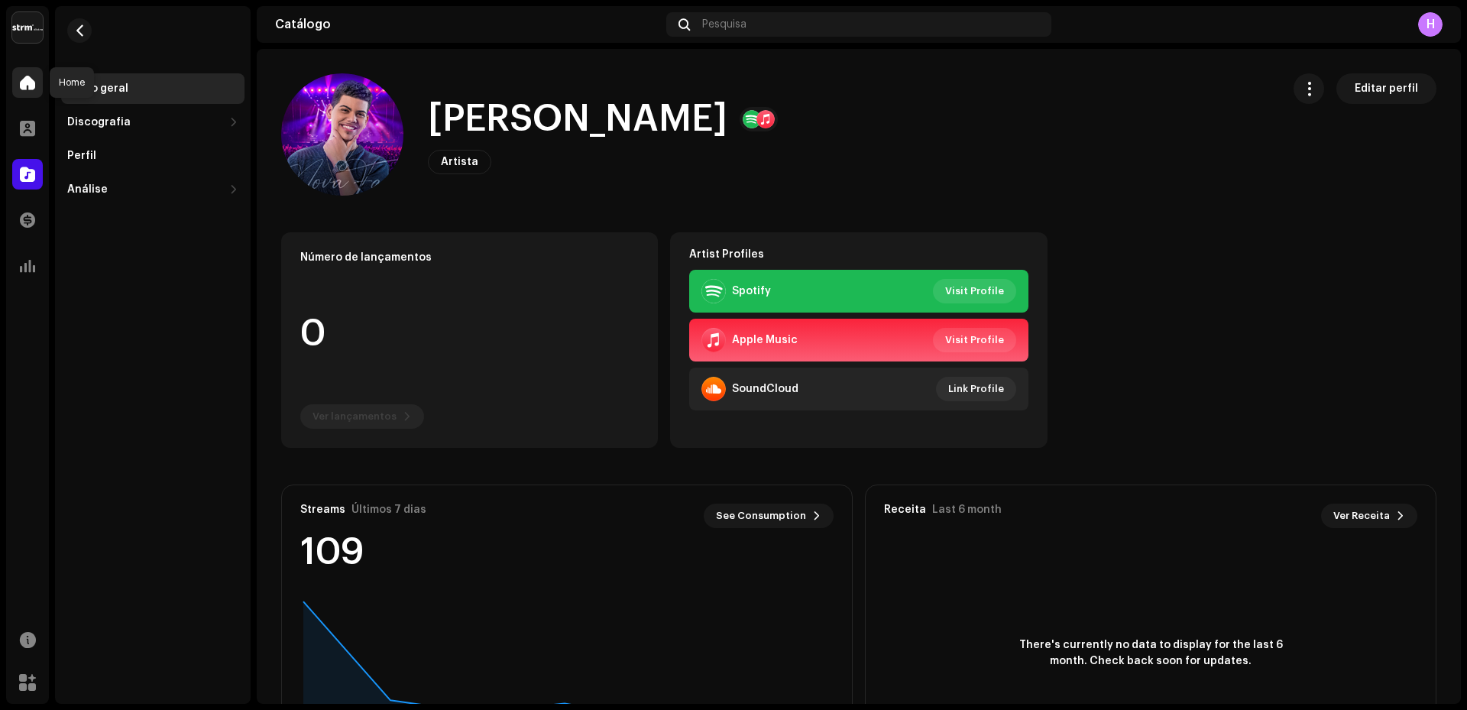
click at [29, 84] on span at bounding box center [27, 82] width 15 height 12
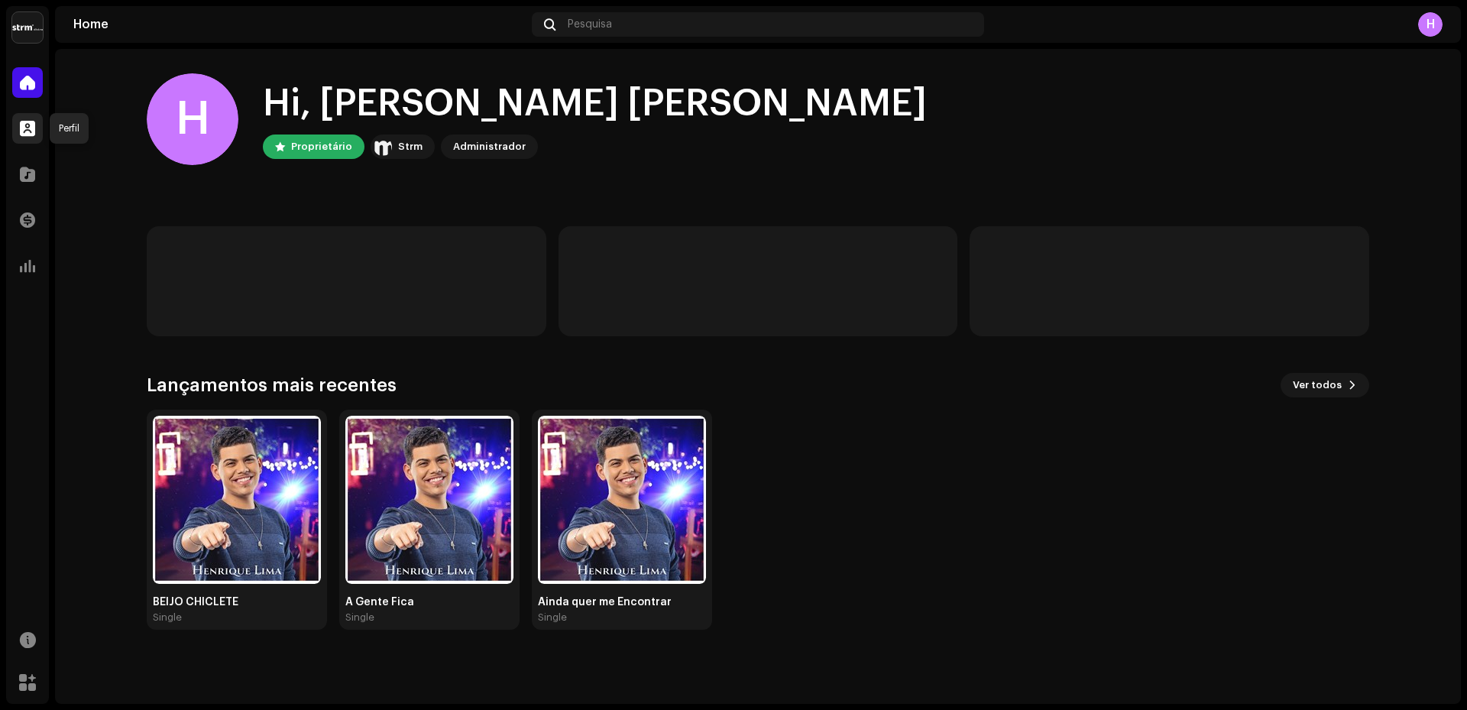
click at [21, 122] on span at bounding box center [27, 128] width 15 height 12
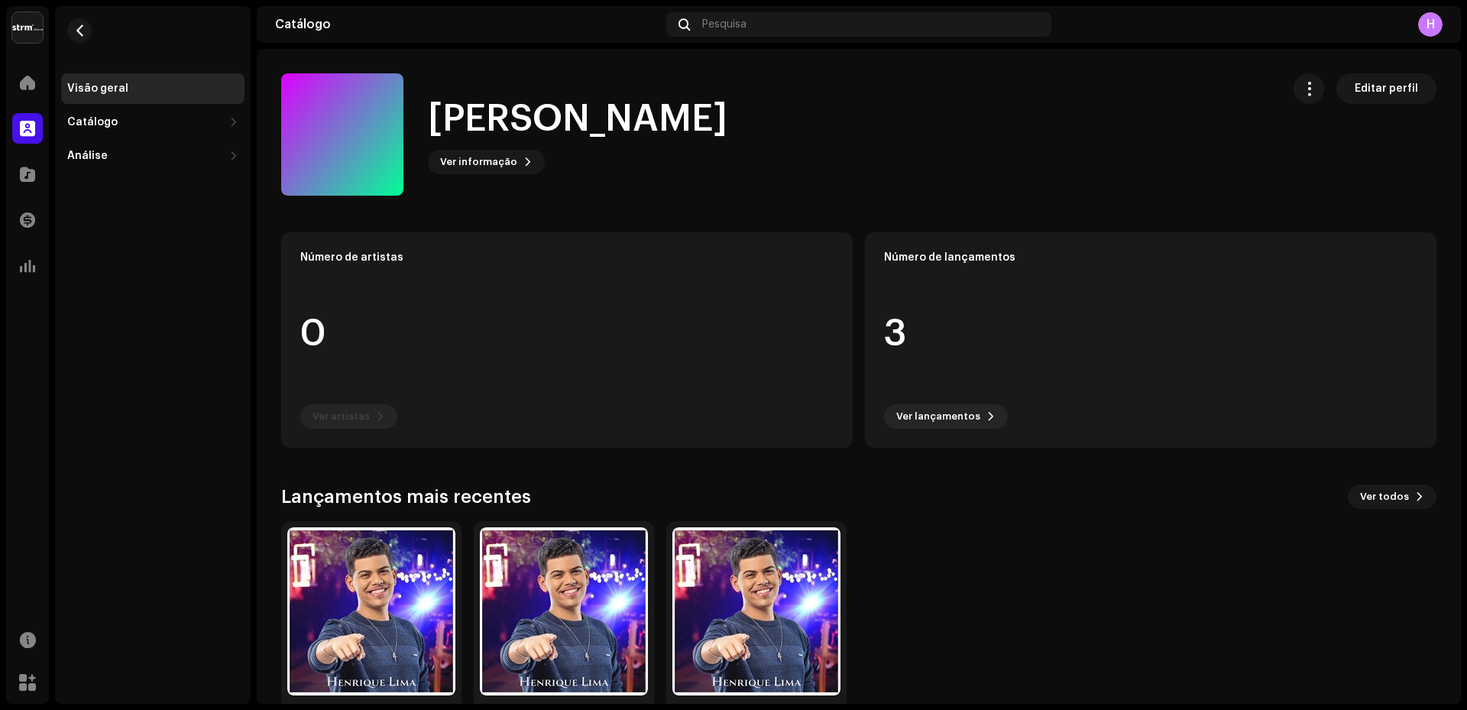
click at [347, 420] on re-o-card-data "Número de artistas 0 Ver artistas" at bounding box center [567, 340] width 572 height 216
click at [25, 80] on span at bounding box center [27, 82] width 15 height 12
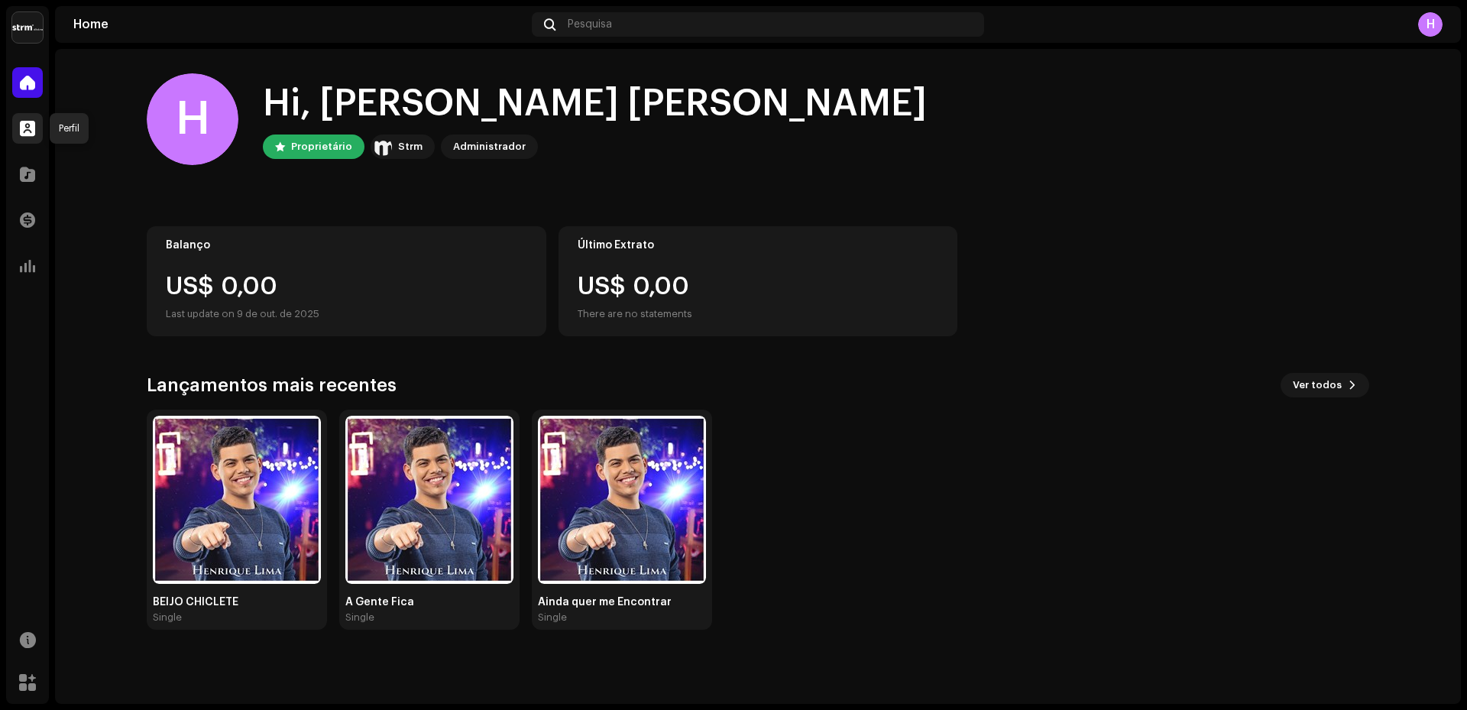
click at [24, 117] on div at bounding box center [27, 128] width 31 height 31
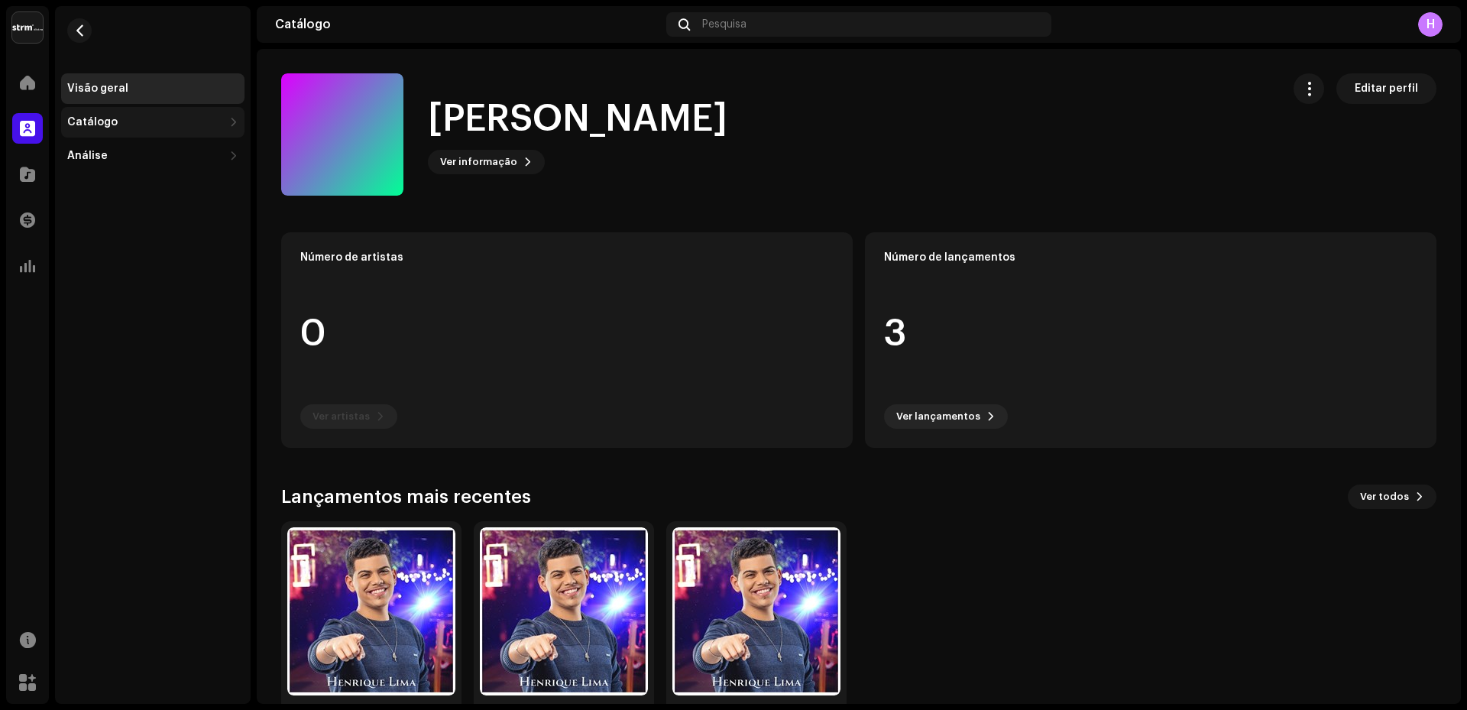
click at [99, 119] on div "Catálogo" at bounding box center [92, 122] width 50 height 12
click at [219, 227] on div "Análise" at bounding box center [145, 223] width 156 height 12
click at [192, 119] on div "Catálogo" at bounding box center [145, 122] width 156 height 12
click at [135, 160] on div "Análise" at bounding box center [145, 156] width 156 height 12
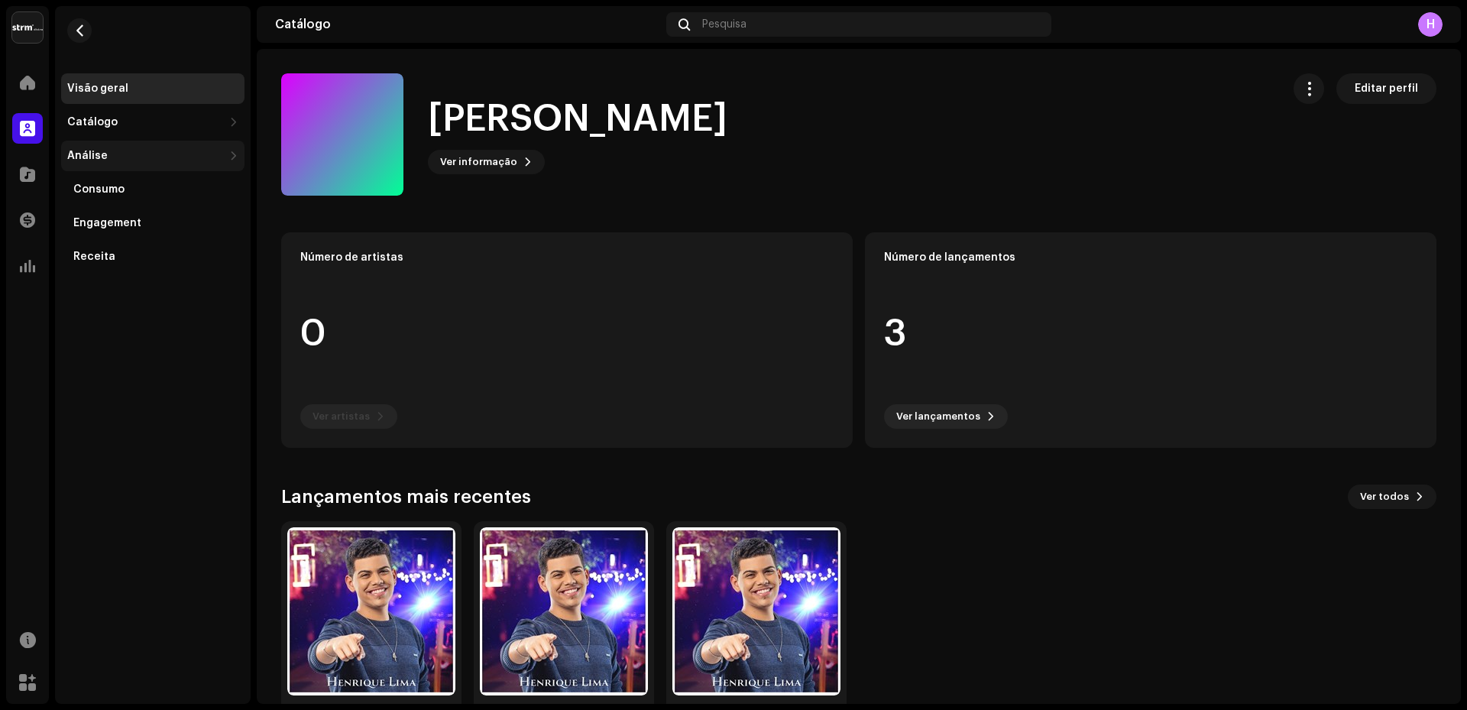
click at [135, 160] on div "Análise" at bounding box center [145, 156] width 156 height 12
click at [134, 193] on div "Consumo" at bounding box center [155, 189] width 165 height 12
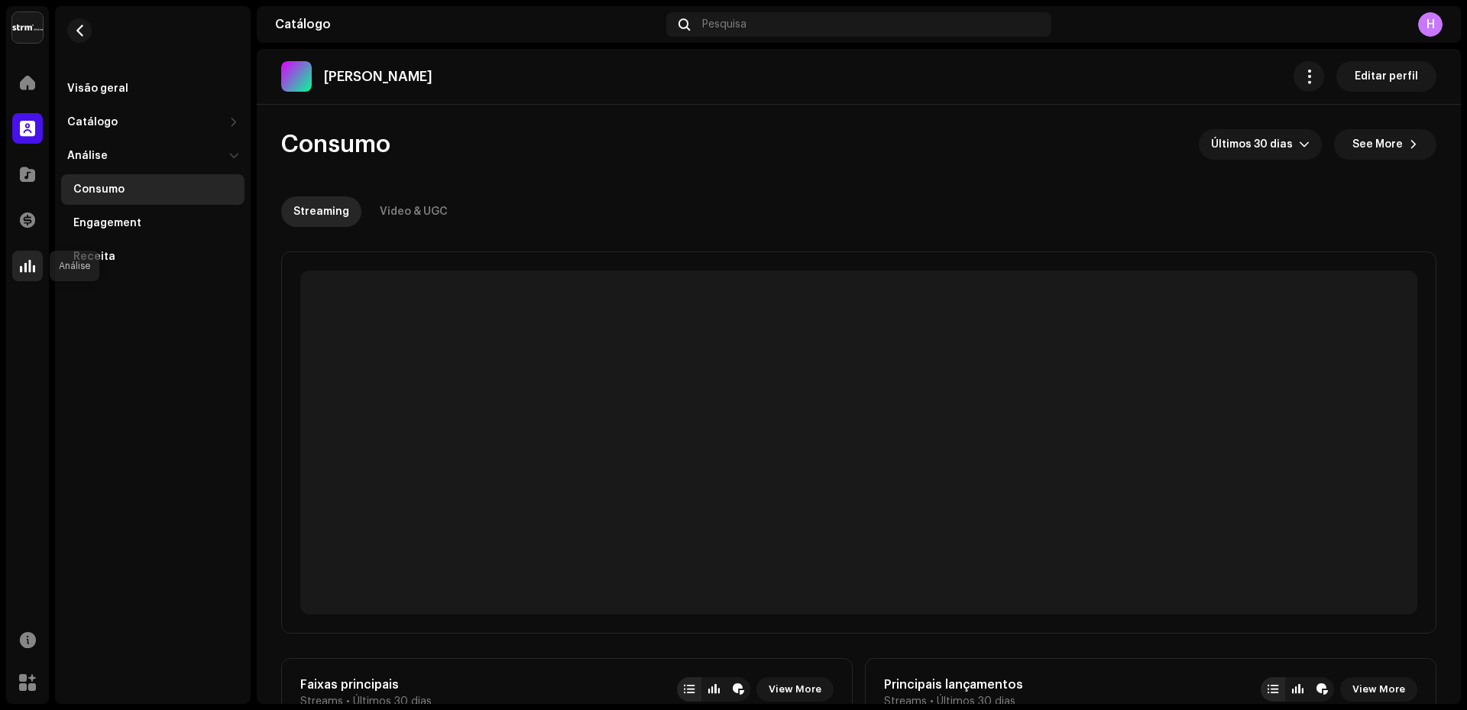
click at [24, 270] on span at bounding box center [27, 266] width 15 height 12
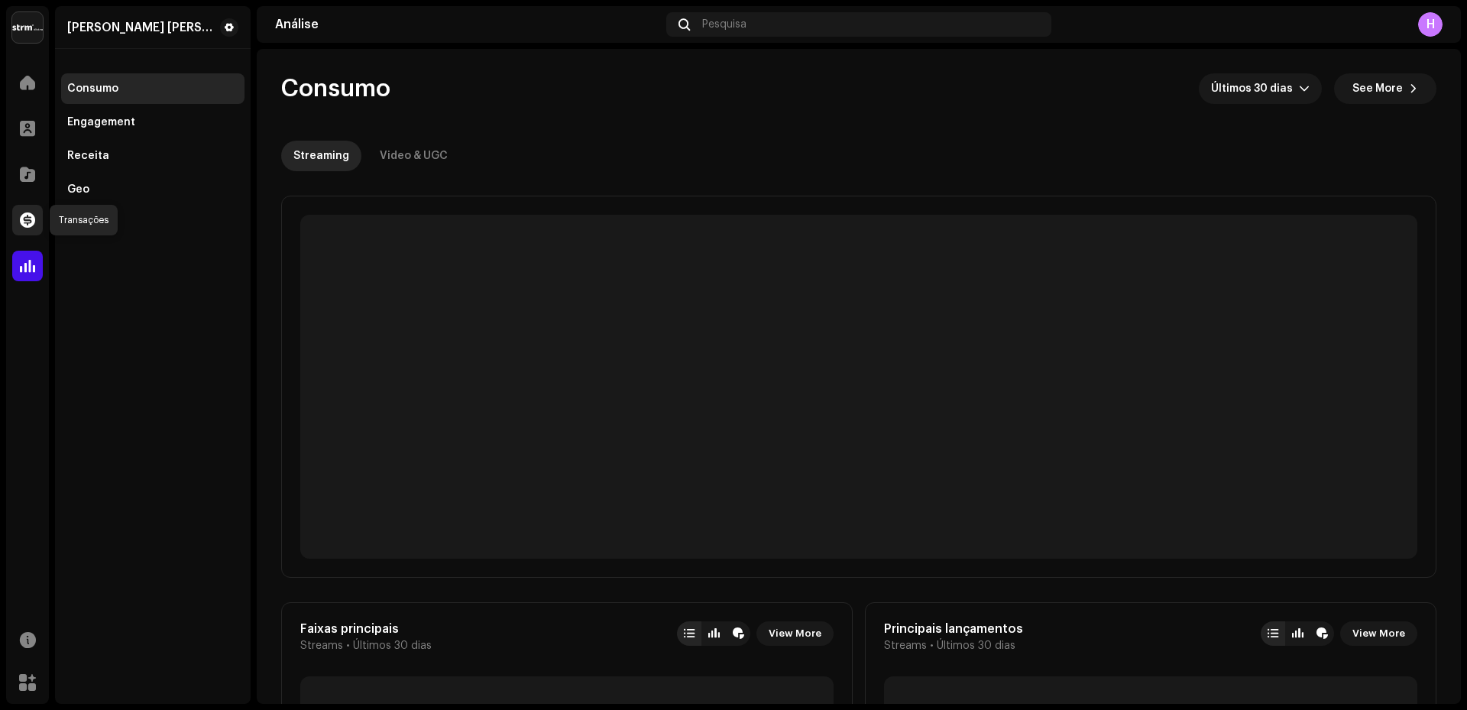
click at [24, 219] on span at bounding box center [27, 220] width 15 height 12
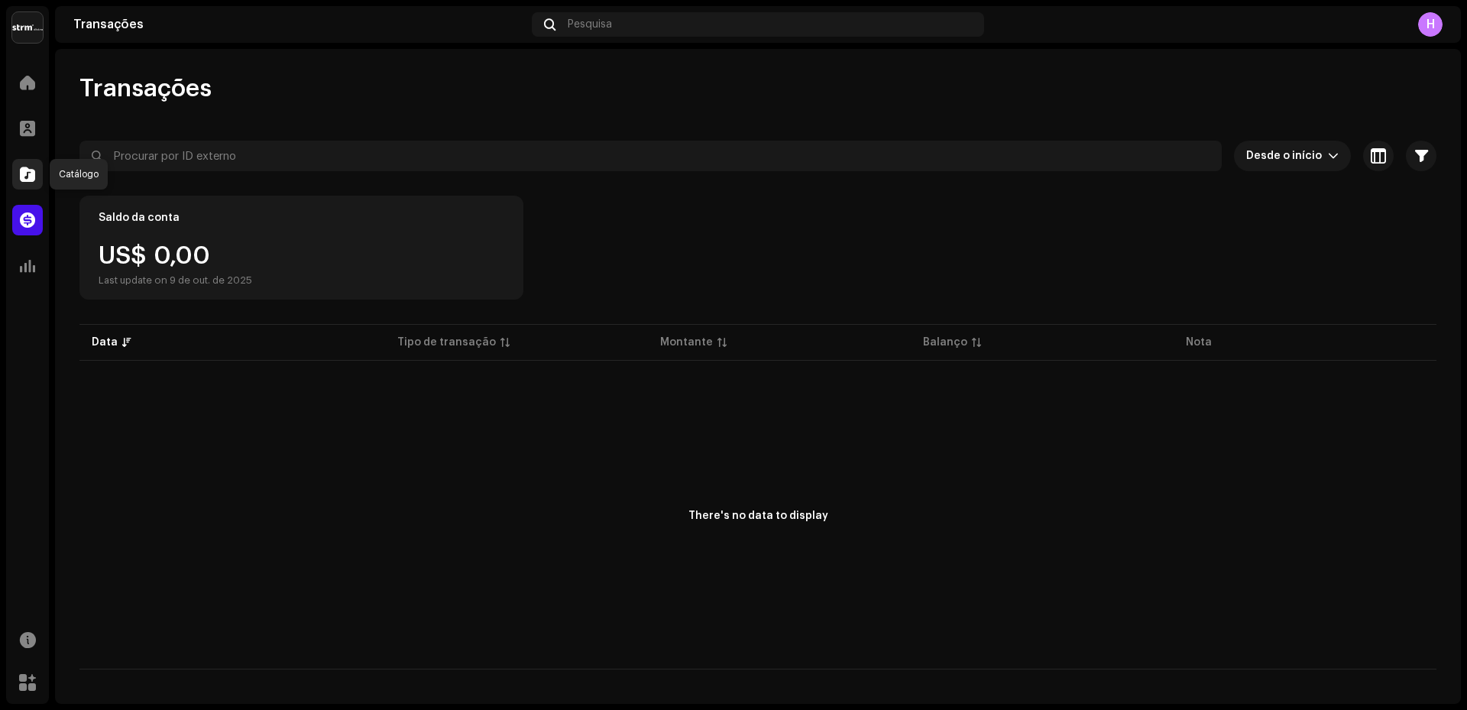
click at [28, 168] on span at bounding box center [27, 174] width 15 height 12
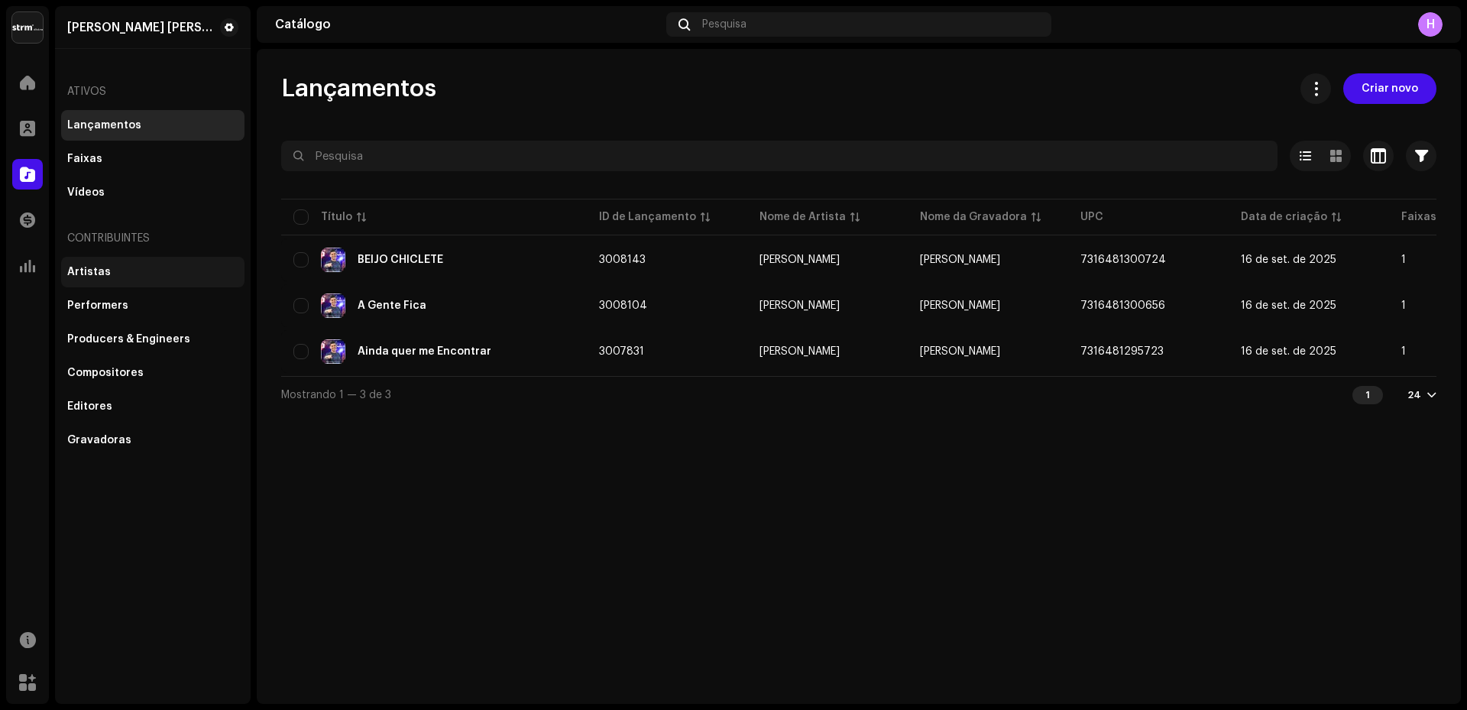
click at [84, 271] on div "Artistas" at bounding box center [89, 272] width 44 height 12
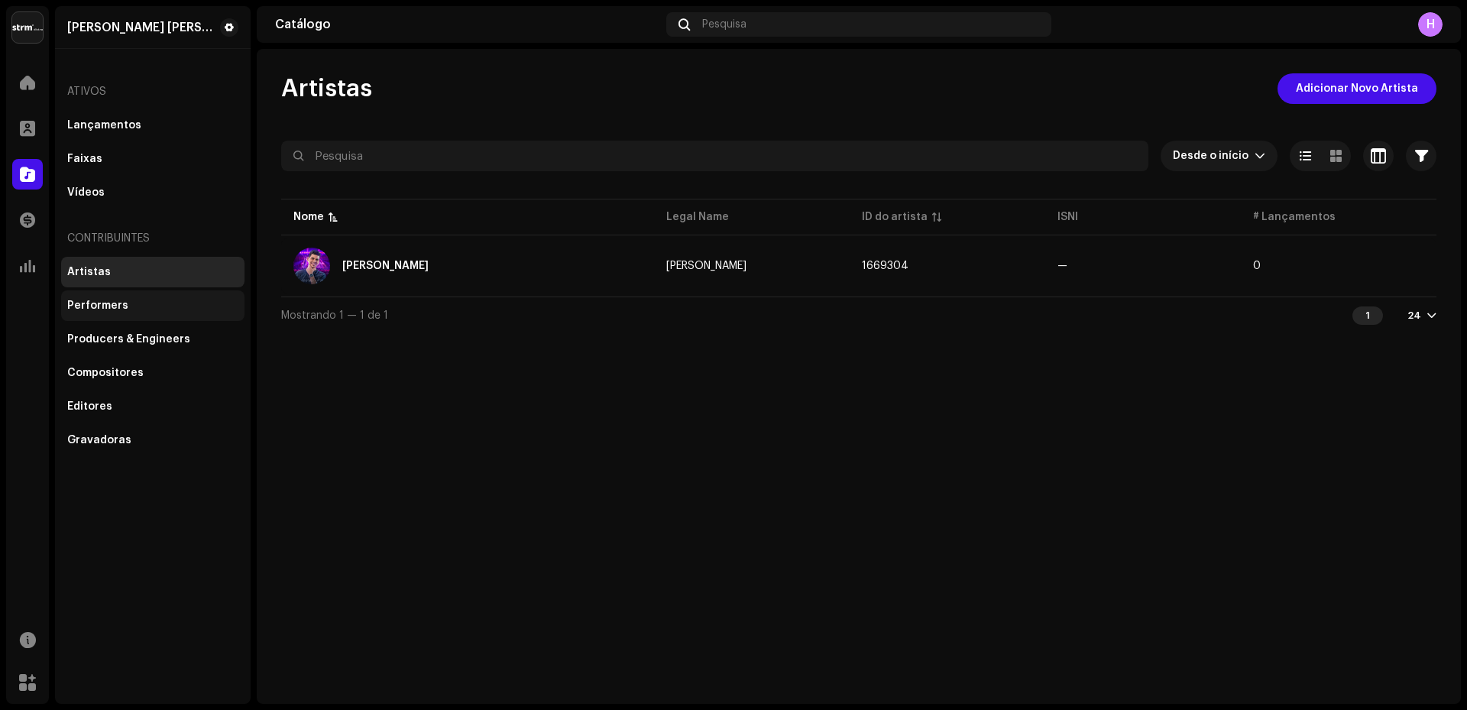
click at [94, 305] on div "Performers" at bounding box center [97, 306] width 61 height 12
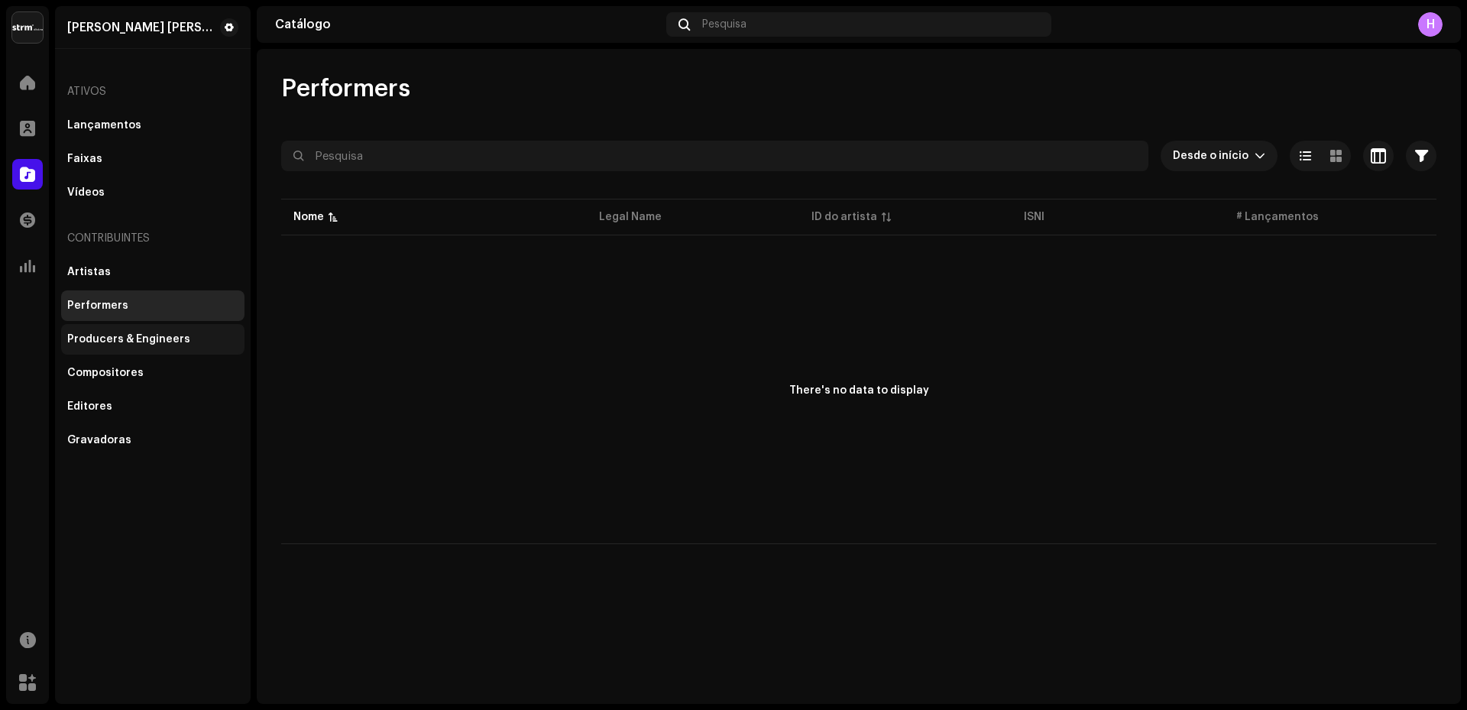
click at [99, 342] on div "Producers & Engineers" at bounding box center [128, 339] width 123 height 12
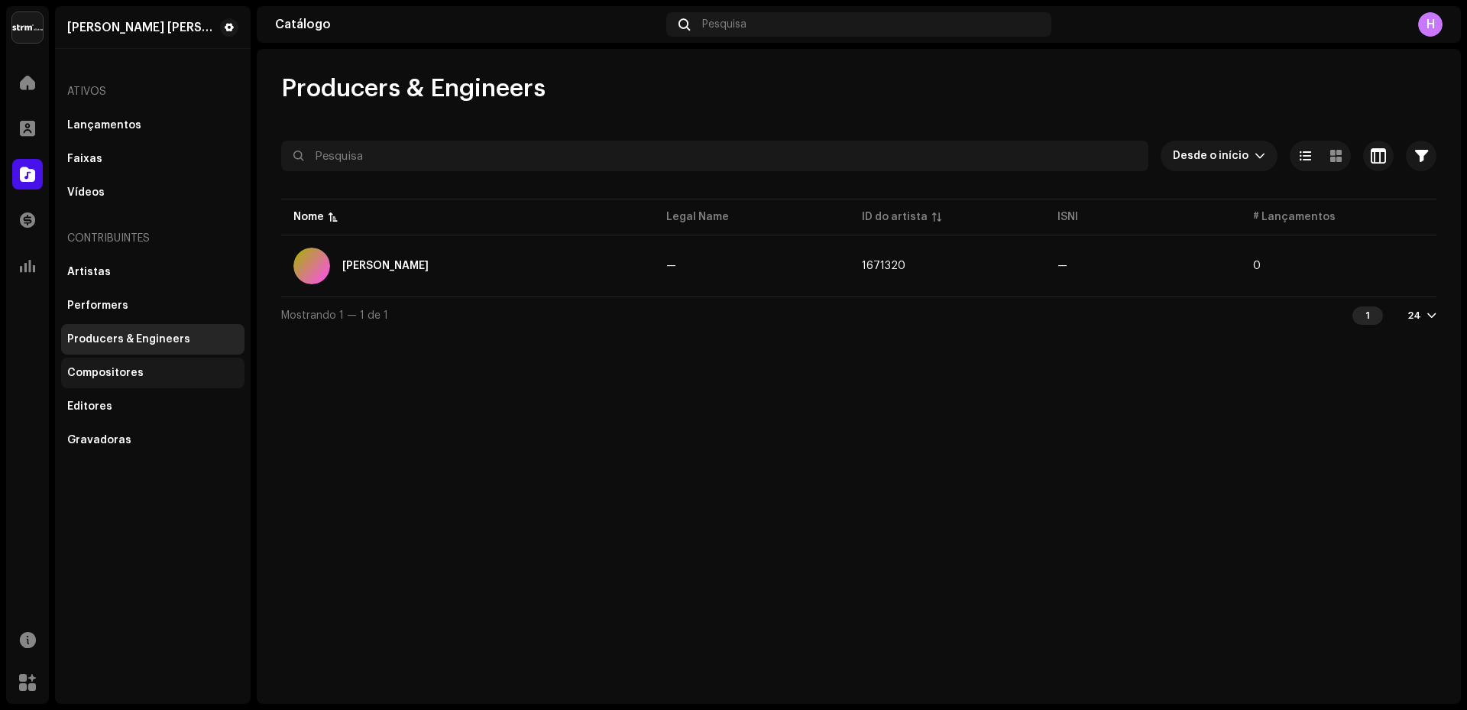
click at [107, 377] on div "Compositores" at bounding box center [105, 373] width 76 height 12
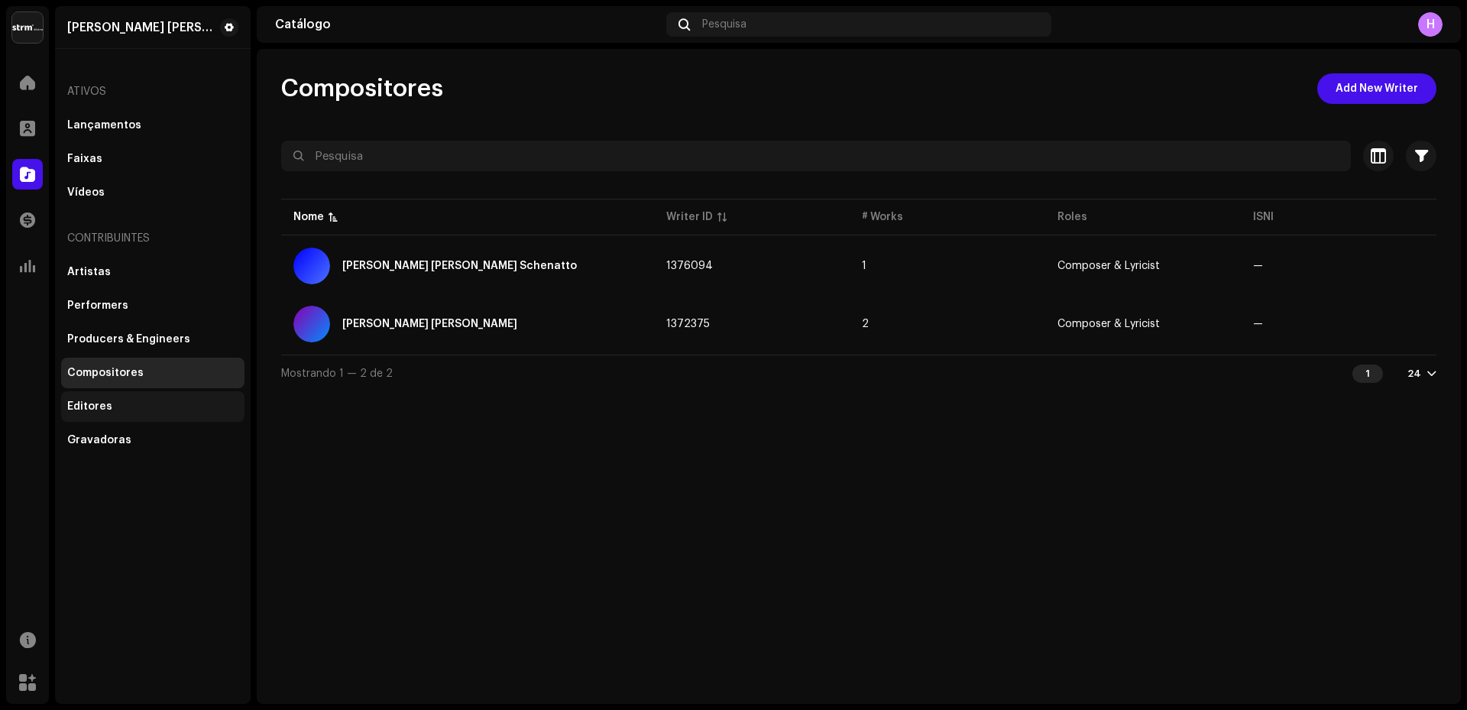
click at [102, 406] on div "Editores" at bounding box center [89, 407] width 45 height 12
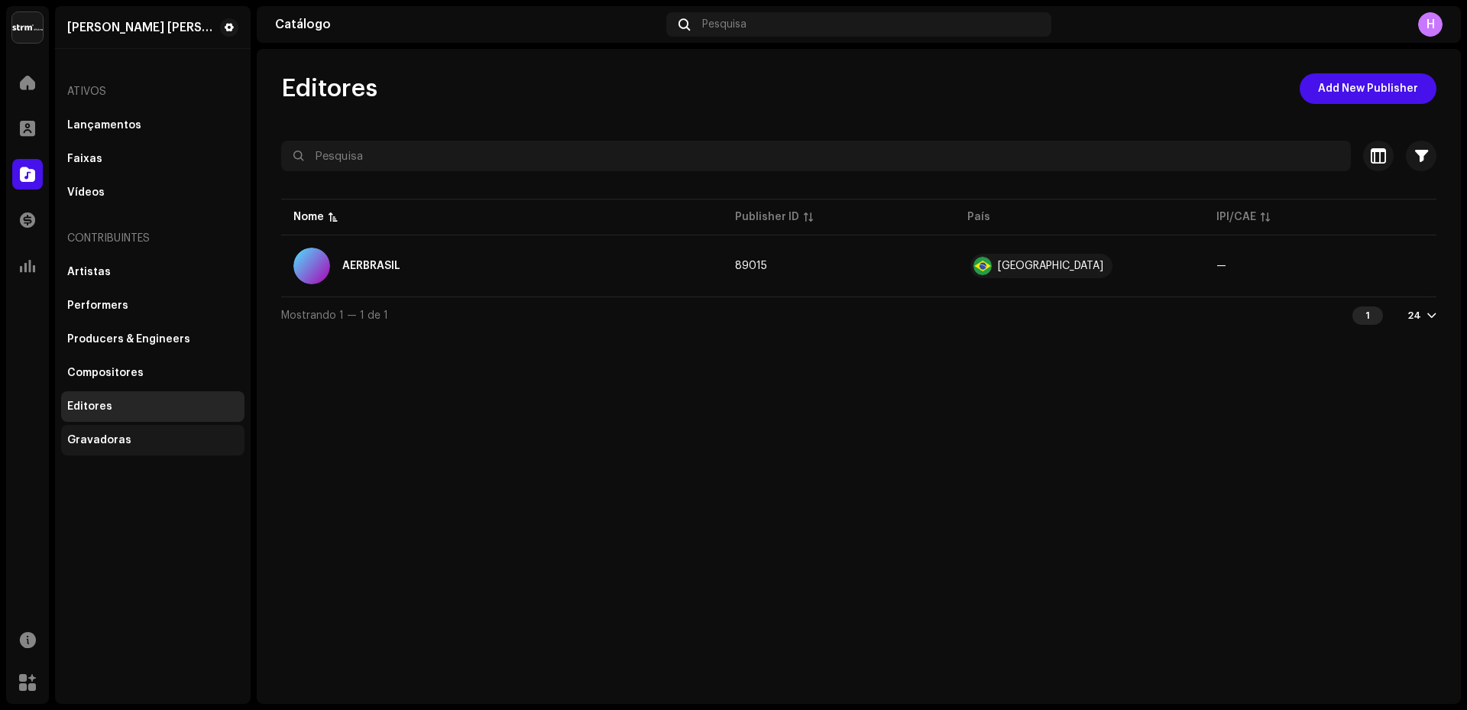
click at [101, 443] on div "Gravadoras" at bounding box center [99, 440] width 64 height 12
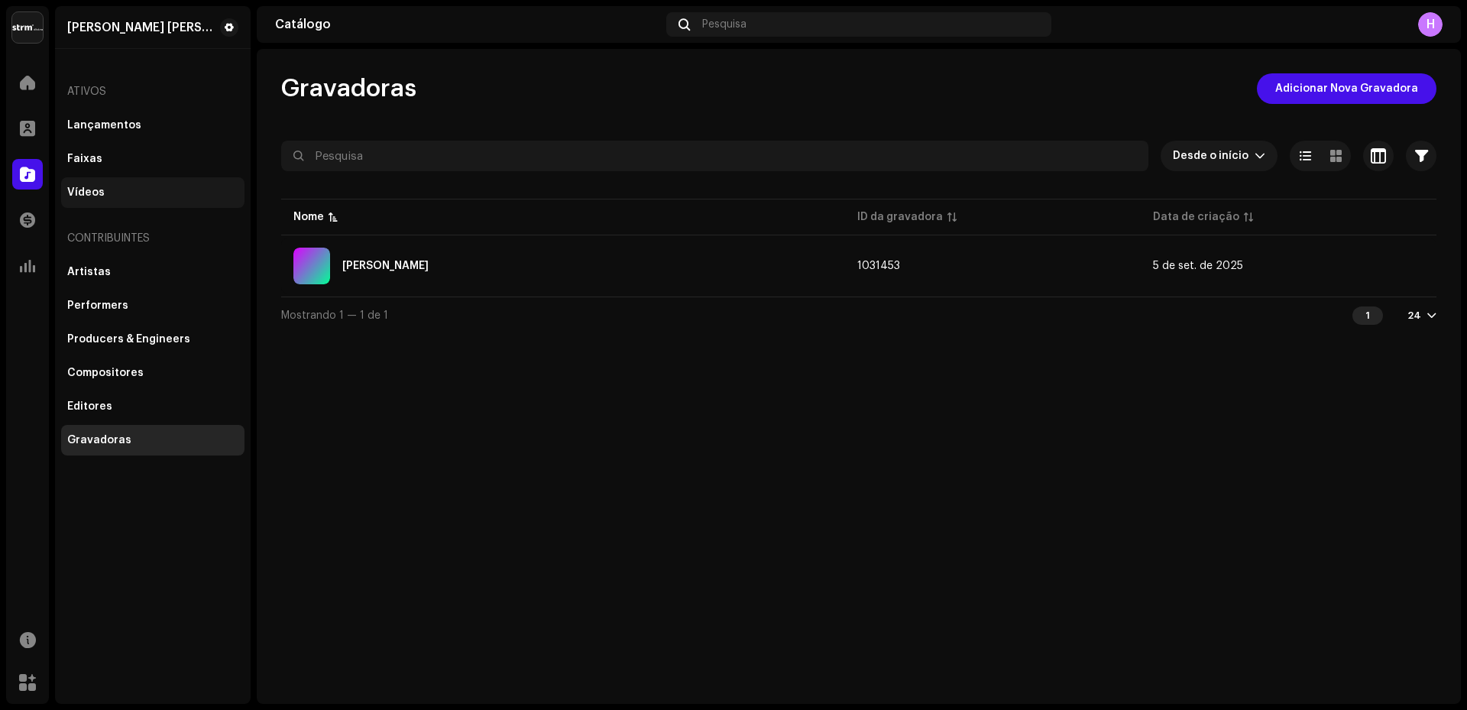
click at [91, 190] on div "Vídeos" at bounding box center [85, 192] width 37 height 12
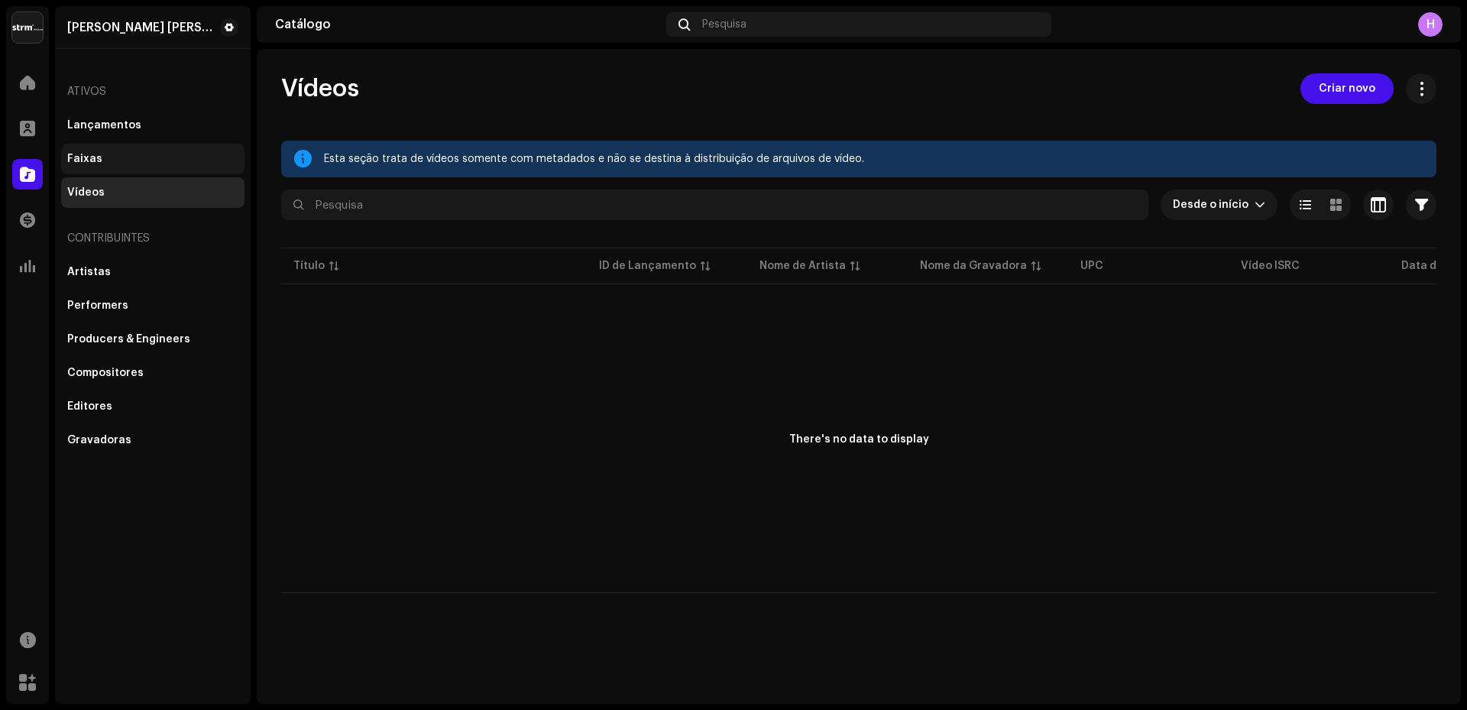
click at [93, 158] on div "Faixas" at bounding box center [84, 159] width 35 height 12
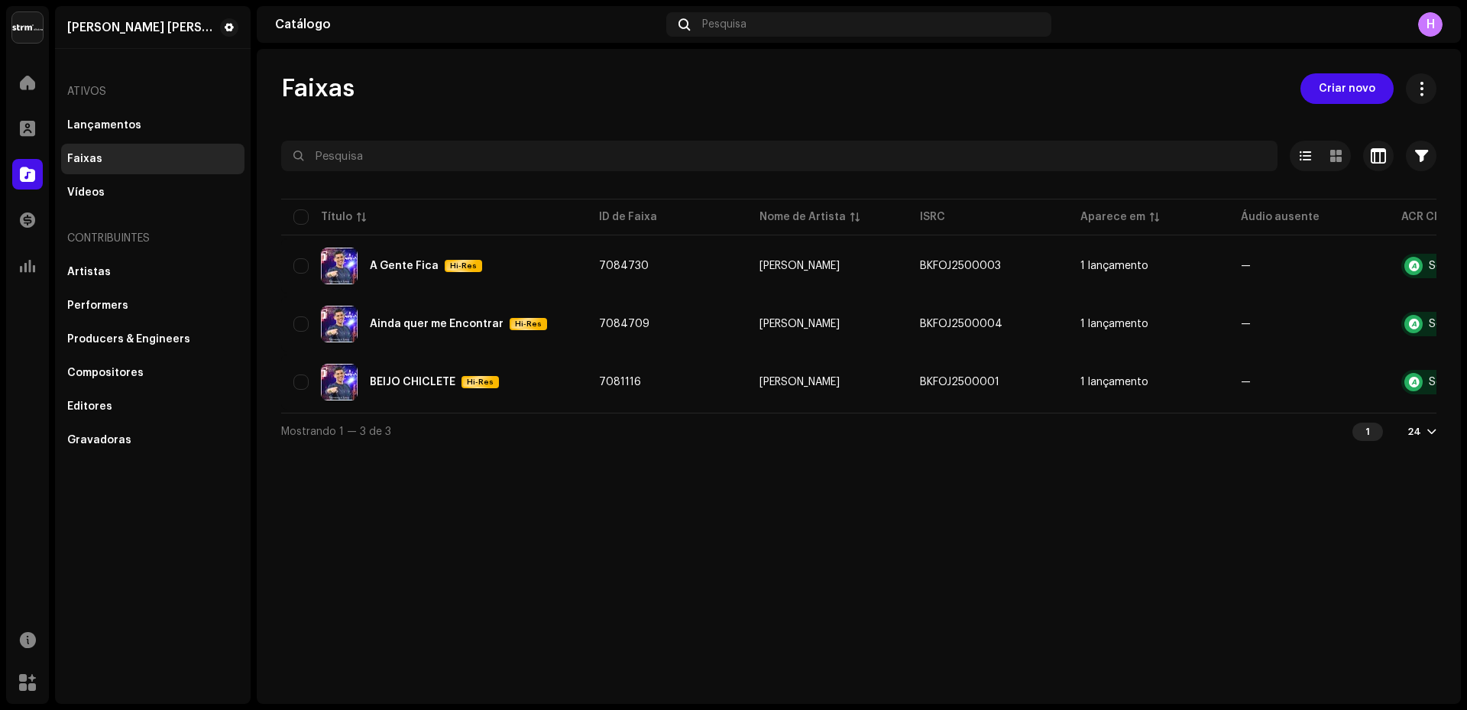
click at [1430, 28] on div "H" at bounding box center [1431, 24] width 24 height 24
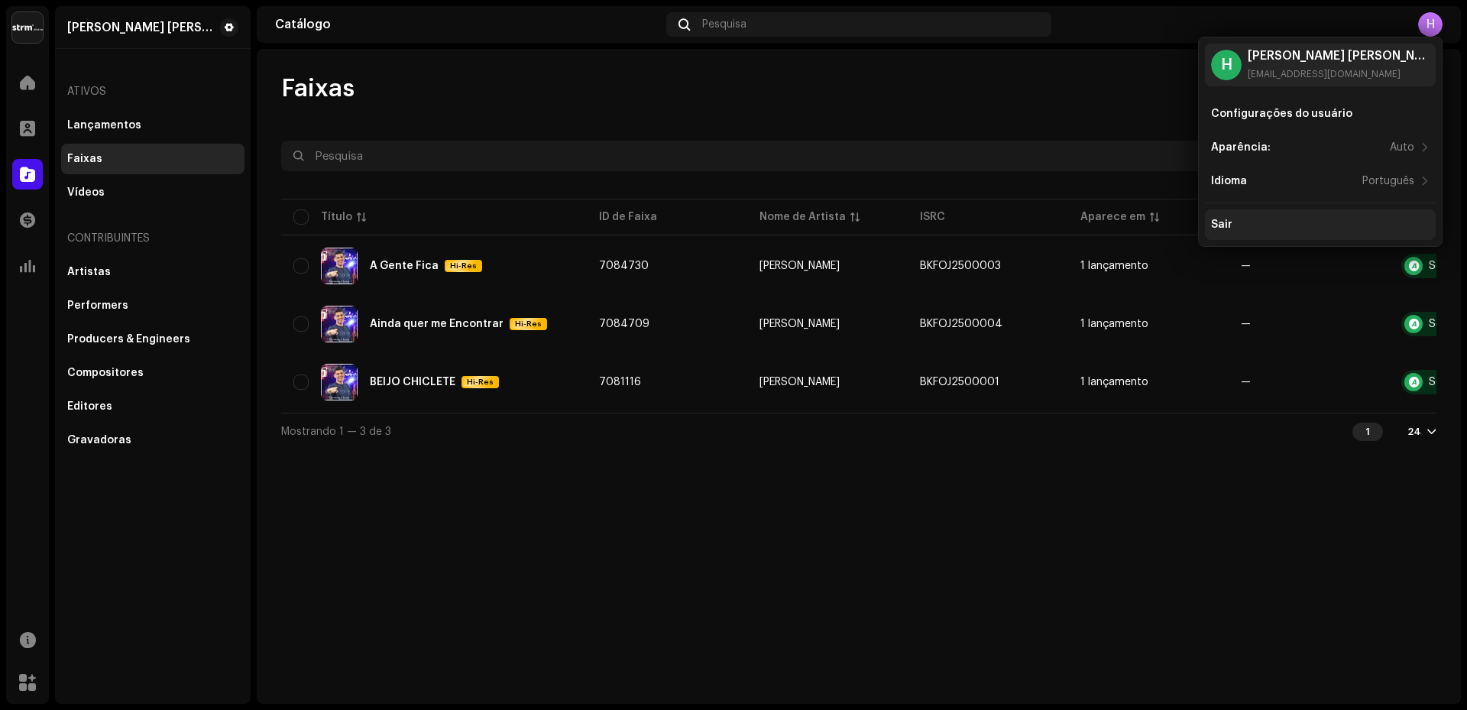
click at [1218, 224] on div "Sair" at bounding box center [1221, 225] width 21 height 12
